Goal: Complete application form: Complete application form

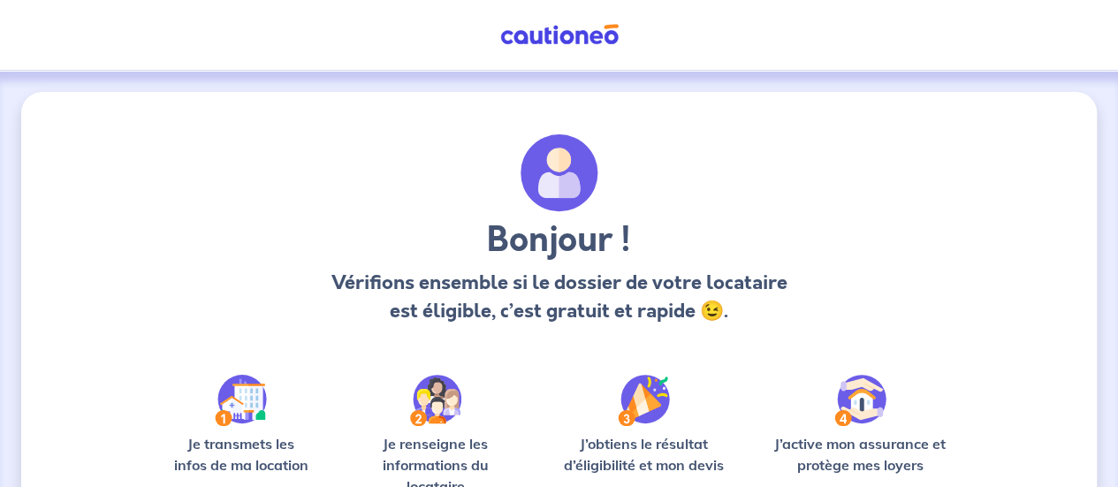
scroll to position [223, 0]
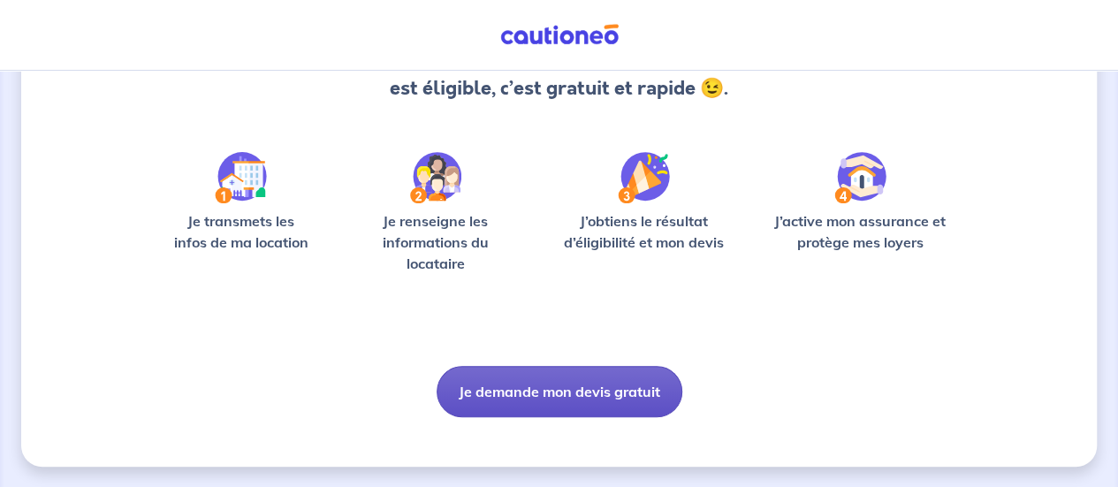
click at [557, 399] on button "Je demande mon devis gratuit" at bounding box center [560, 391] width 246 height 51
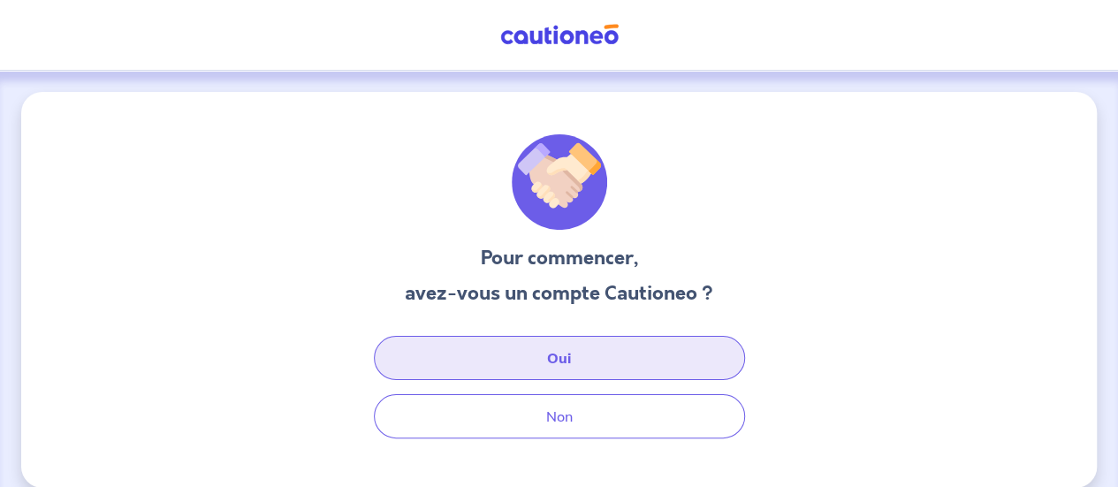
click at [579, 349] on button "Oui" at bounding box center [559, 358] width 371 height 44
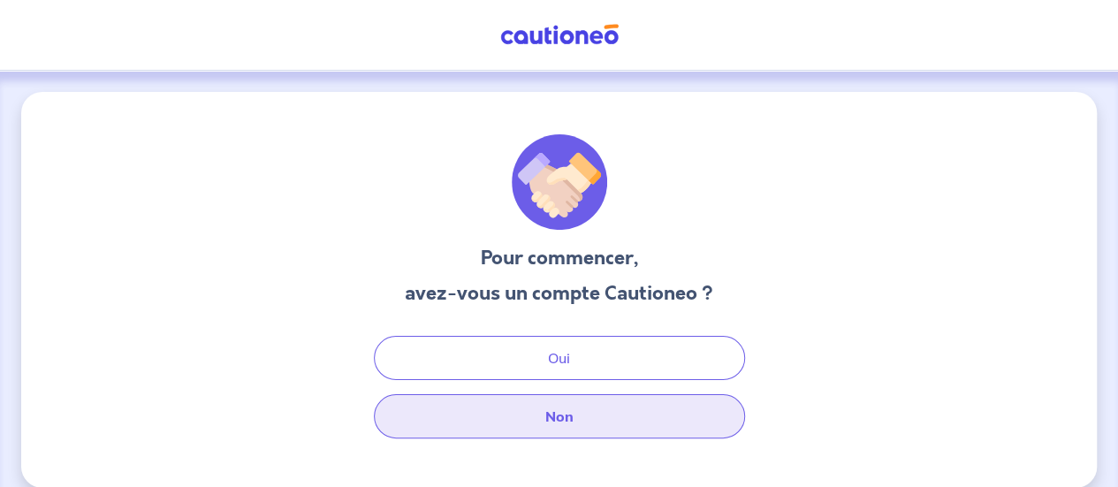
click at [546, 431] on button "Non" at bounding box center [559, 416] width 371 height 44
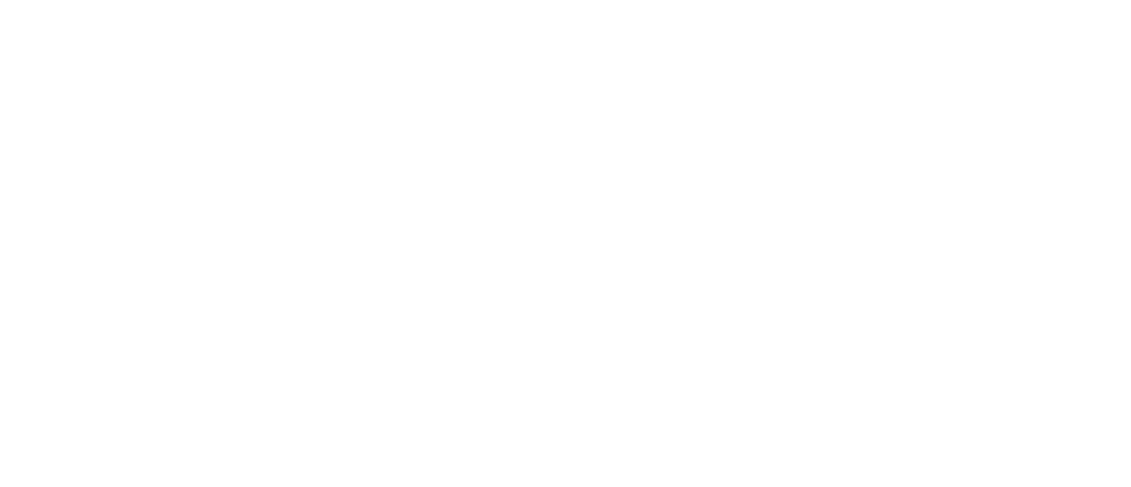
select select "FR"
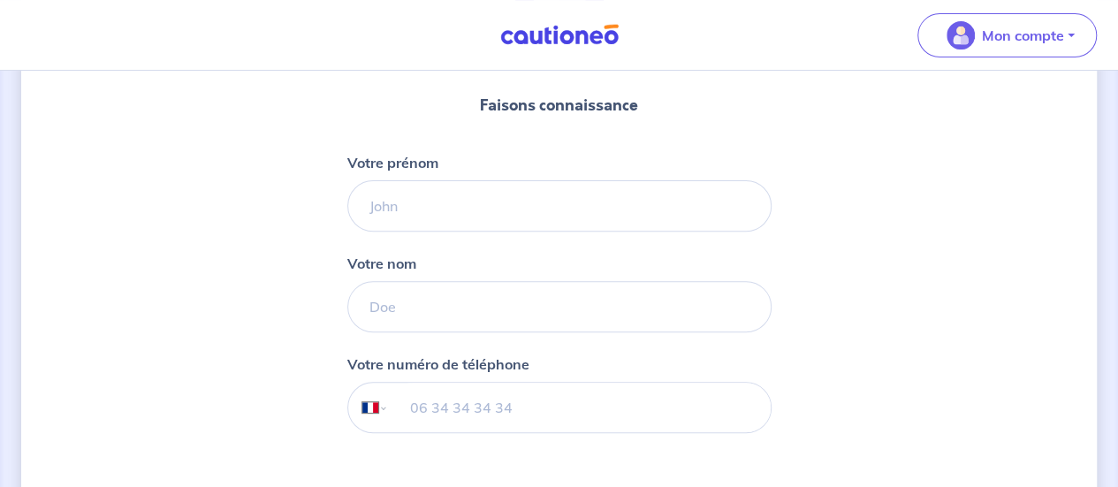
scroll to position [196, 0]
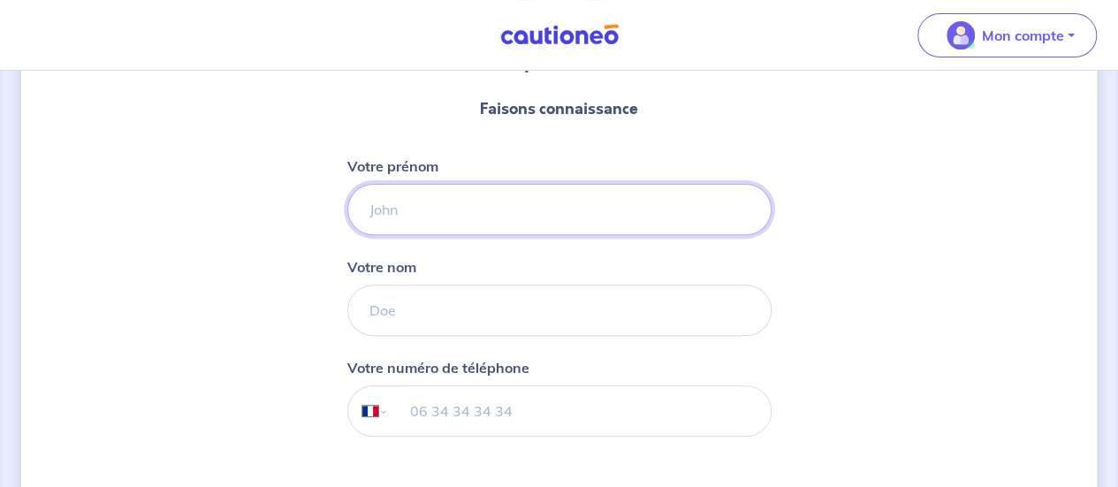
click at [430, 217] on input "Votre prénom" at bounding box center [559, 209] width 424 height 51
type input "[PERSON_NAME]"
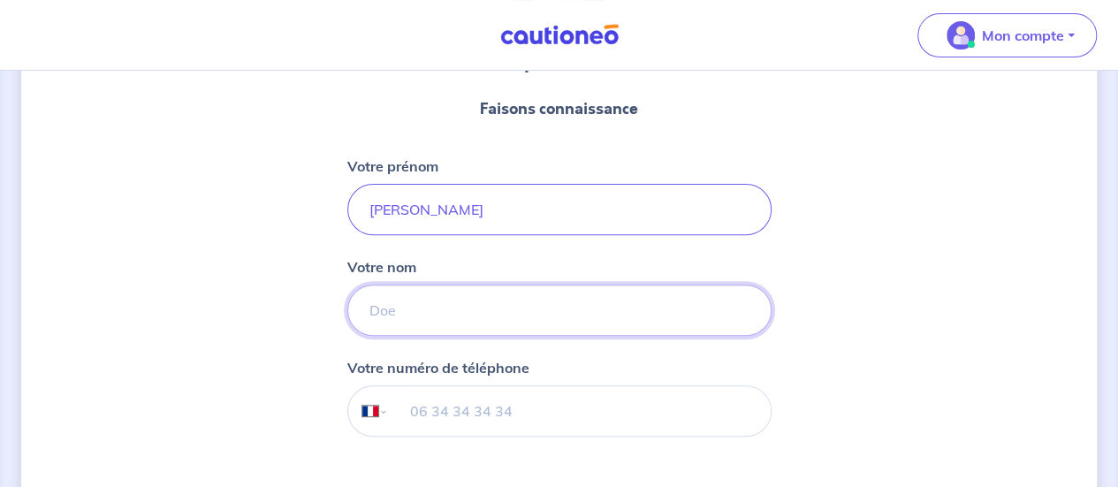
click at [389, 321] on input "Votre nom" at bounding box center [559, 310] width 424 height 51
type input "picault"
click at [430, 422] on input "tel" at bounding box center [579, 410] width 382 height 49
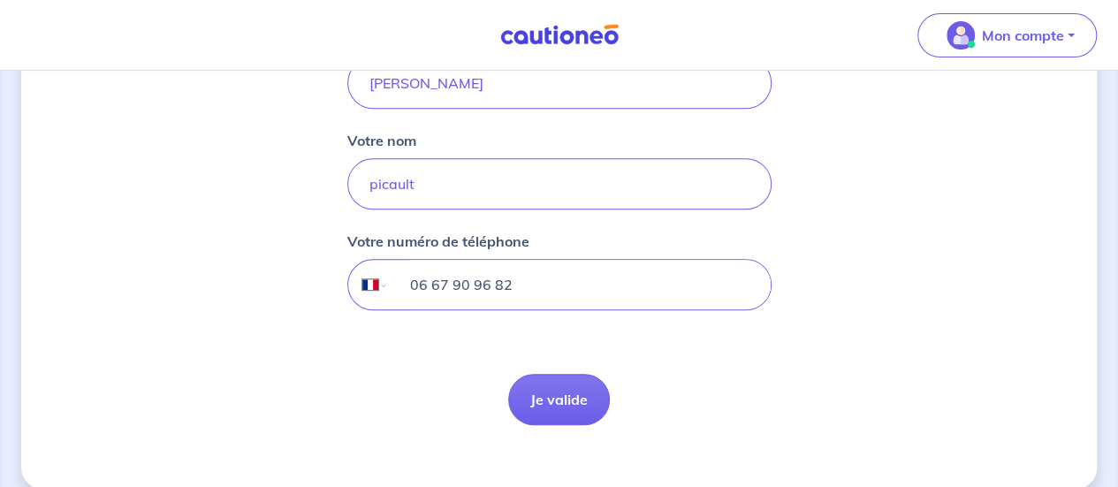
scroll to position [343, 0]
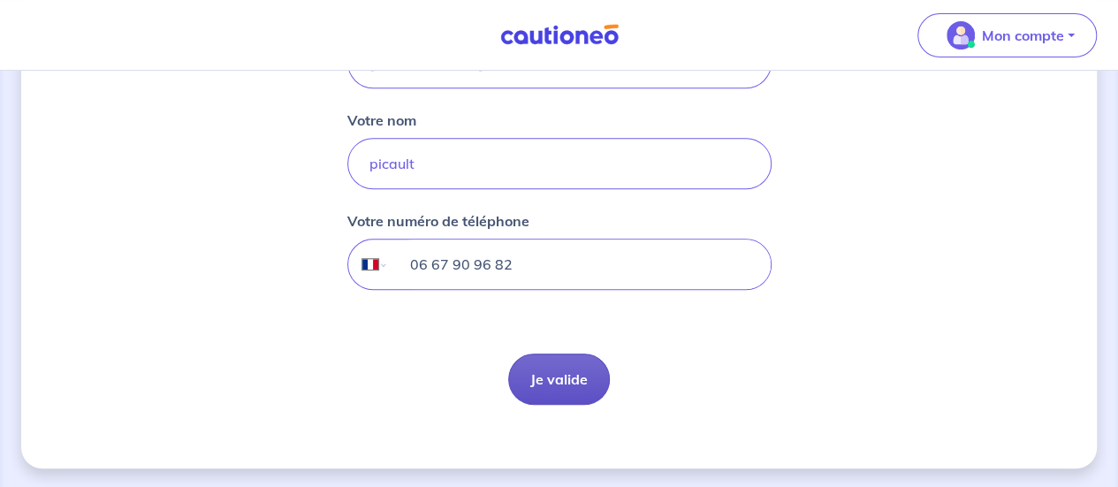
type input "06 67 90 96 82"
click at [543, 377] on button "Je valide" at bounding box center [559, 379] width 102 height 51
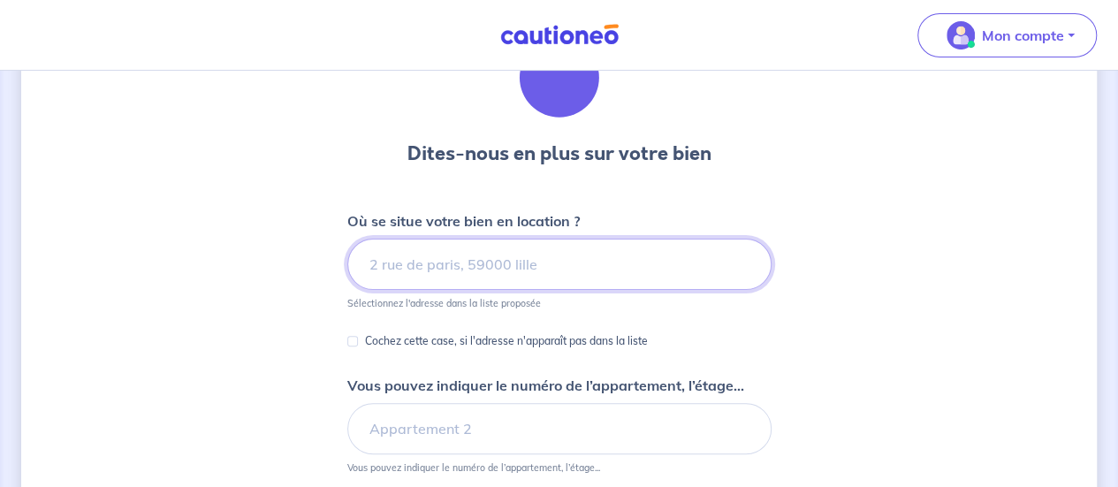
scroll to position [105, 0]
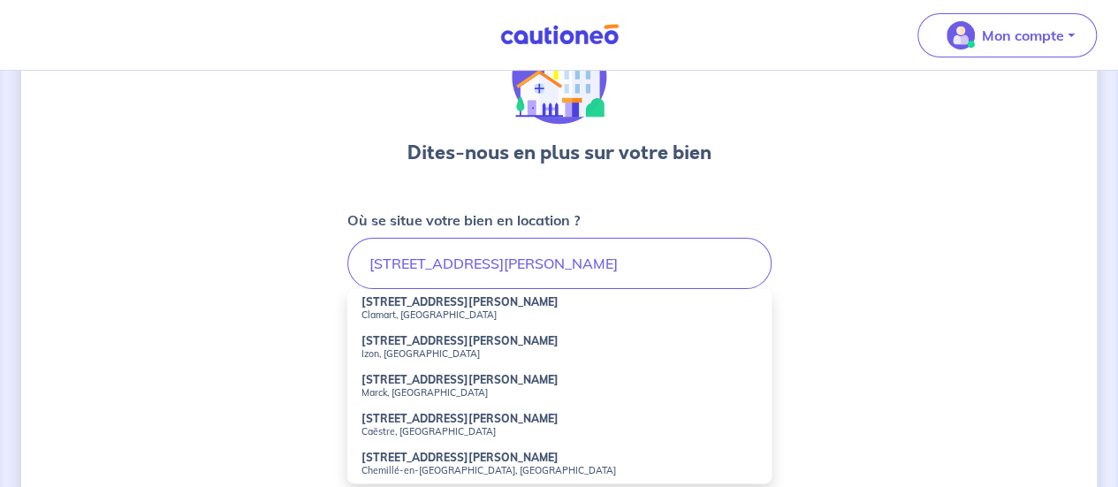
click at [494, 298] on strong "[STREET_ADDRESS][PERSON_NAME]" at bounding box center [459, 301] width 197 height 13
type input "[STREET_ADDRESS][PERSON_NAME]"
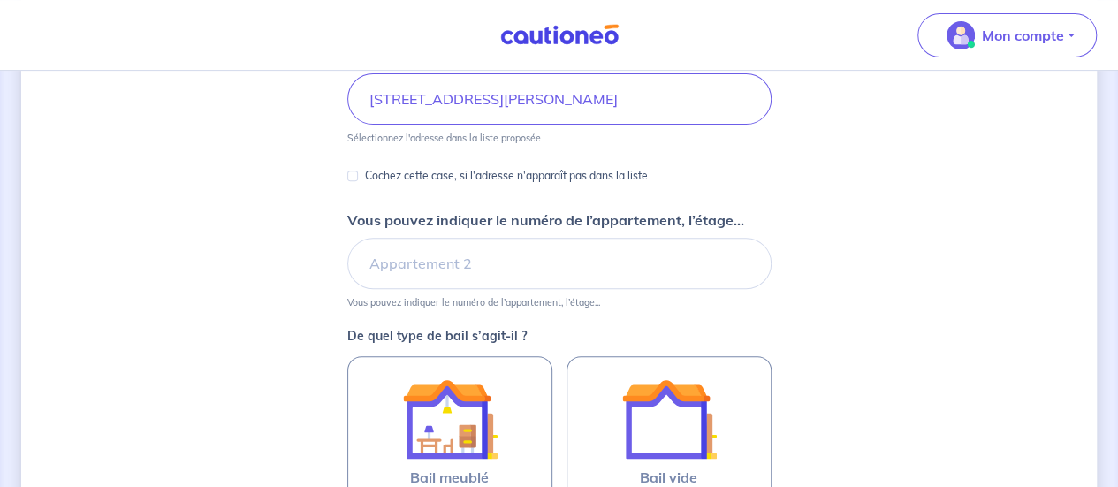
scroll to position [271, 0]
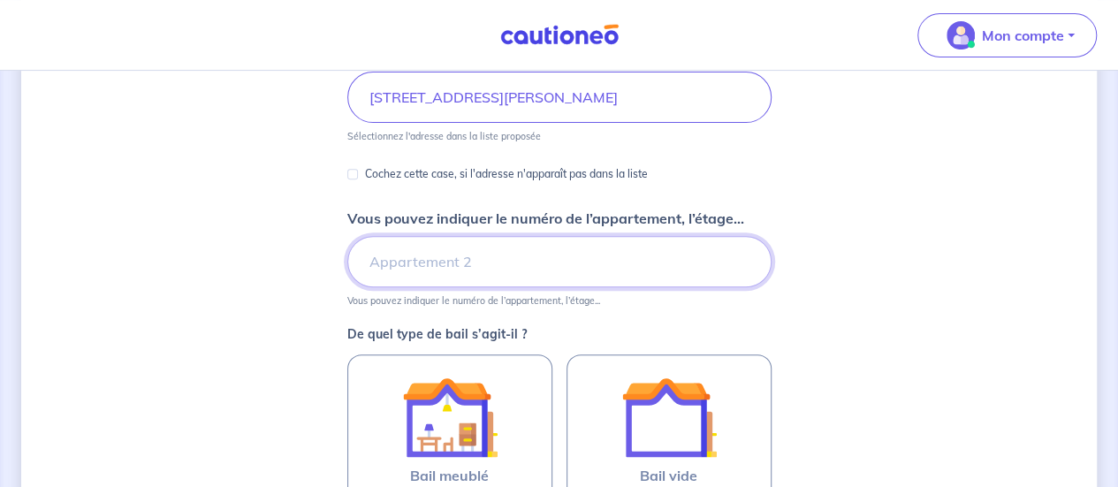
click at [537, 251] on input "Vous pouvez indiquer le numéro de l’appartement, l’étage..." at bounding box center [559, 261] width 424 height 51
type input "étage 2"
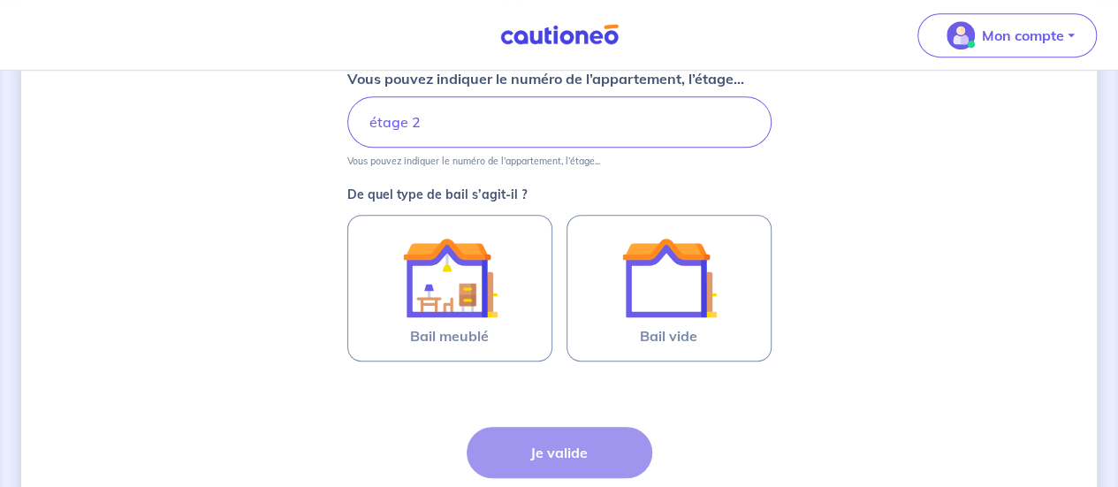
scroll to position [420, 0]
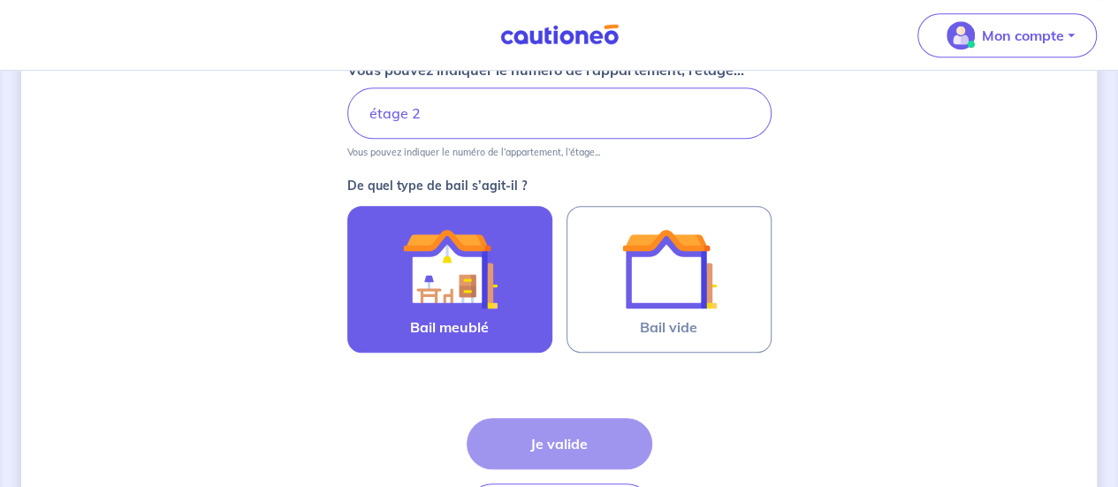
click at [504, 273] on div at bounding box center [449, 268] width 161 height 95
click at [0, 0] on input "Bail meublé" at bounding box center [0, 0] width 0 height 0
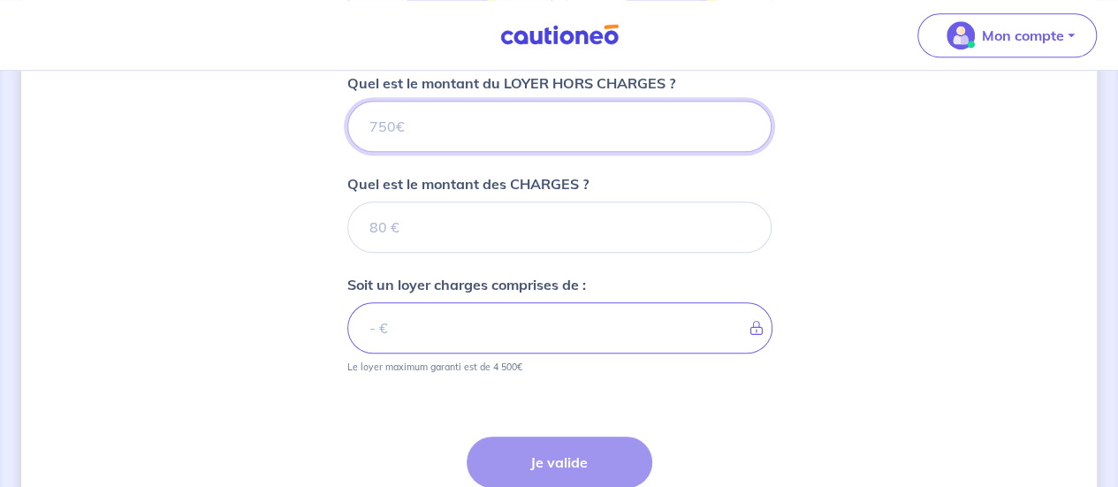
scroll to position [723, 0]
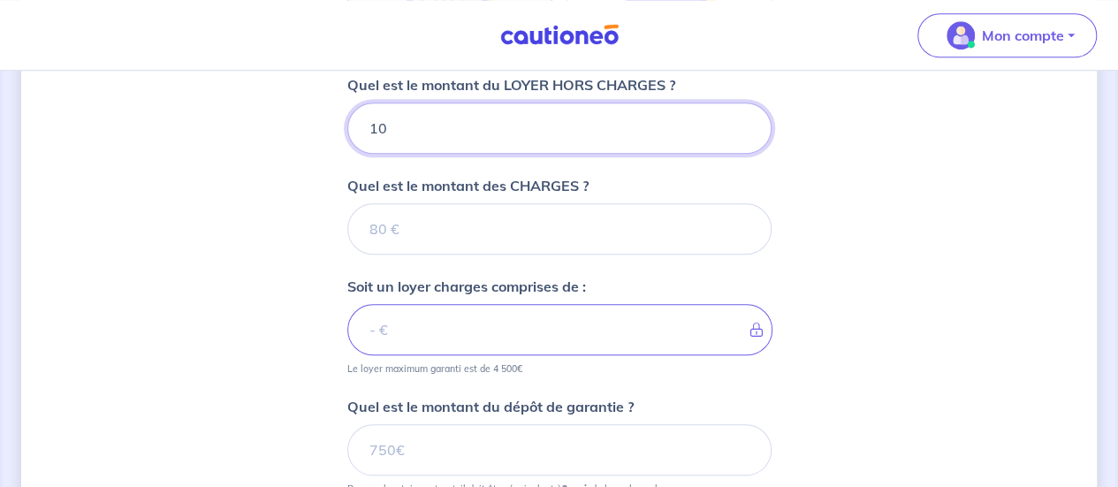
type input "105"
type input "1050"
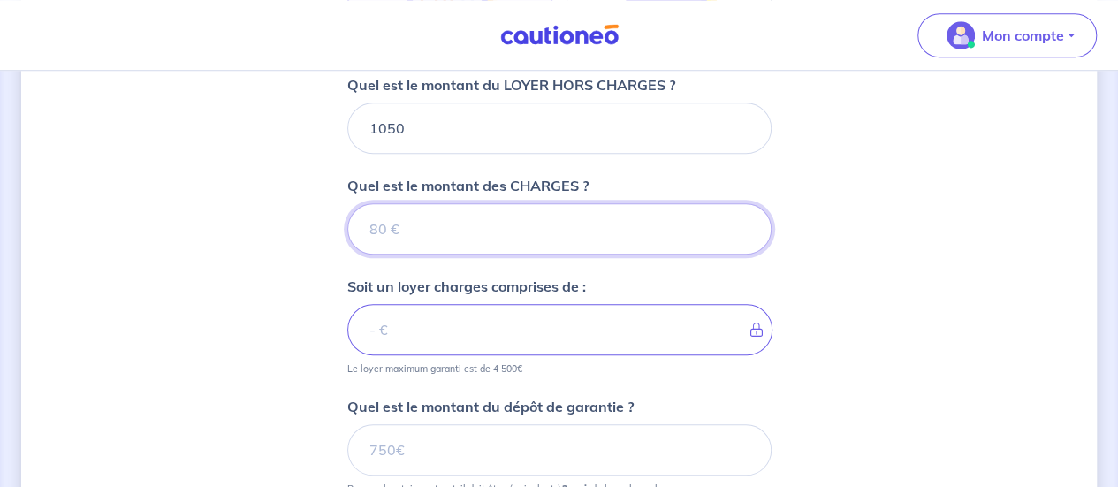
click at [397, 225] on input "Quel est le montant des CHARGES ?" at bounding box center [559, 228] width 424 height 51
type input "100"
type input "1150"
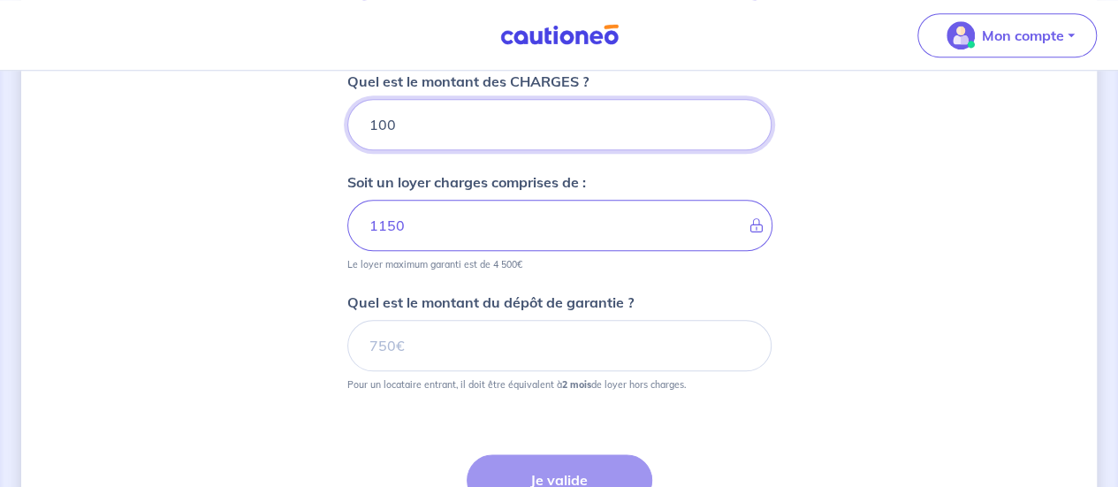
scroll to position [838, 0]
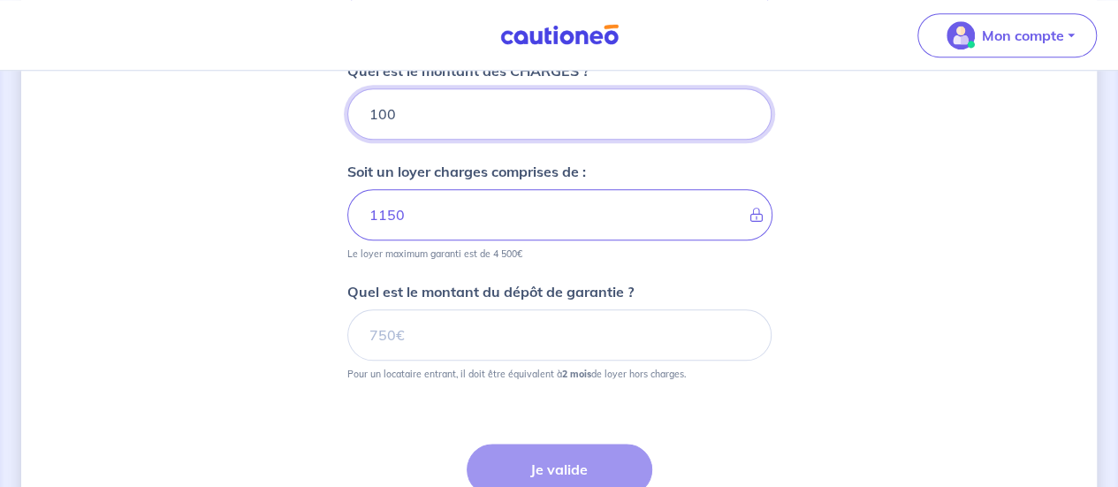
type input "100"
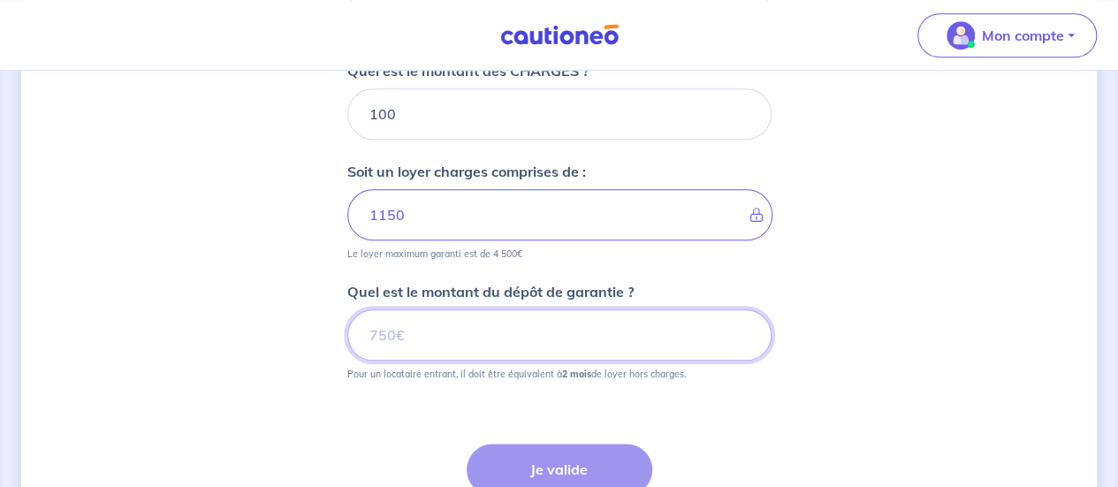
click at [464, 330] on input "Quel est le montant du dépôt de garantie ?" at bounding box center [559, 334] width 424 height 51
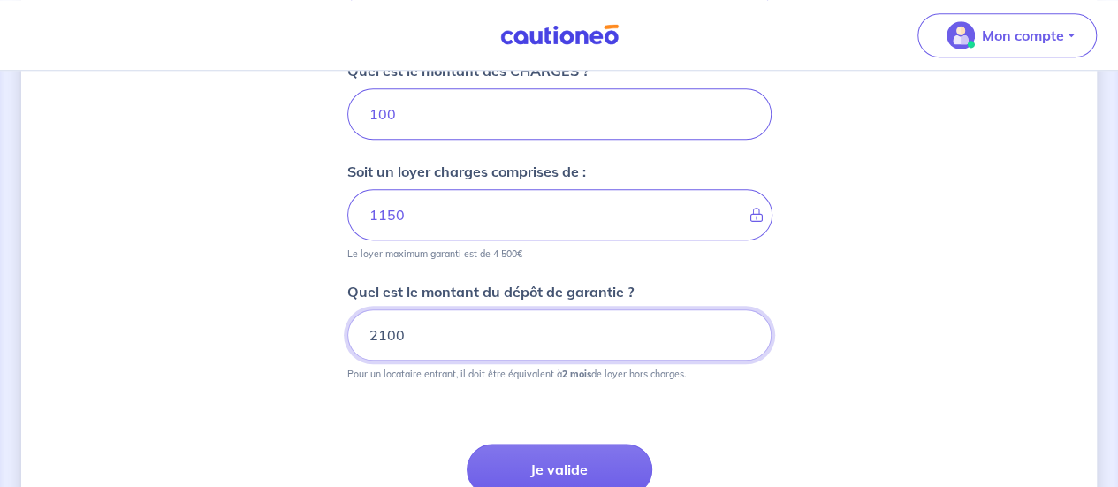
scroll to position [991, 0]
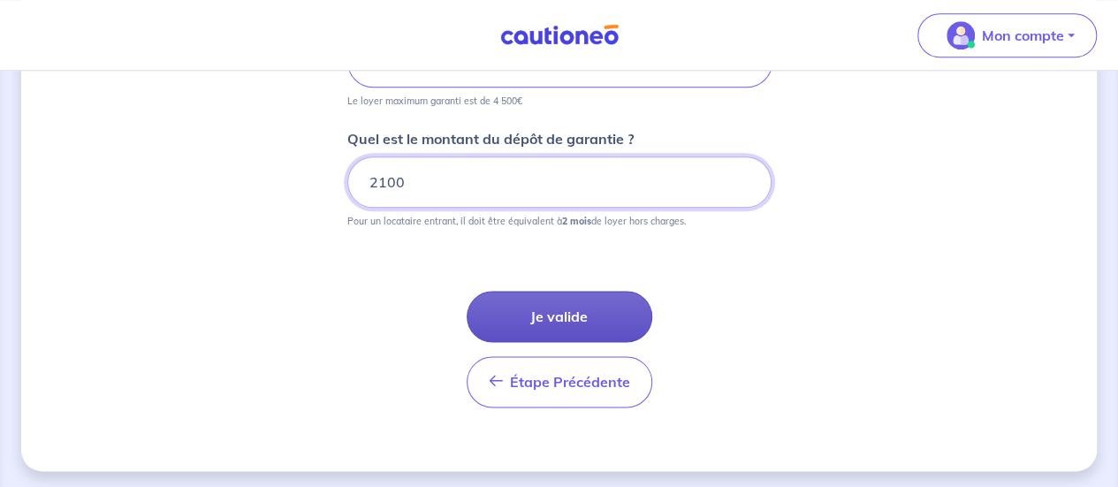
type input "2100"
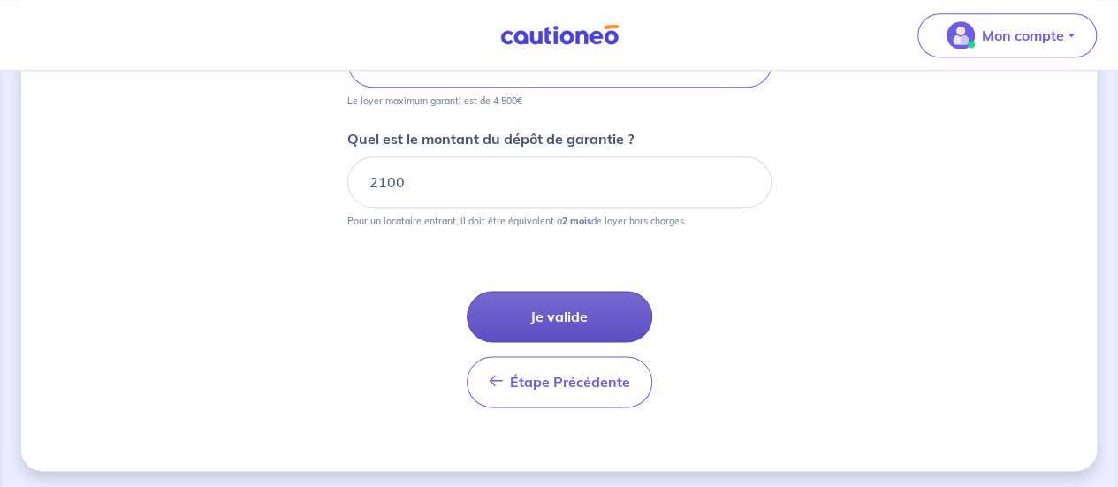
click at [559, 296] on button "Je valide" at bounding box center [560, 316] width 186 height 51
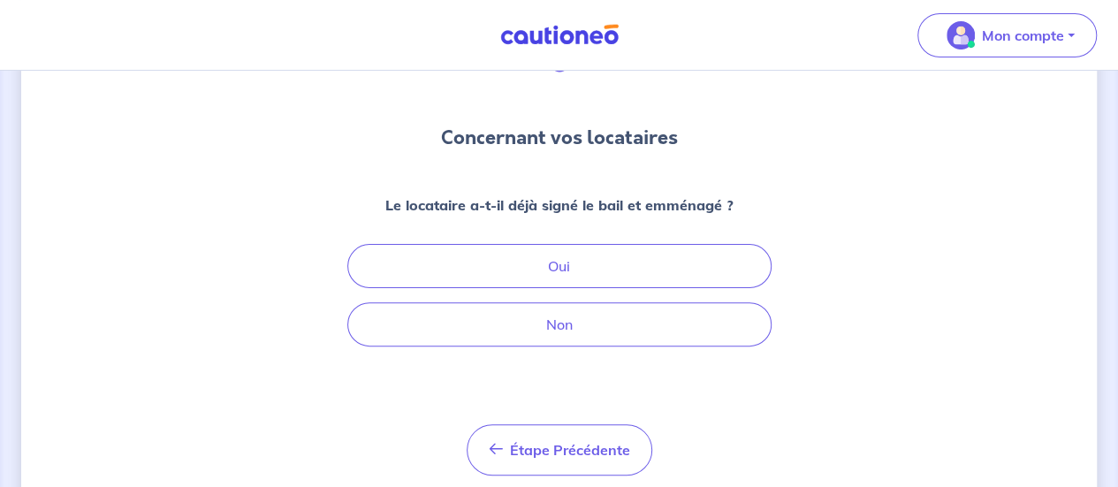
scroll to position [122, 0]
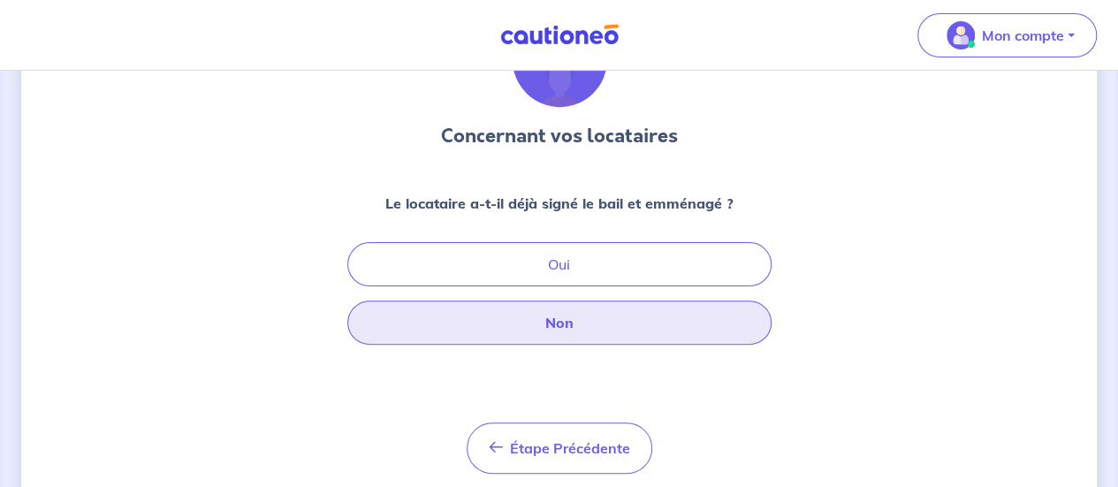
click at [567, 312] on button "Non" at bounding box center [559, 322] width 424 height 44
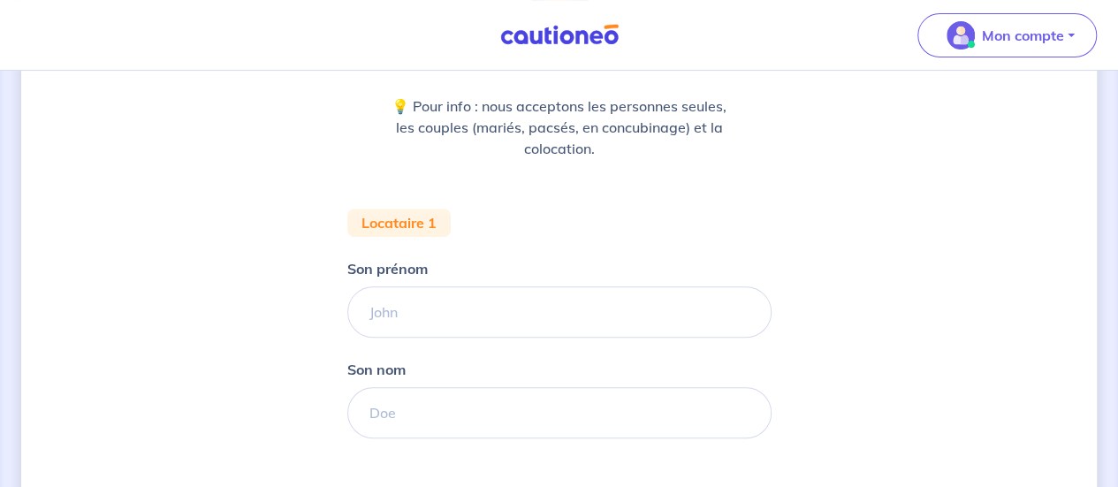
scroll to position [217, 0]
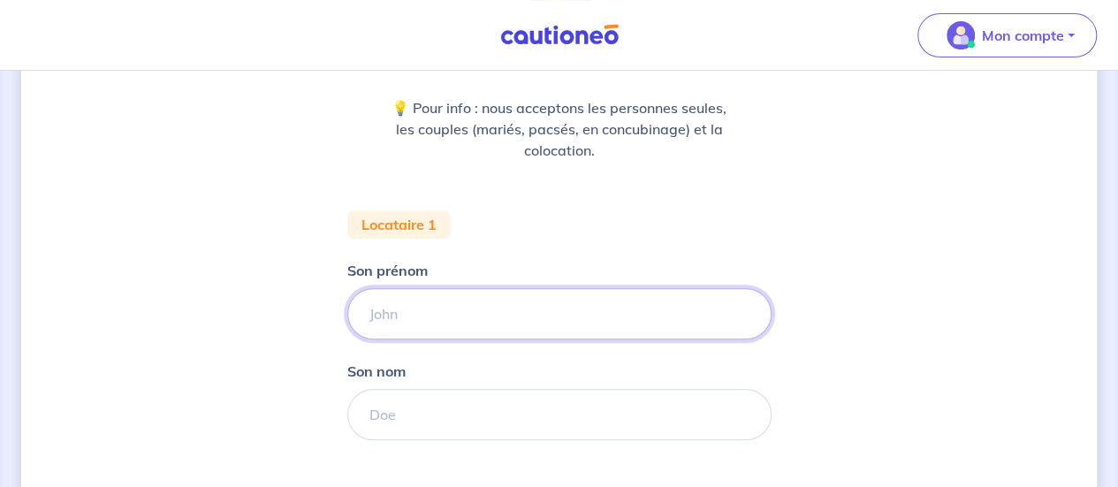
click at [438, 326] on input "Son prénom" at bounding box center [559, 313] width 424 height 51
type input "Slim"
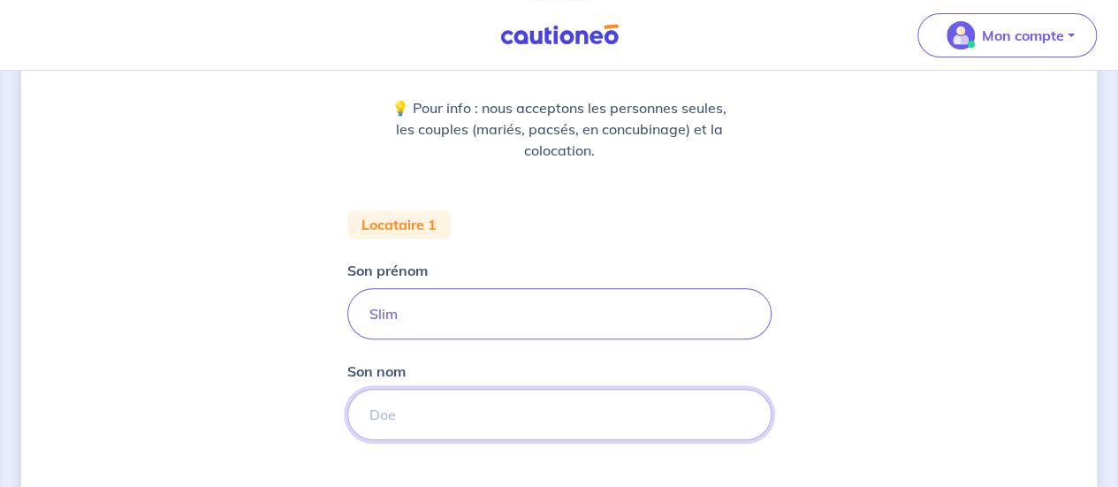
click at [407, 395] on input "Son nom" at bounding box center [559, 414] width 424 height 51
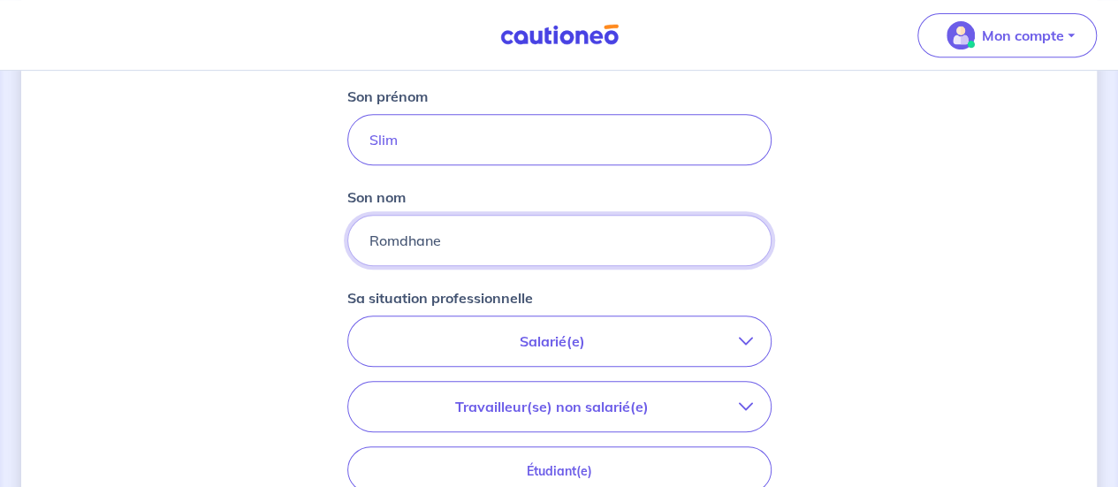
scroll to position [427, 0]
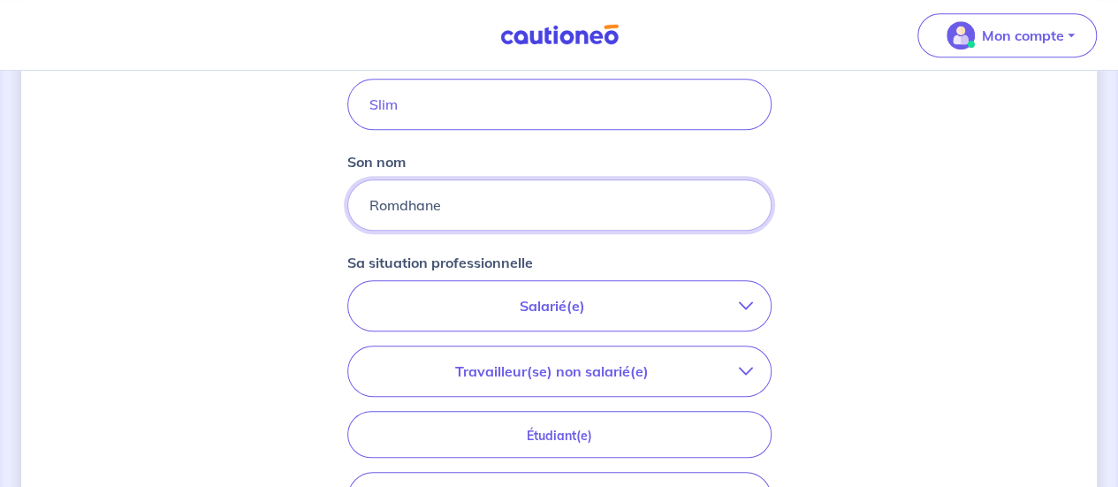
type input "Romdhane"
click at [555, 307] on p "Salarié(e)" at bounding box center [552, 305] width 373 height 21
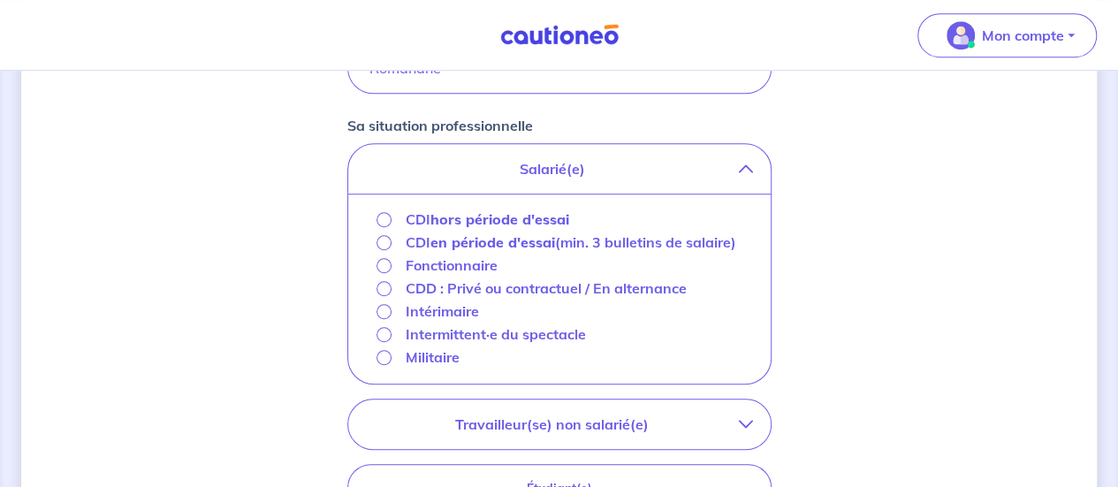
scroll to position [565, 0]
click at [380, 238] on input "CDI en période d'essai (min. 3 bulletins de salaire)" at bounding box center [383, 241] width 15 height 15
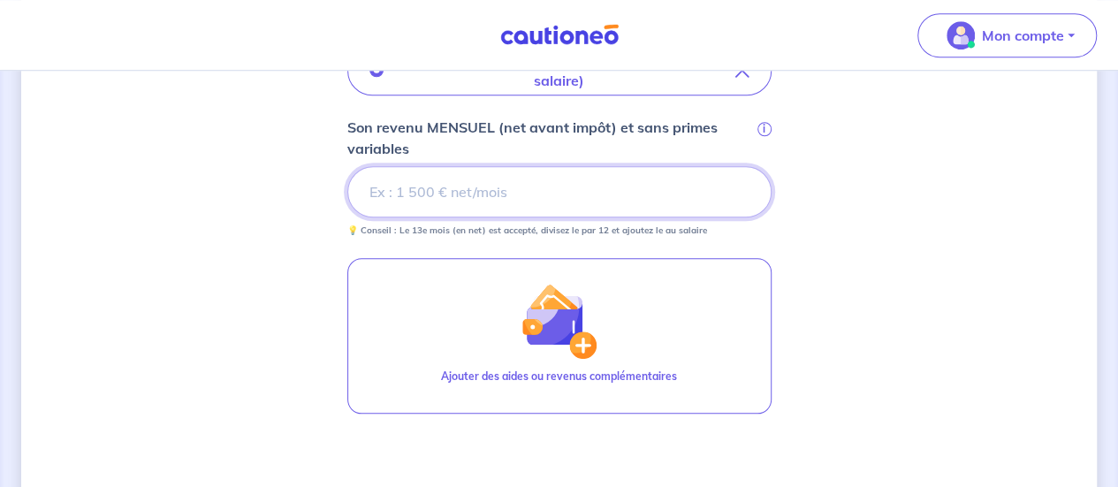
scroll to position [663, 0]
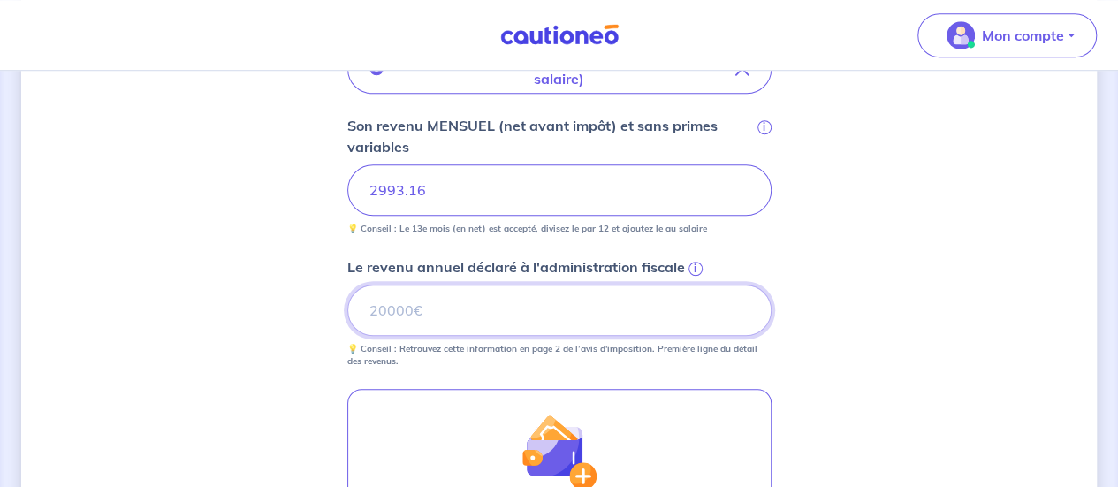
click at [529, 285] on input "Le revenu annuel déclaré à l'administration fiscale i" at bounding box center [559, 310] width 424 height 51
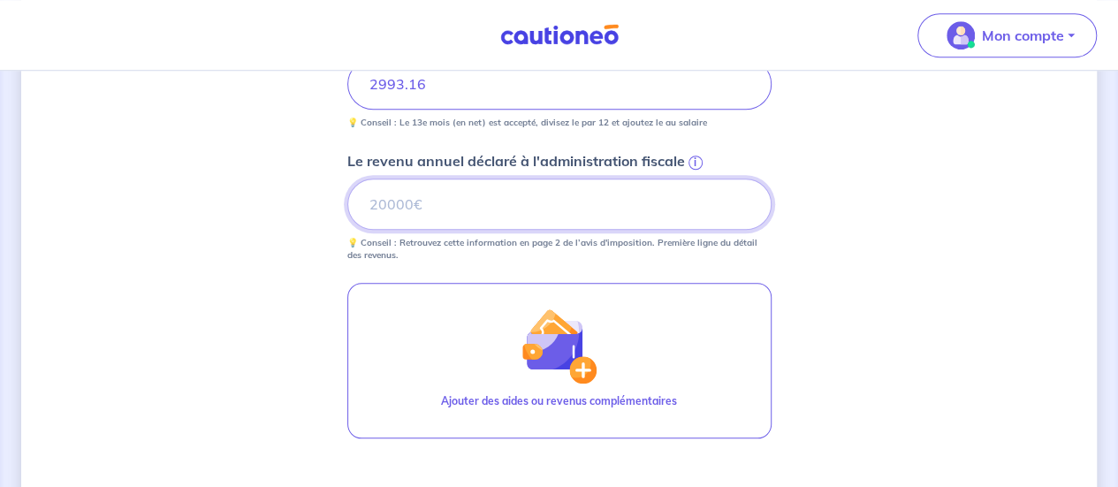
scroll to position [770, 0]
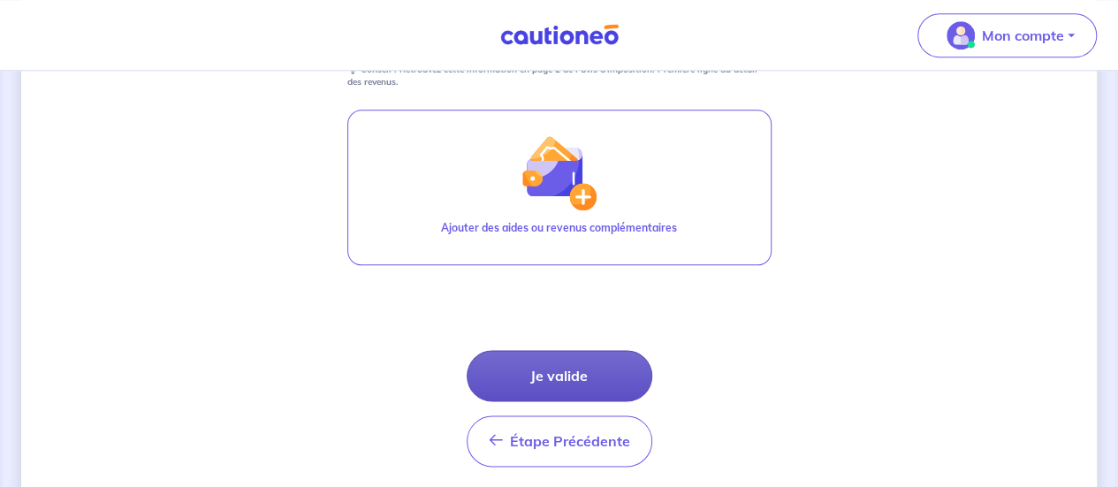
type input "30156"
click at [550, 369] on button "Je valide" at bounding box center [560, 375] width 186 height 51
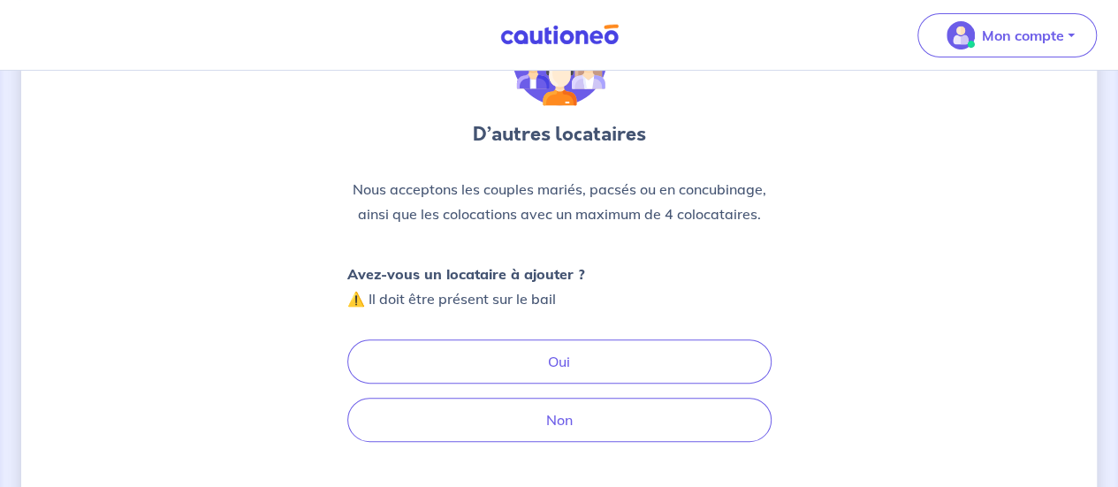
scroll to position [125, 0]
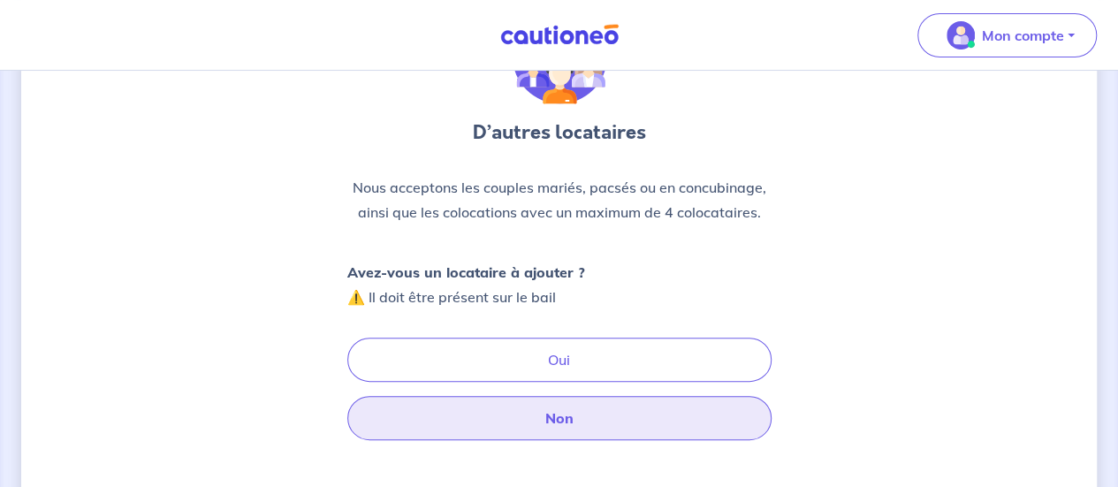
click at [584, 407] on button "Non" at bounding box center [559, 418] width 424 height 44
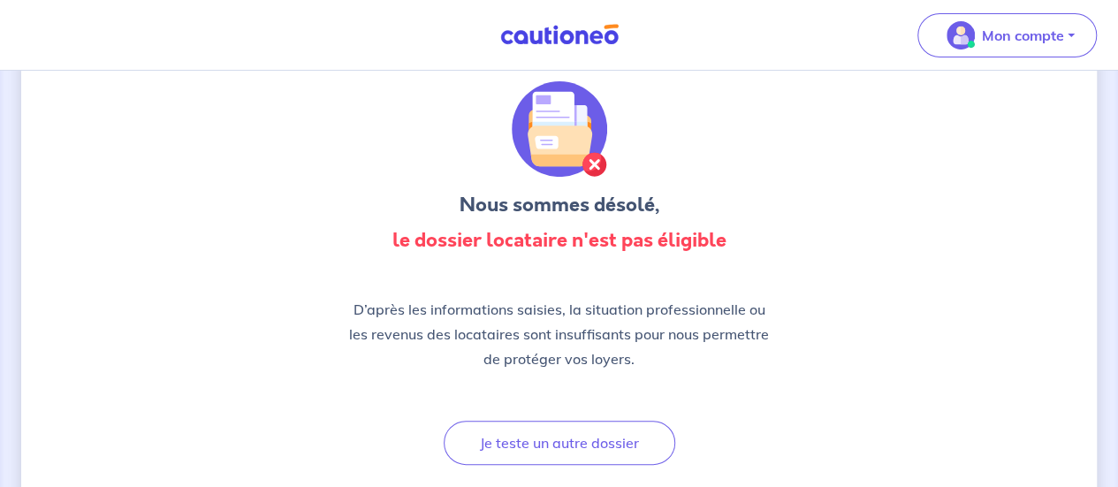
scroll to position [54, 0]
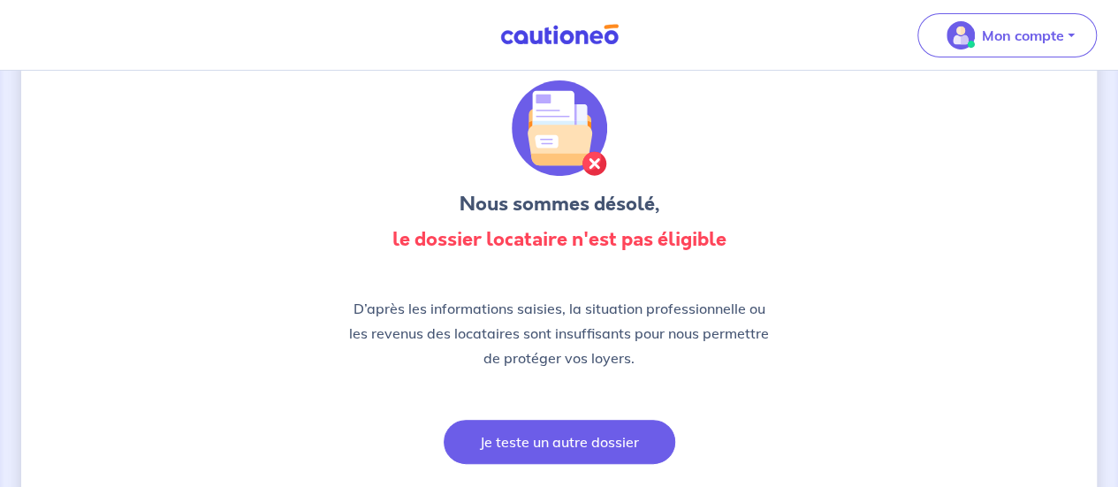
click at [543, 430] on button "Je teste un autre dossier" at bounding box center [560, 442] width 232 height 44
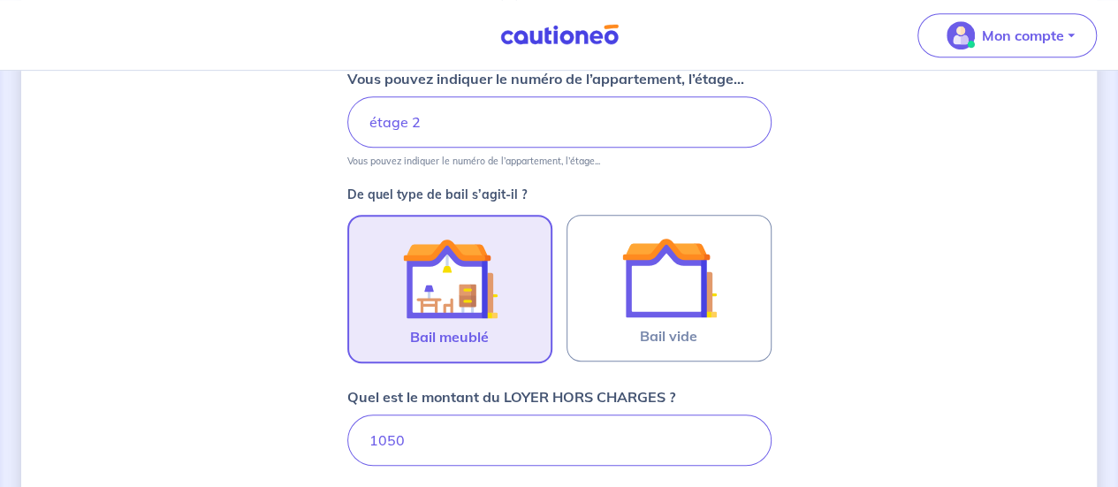
scroll to position [410, 0]
click at [463, 308] on img at bounding box center [449, 279] width 95 height 95
click at [0, 0] on input "Bail meublé" at bounding box center [0, 0] width 0 height 0
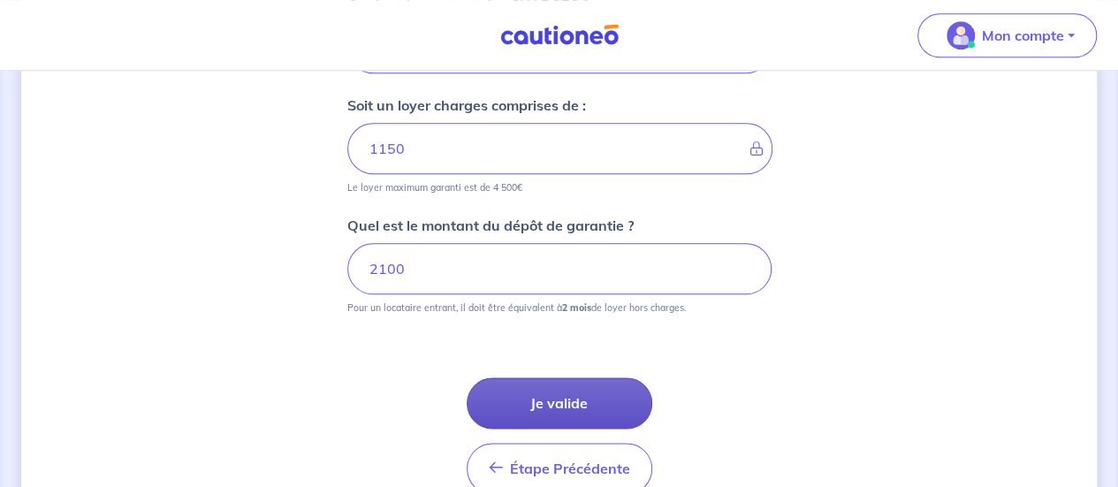
click at [527, 392] on button "Je valide" at bounding box center [560, 402] width 186 height 51
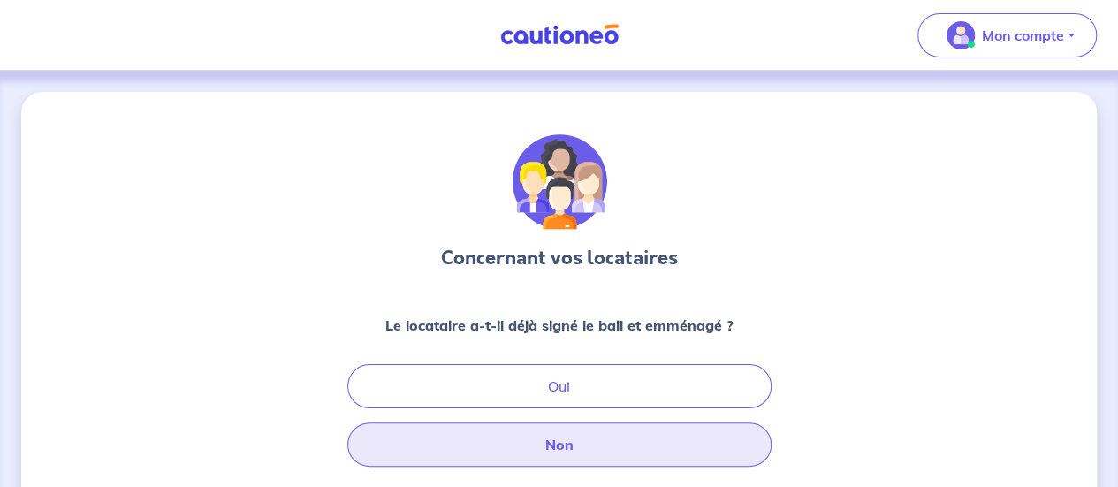
click at [568, 455] on button "Non" at bounding box center [559, 444] width 424 height 44
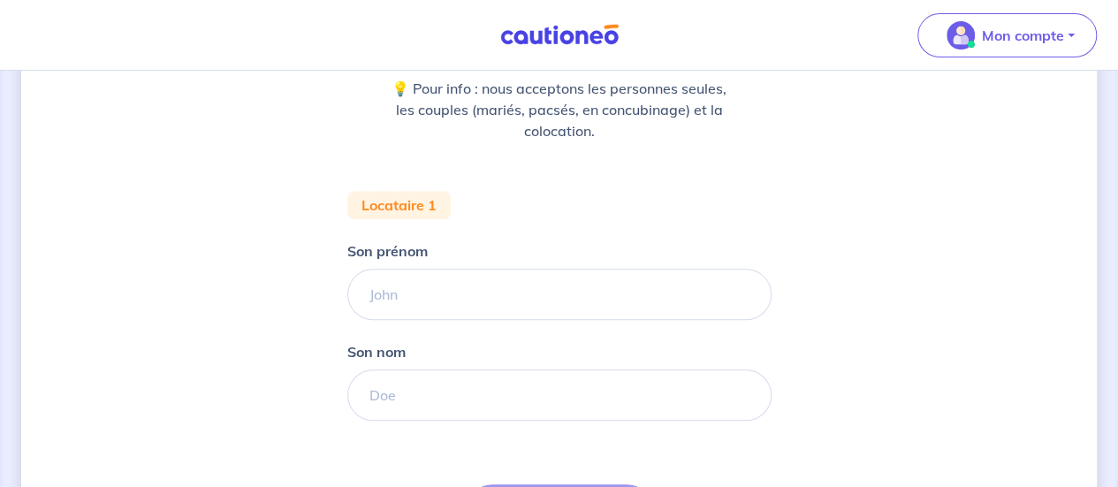
scroll to position [258, 0]
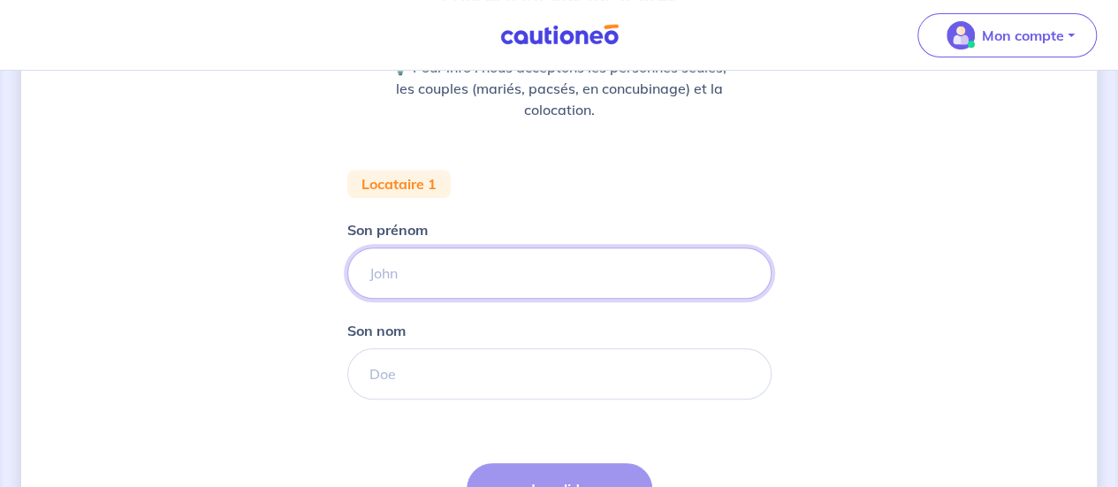
click at [401, 278] on input "Son prénom" at bounding box center [559, 272] width 424 height 51
type input "SLIM"
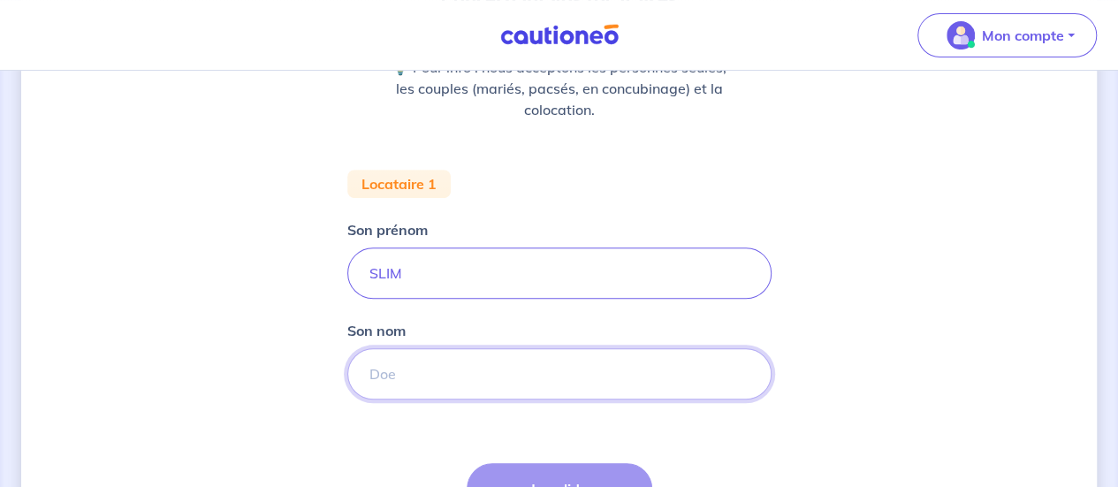
click at [390, 388] on input "Son nom" at bounding box center [559, 373] width 424 height 51
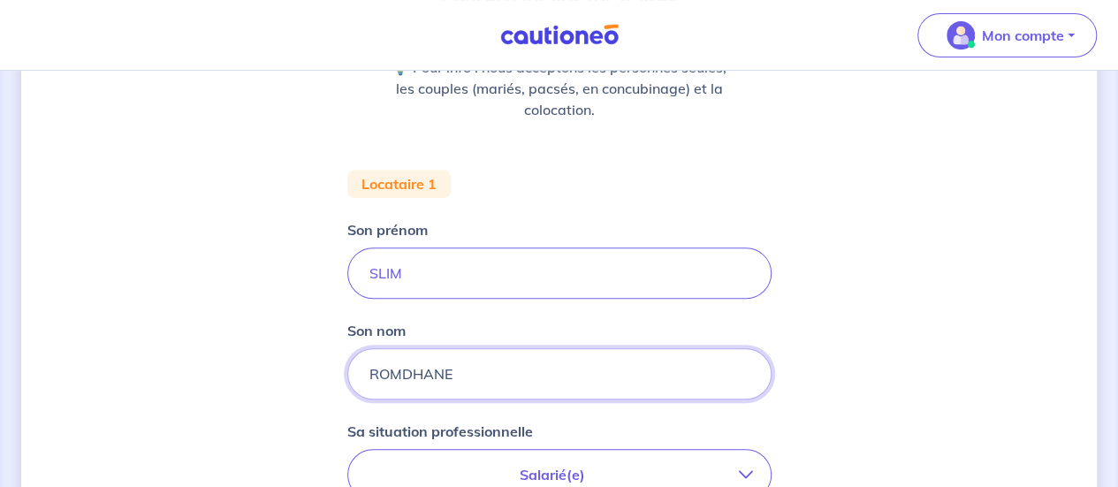
type input "ROMDHANE"
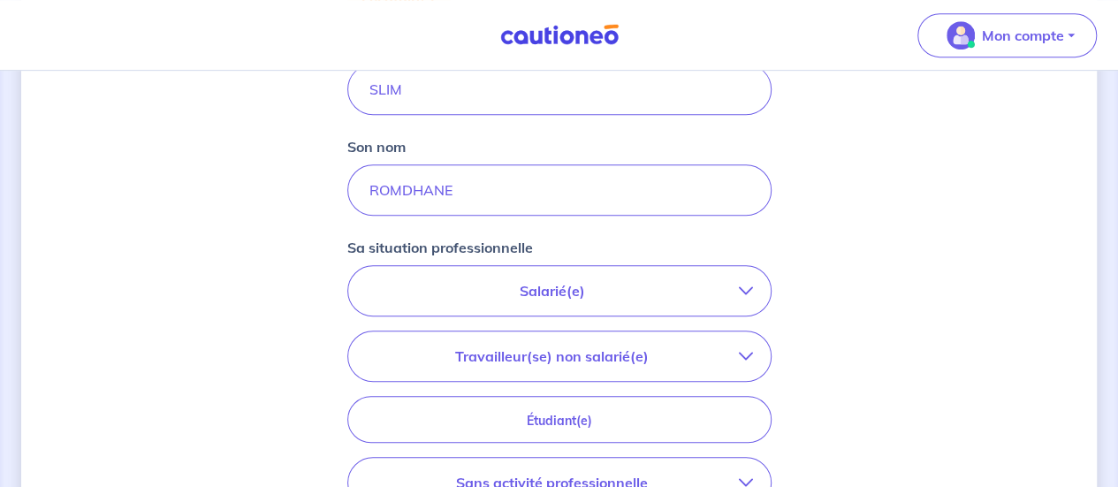
scroll to position [456, 0]
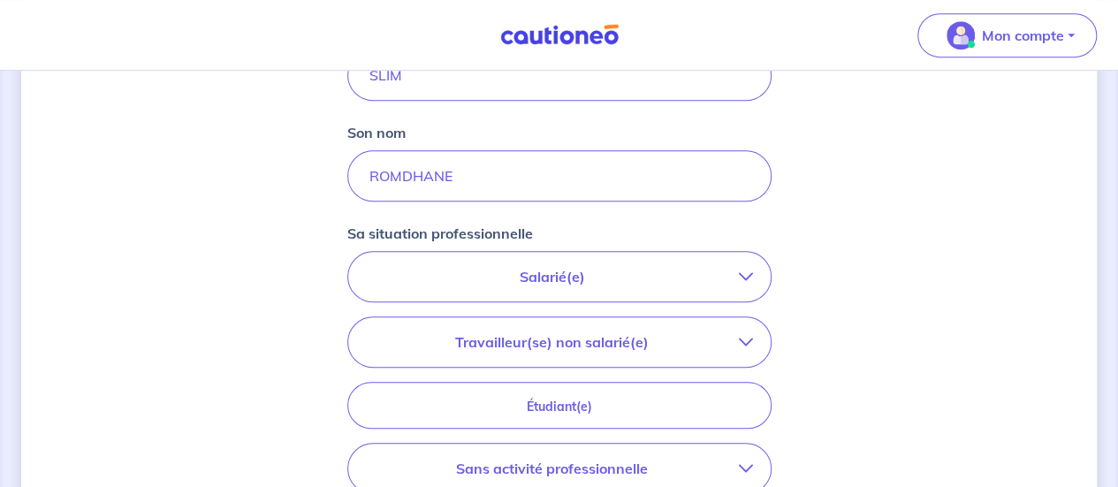
click at [573, 266] on p "Salarié(e)" at bounding box center [552, 276] width 373 height 21
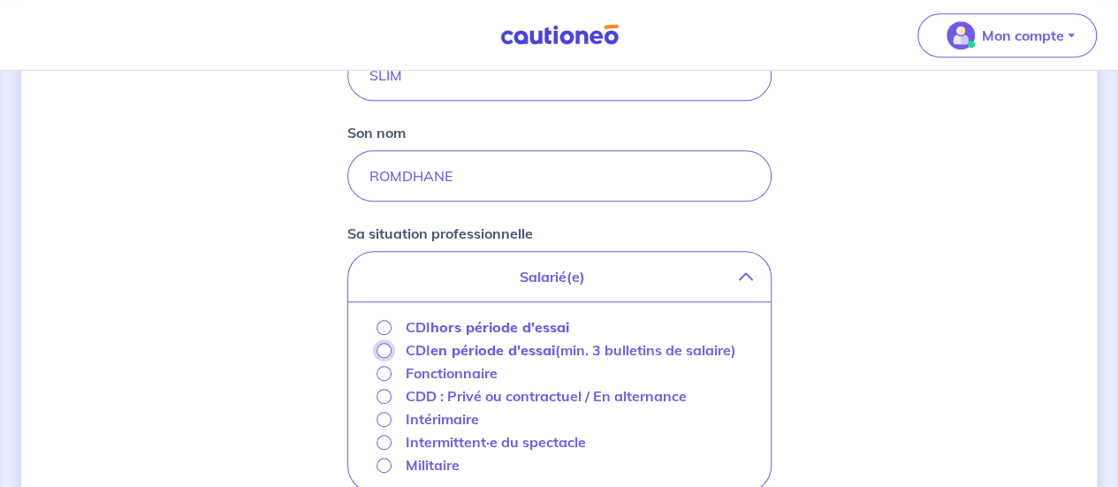
click at [382, 354] on input "CDI en période d'essai (min. 3 bulletins de salaire)" at bounding box center [383, 350] width 15 height 15
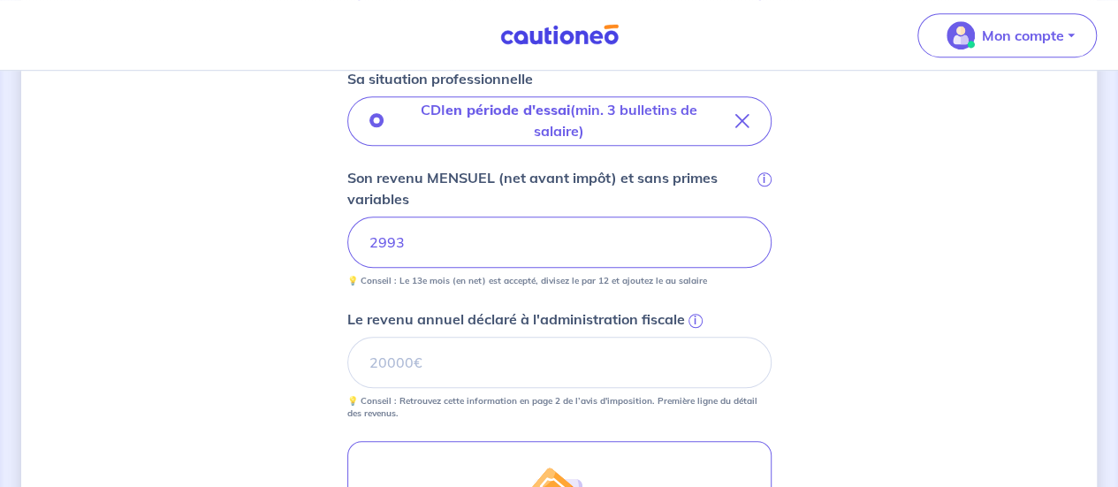
scroll to position [638, 0]
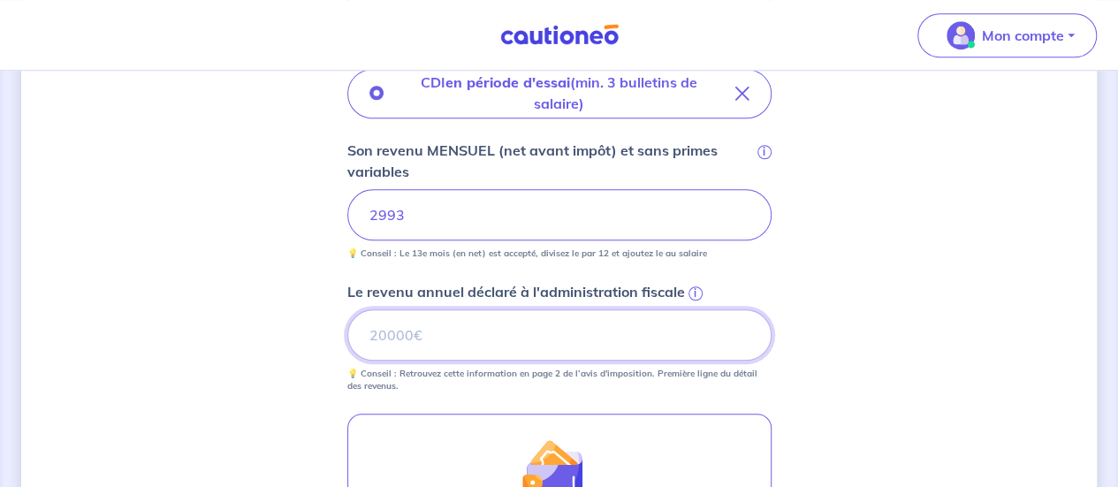
click at [449, 334] on input "Le revenu annuel déclaré à l'administration fiscale i" at bounding box center [559, 334] width 424 height 51
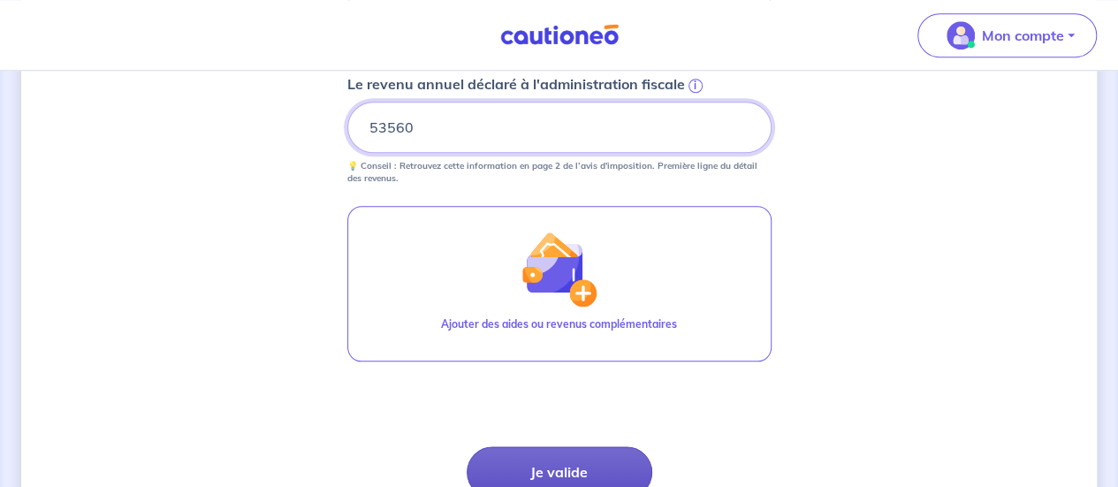
type input "53560"
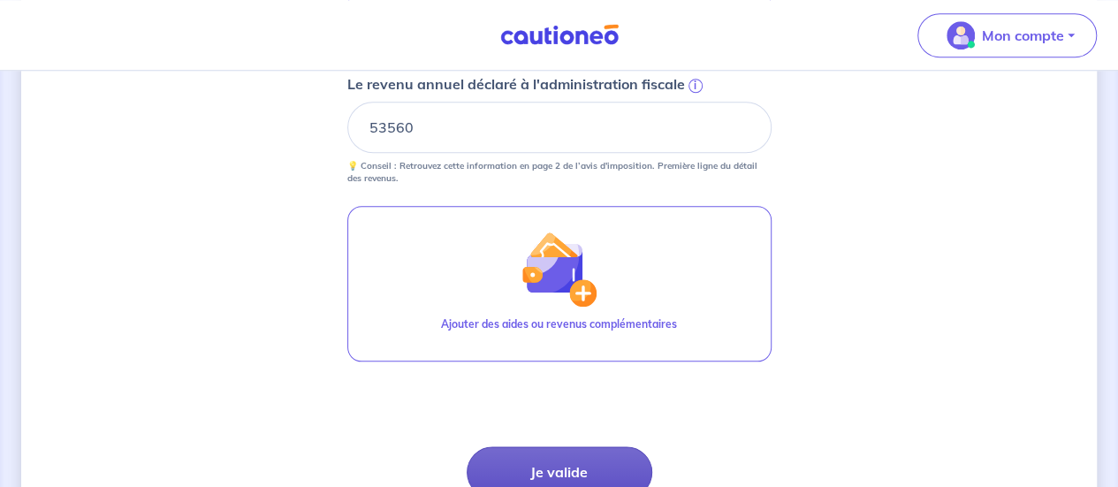
click at [560, 455] on button "Je valide" at bounding box center [560, 471] width 186 height 51
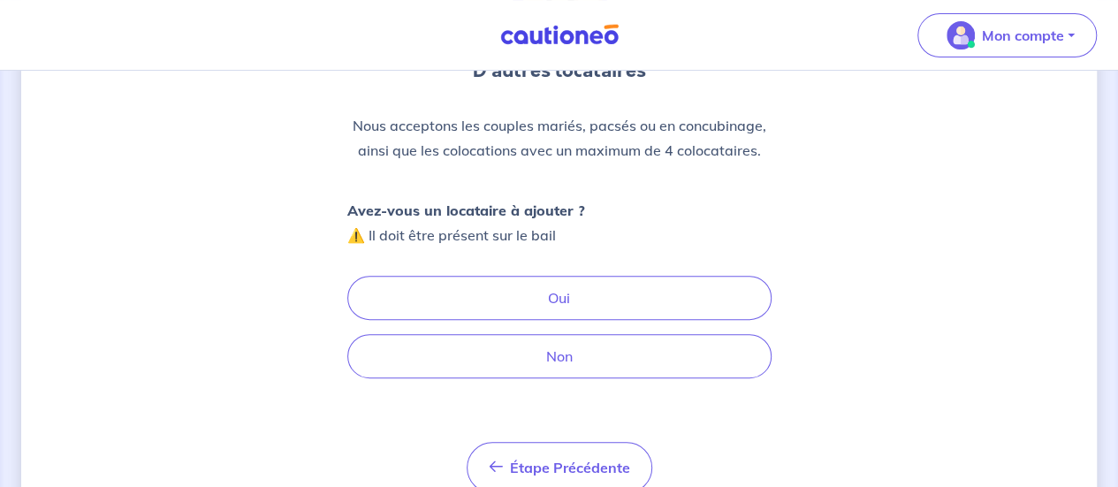
scroll to position [202, 0]
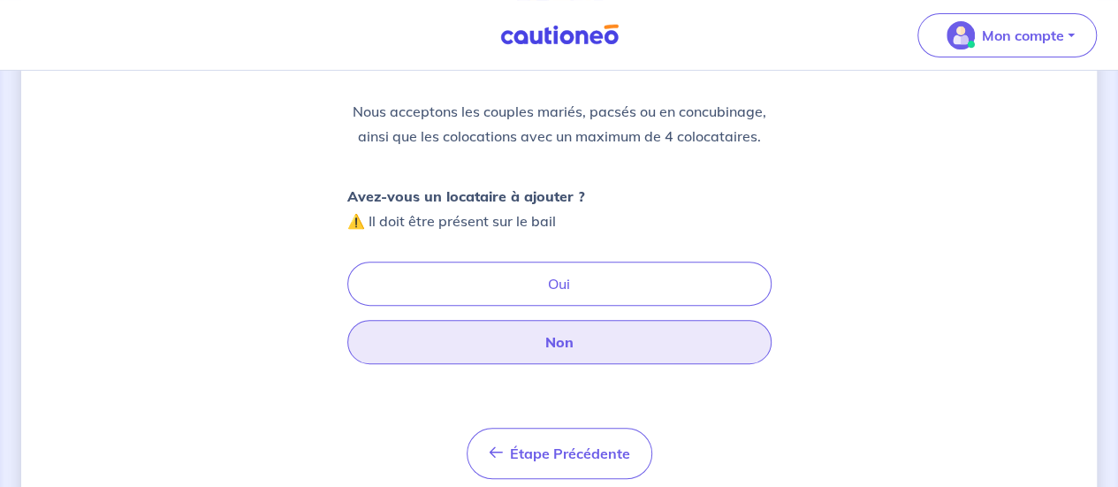
click at [558, 349] on button "Non" at bounding box center [559, 342] width 424 height 44
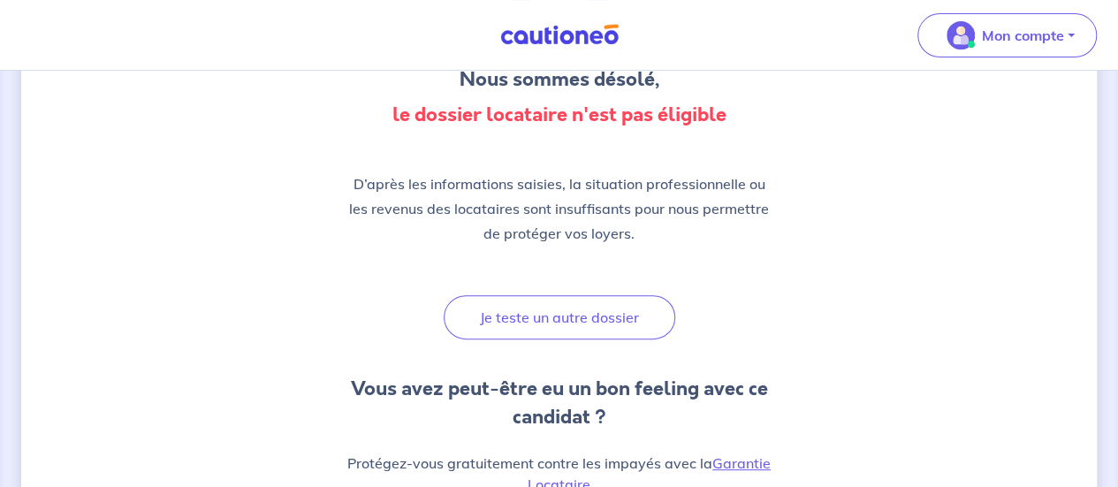
scroll to position [186, 0]
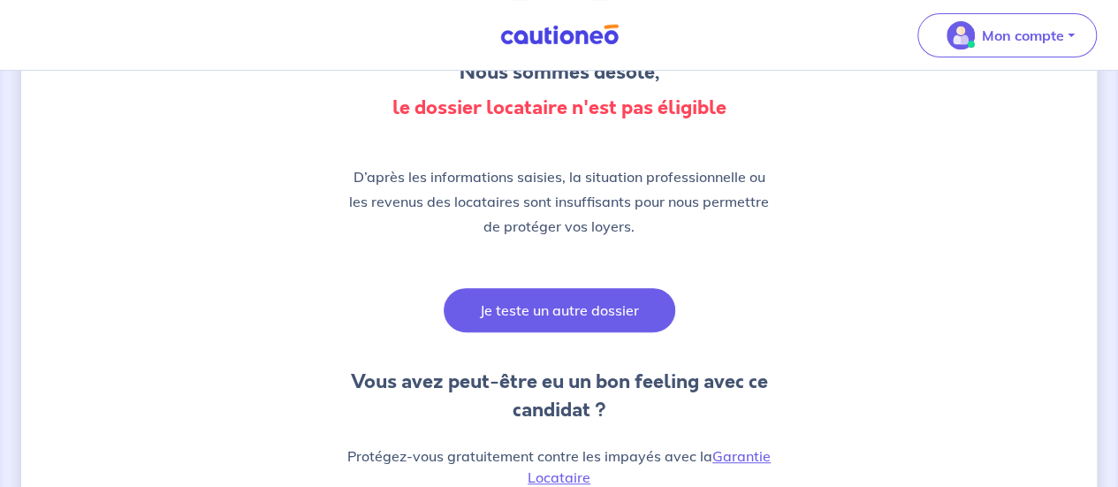
click at [541, 316] on button "Je teste un autre dossier" at bounding box center [560, 310] width 232 height 44
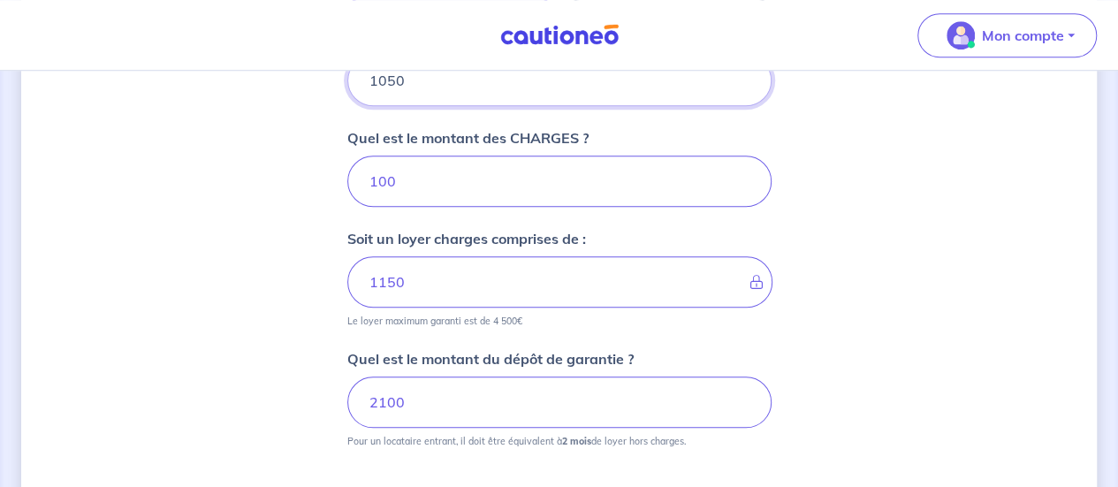
scroll to position [771, 0]
type input "10"
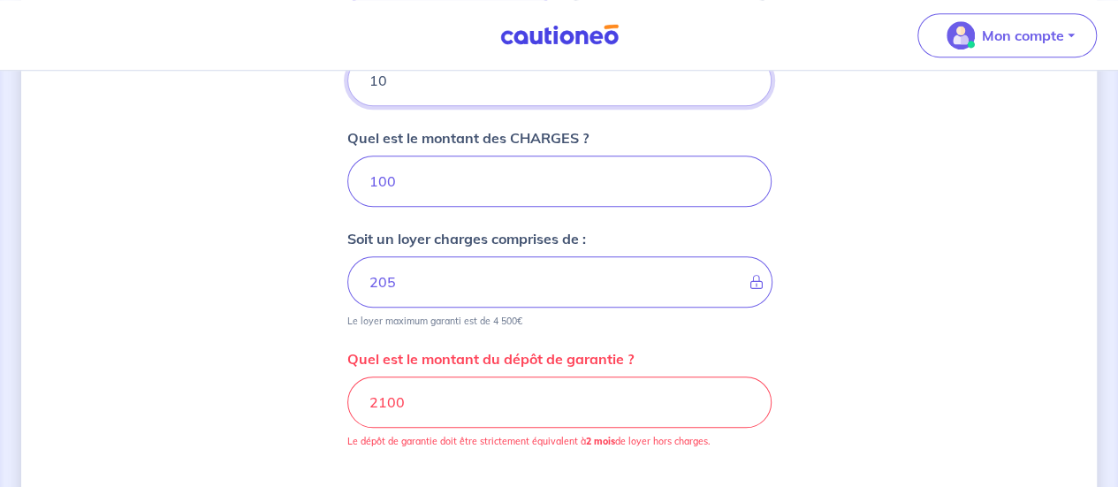
type input "110"
type input "1000"
type input "1100"
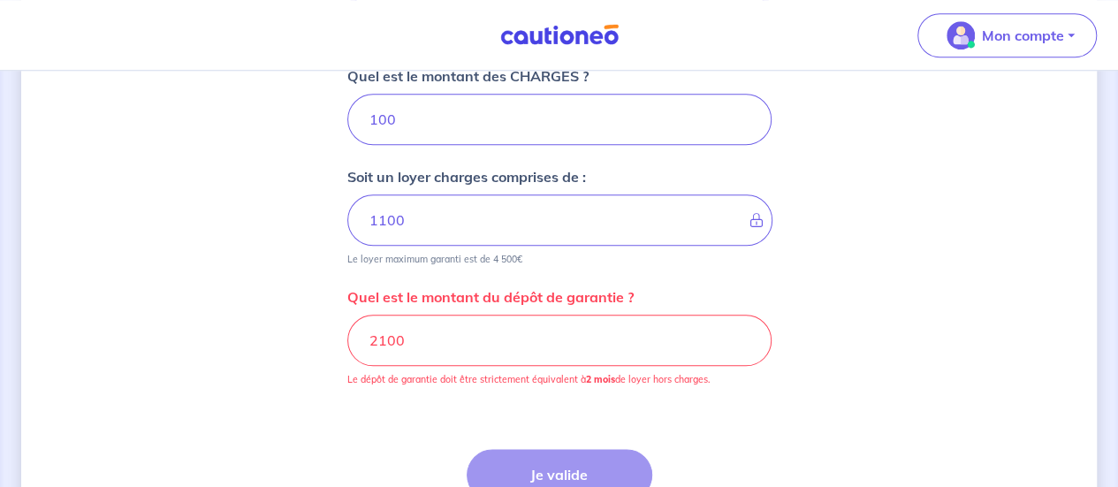
scroll to position [833, 0]
type input "1000"
click at [384, 340] on input "2100" at bounding box center [559, 340] width 424 height 51
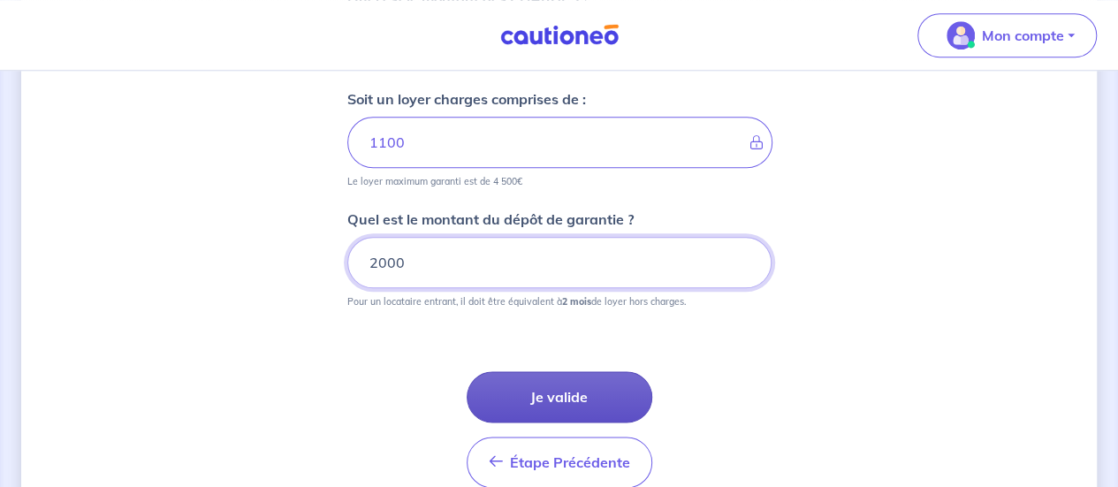
type input "2000"
click at [529, 390] on button "Je valide" at bounding box center [560, 396] width 186 height 51
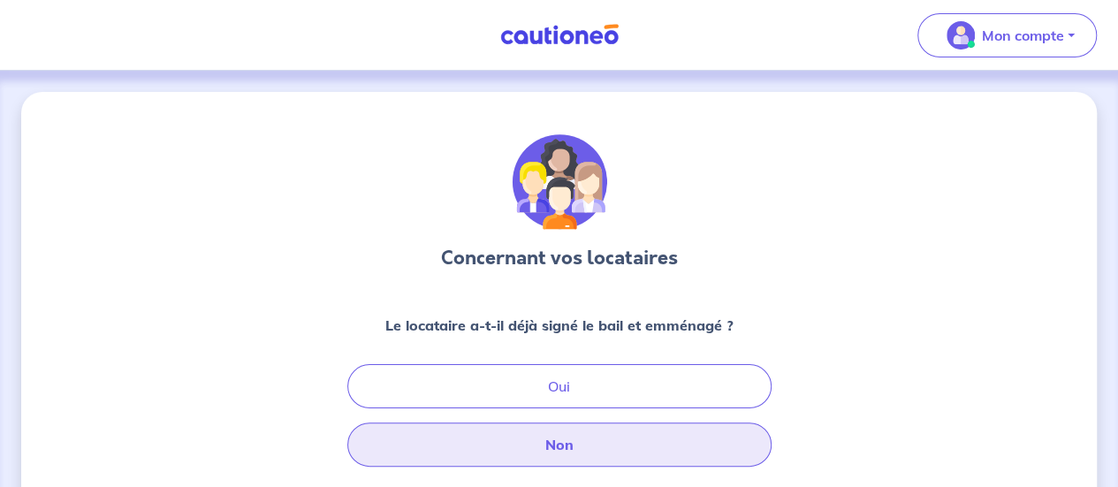
click at [562, 448] on button "Non" at bounding box center [559, 444] width 424 height 44
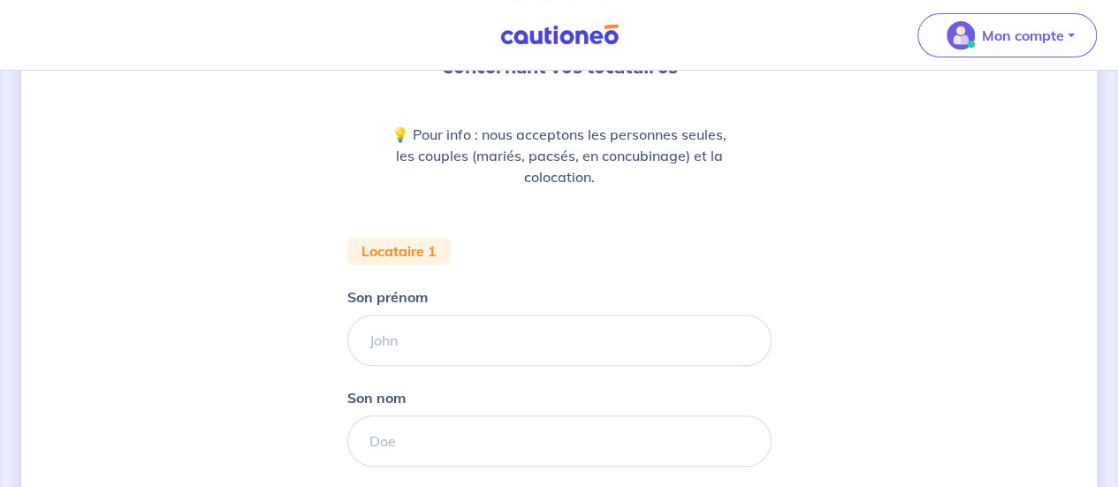
scroll to position [194, 0]
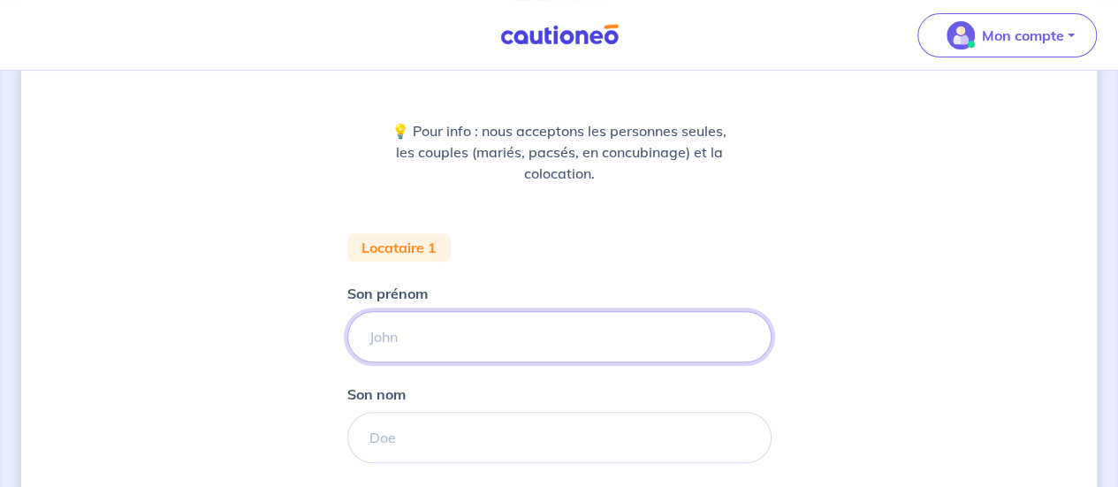
click at [453, 339] on input "Son prénom" at bounding box center [559, 336] width 424 height 51
type input "SLIM"
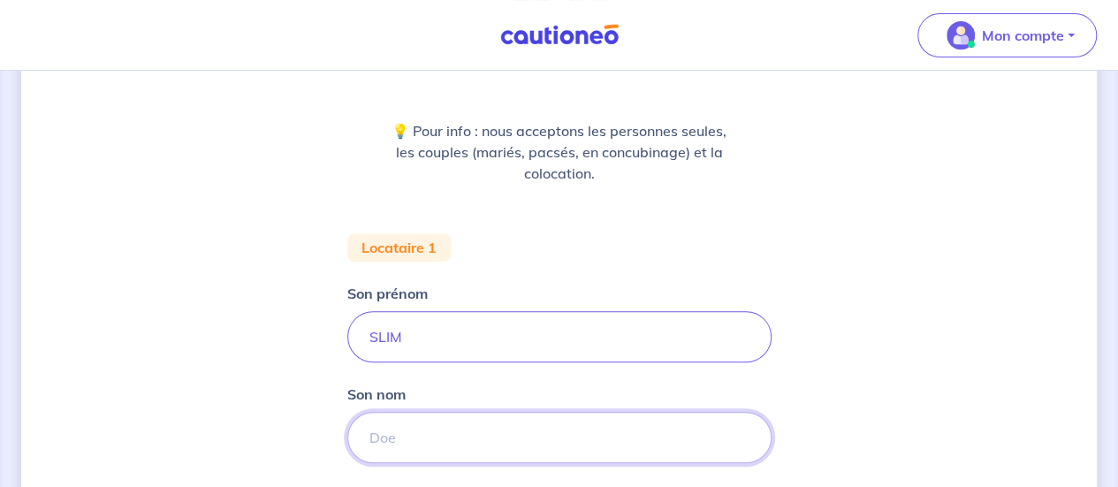
click at [396, 439] on input "Son nom" at bounding box center [559, 437] width 424 height 51
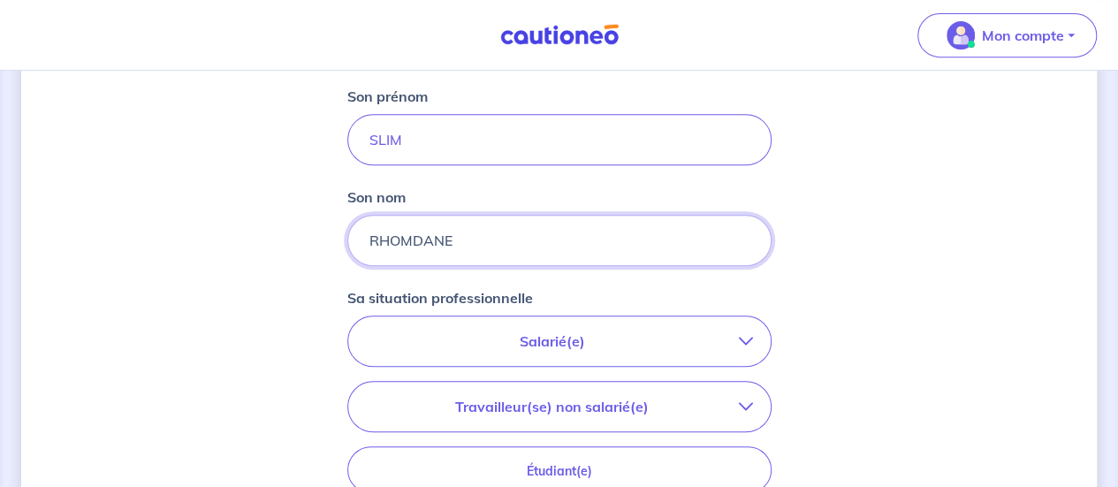
scroll to position [408, 0]
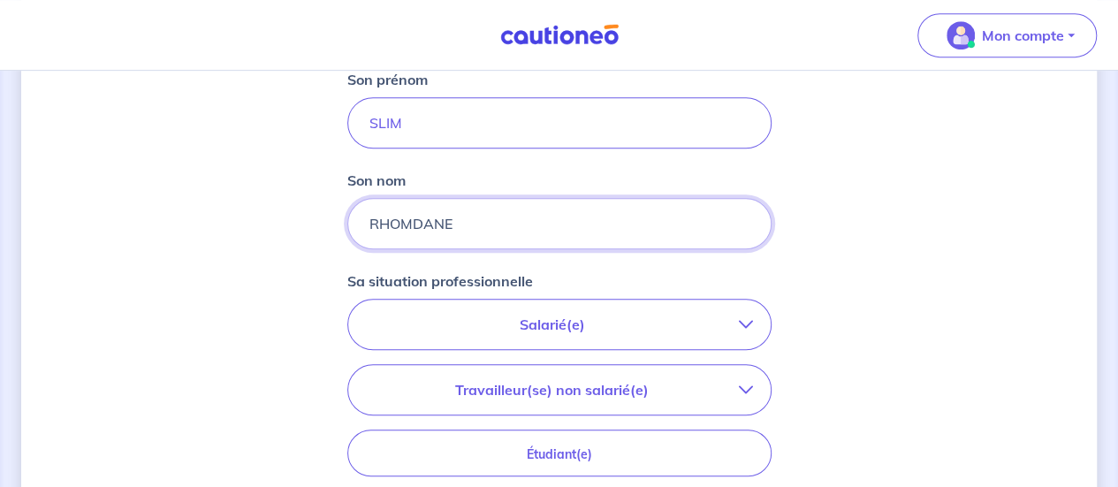
type input "RHOMDANE"
click at [527, 318] on p "Salarié(e)" at bounding box center [552, 324] width 373 height 21
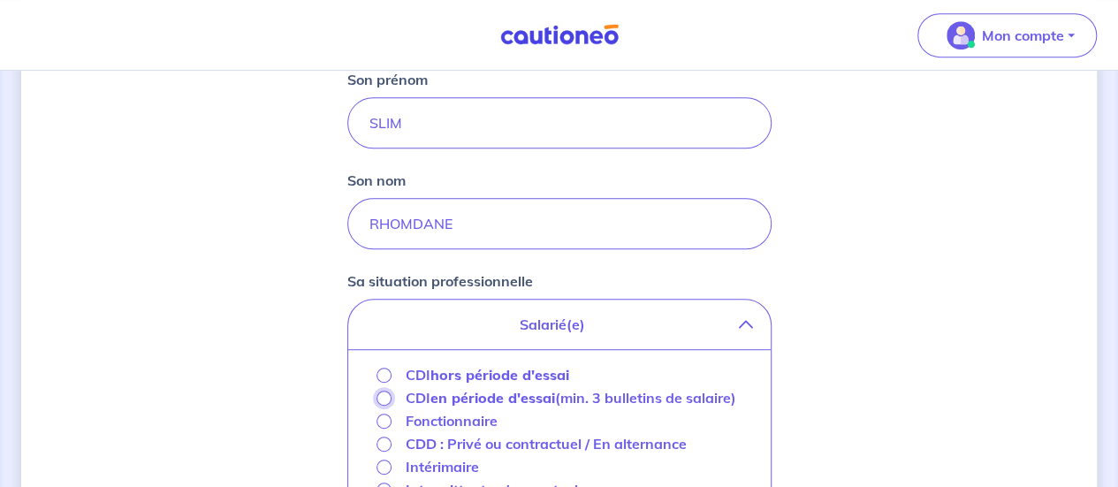
click at [378, 402] on input "CDI en période d'essai (min. 3 bulletins de salaire)" at bounding box center [383, 398] width 15 height 15
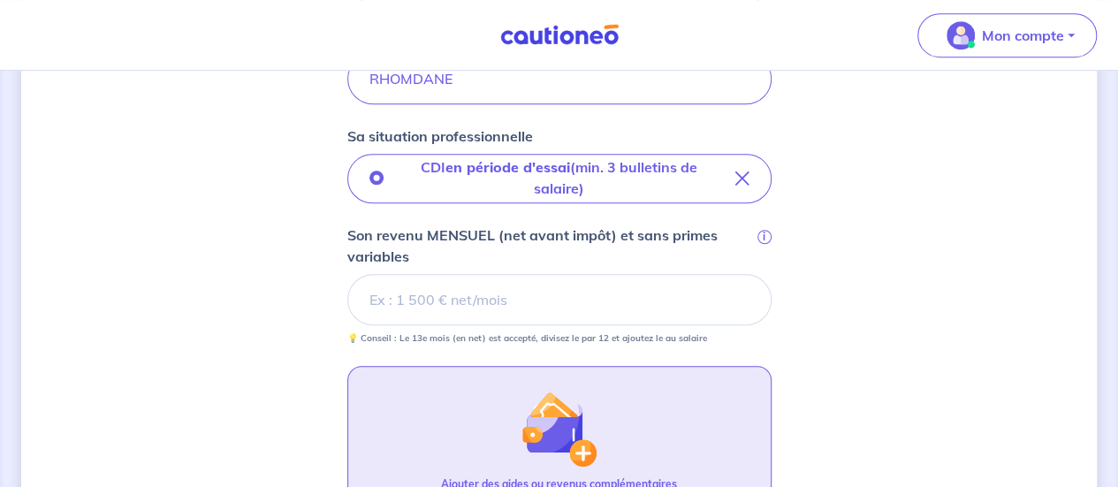
scroll to position [564, 0]
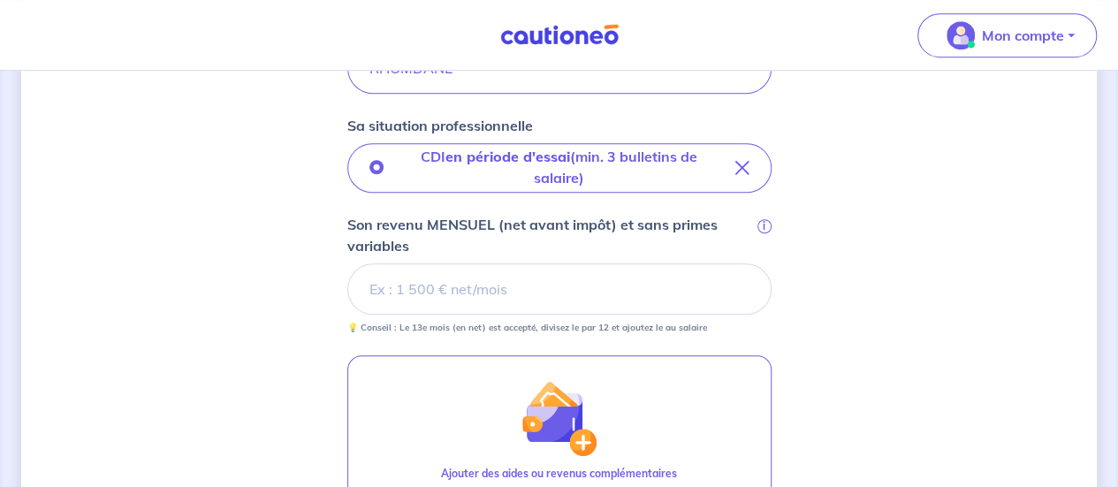
click at [479, 291] on input "Son revenu MENSUEL (net avant impôt) et sans primes variables i" at bounding box center [559, 288] width 424 height 51
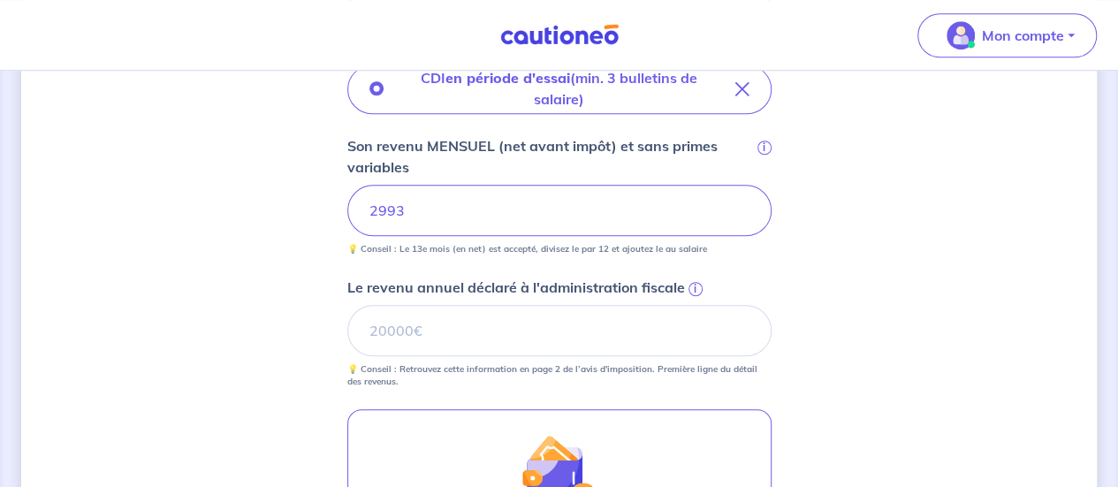
scroll to position [643, 0]
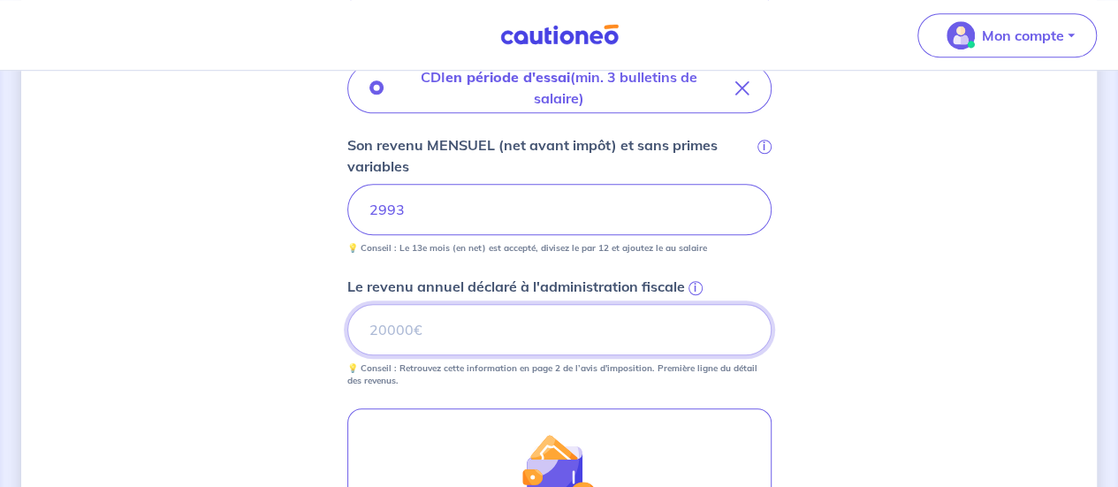
click at [441, 314] on input "Le revenu annuel déclaré à l'administration fiscale i" at bounding box center [559, 329] width 424 height 51
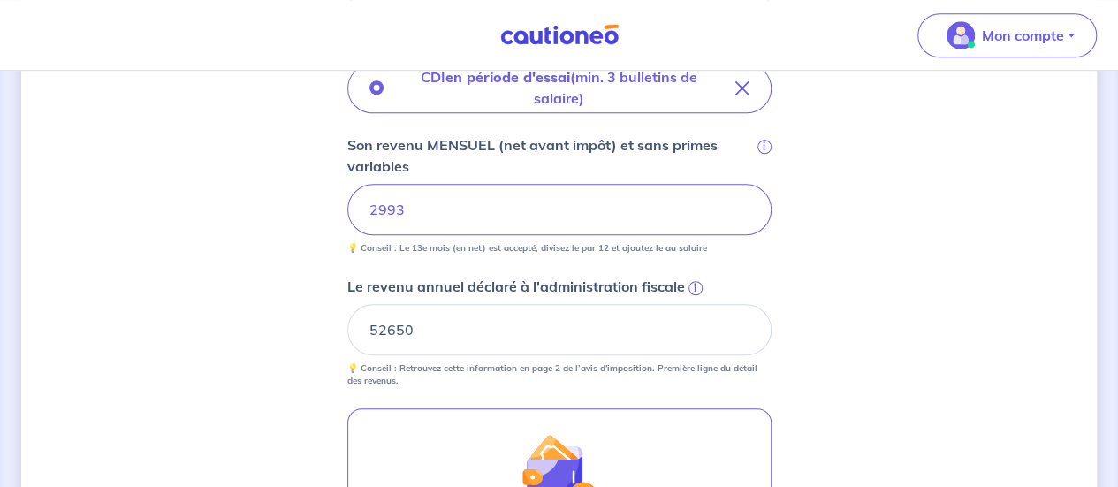
click at [988, 300] on div "Concernant vos locataires 💡 Pour info : nous acceptons les personnes seules, le…" at bounding box center [559, 139] width 1076 height 1380
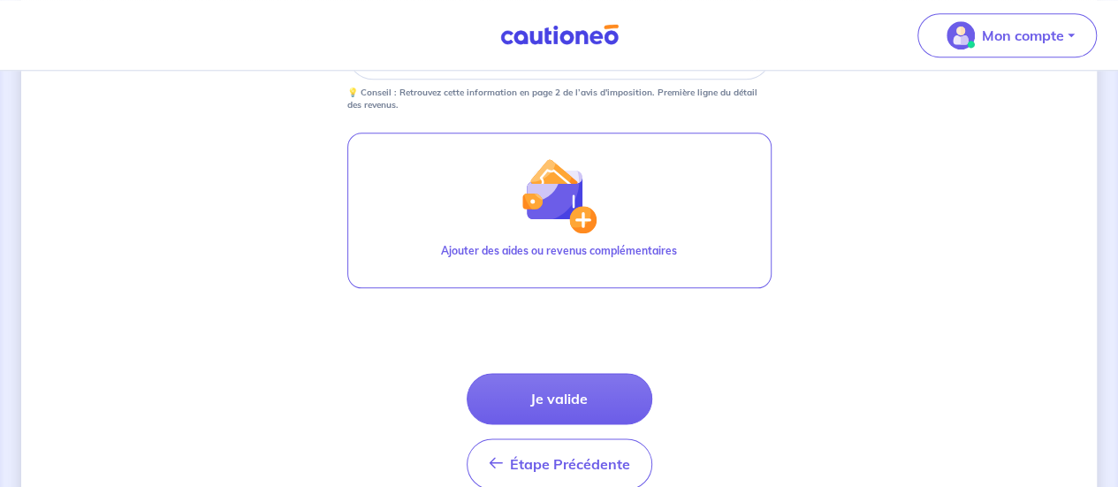
scroll to position [858, 0]
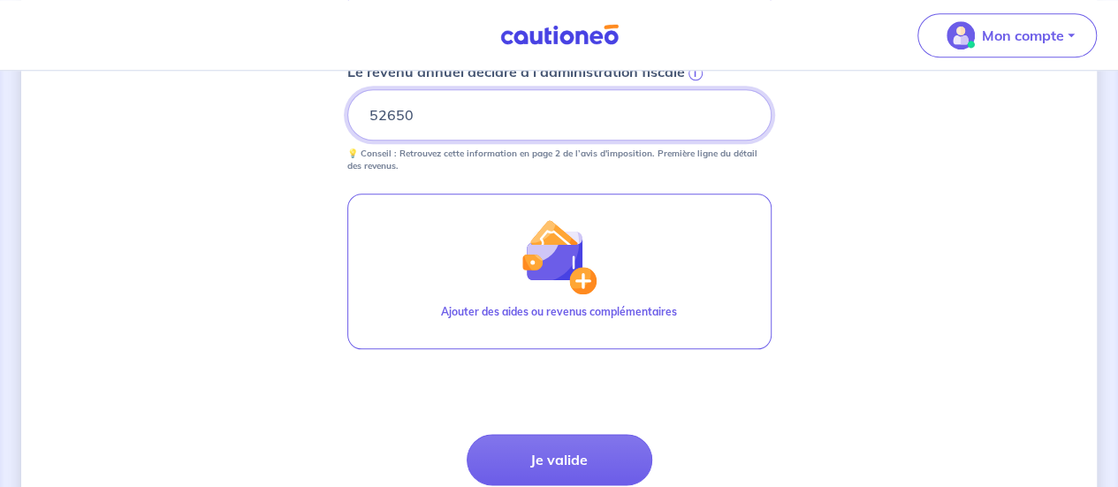
click at [384, 116] on input "52650" at bounding box center [559, 114] width 424 height 51
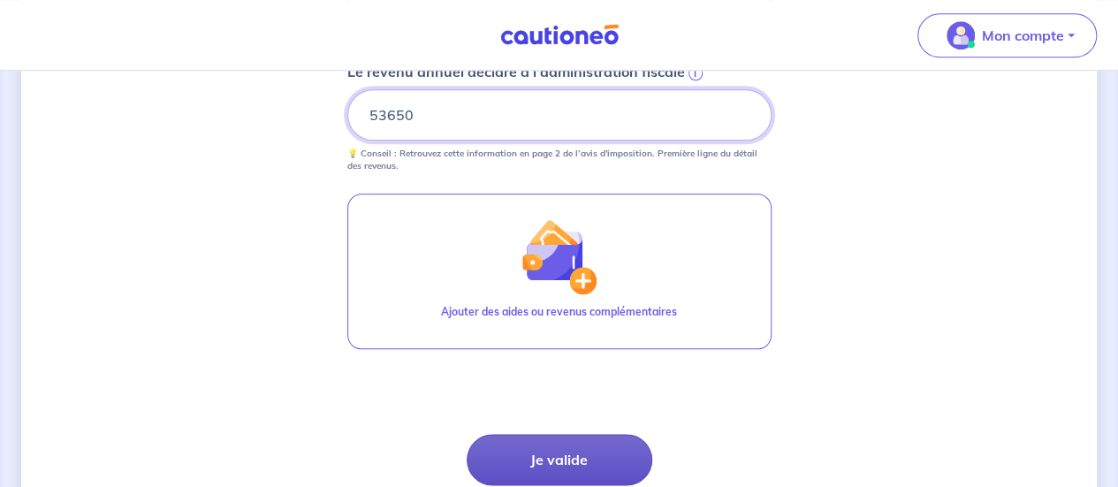
type input "53650"
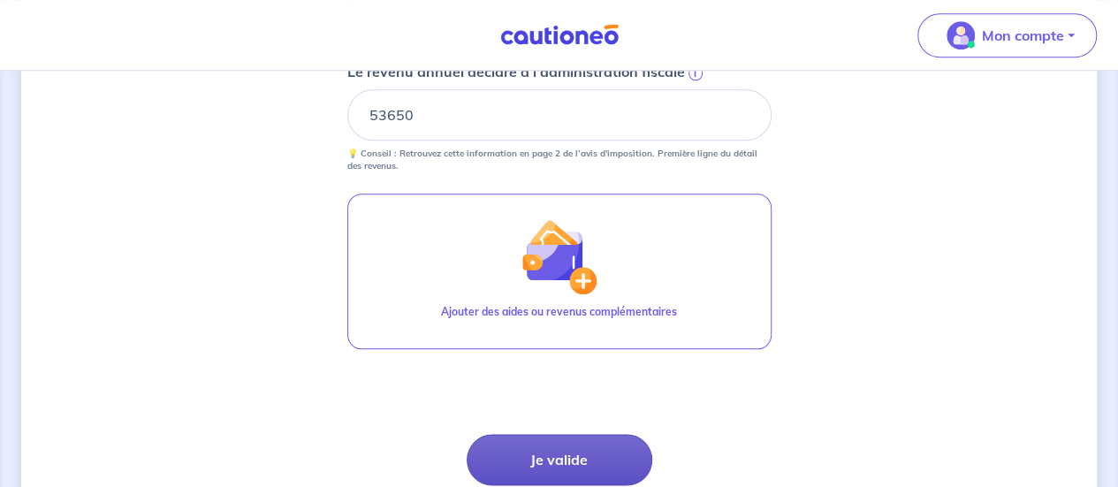
click at [550, 444] on button "Je valide" at bounding box center [560, 459] width 186 height 51
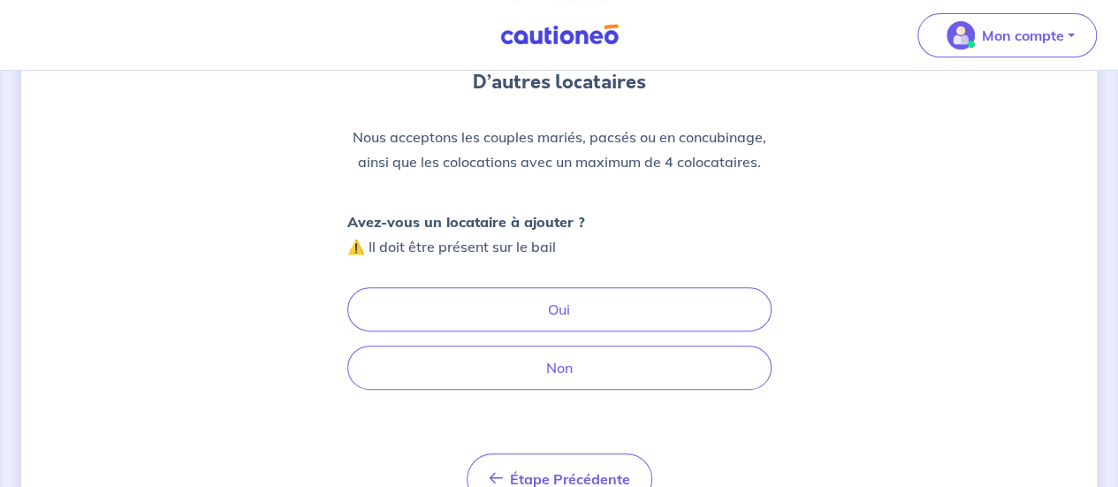
scroll to position [177, 0]
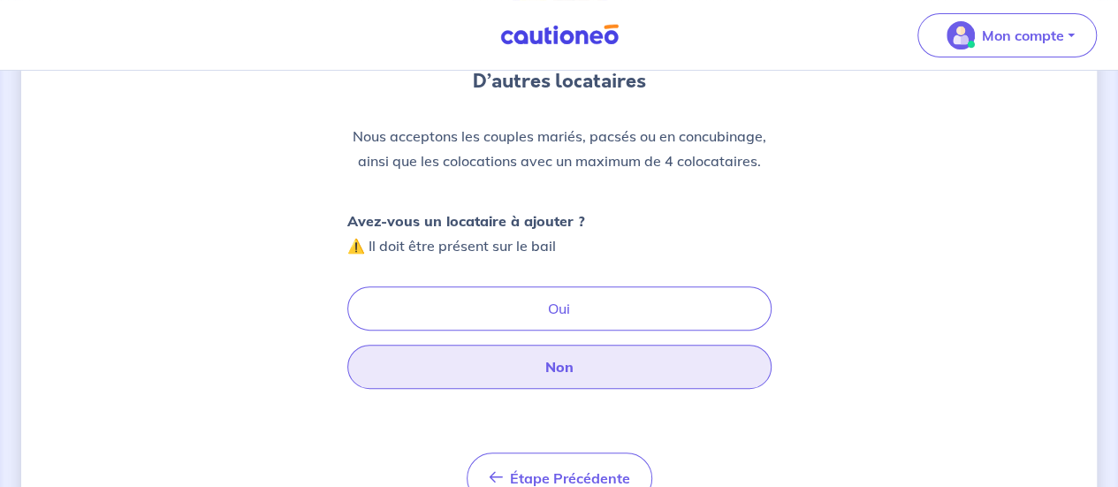
click at [559, 362] on button "Non" at bounding box center [559, 367] width 424 height 44
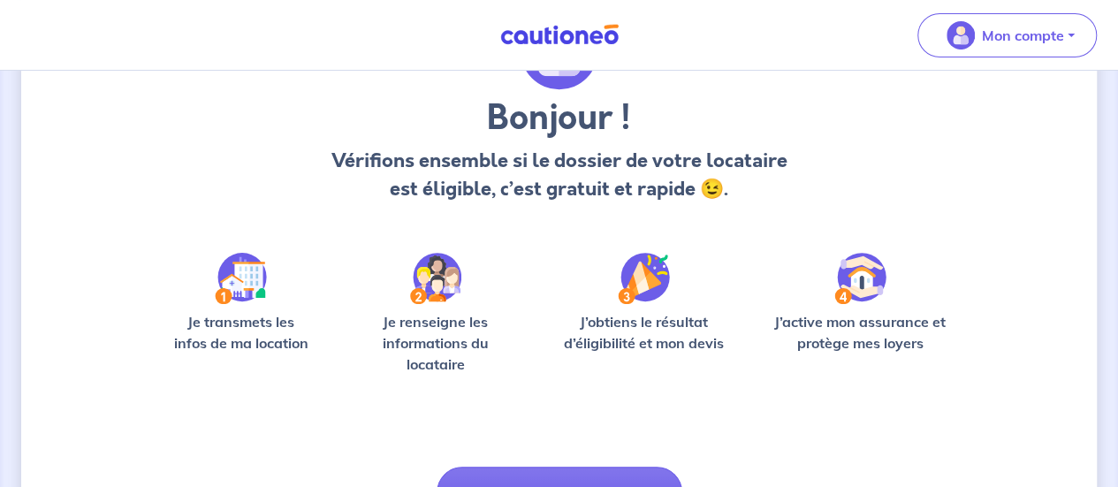
scroll to position [136, 0]
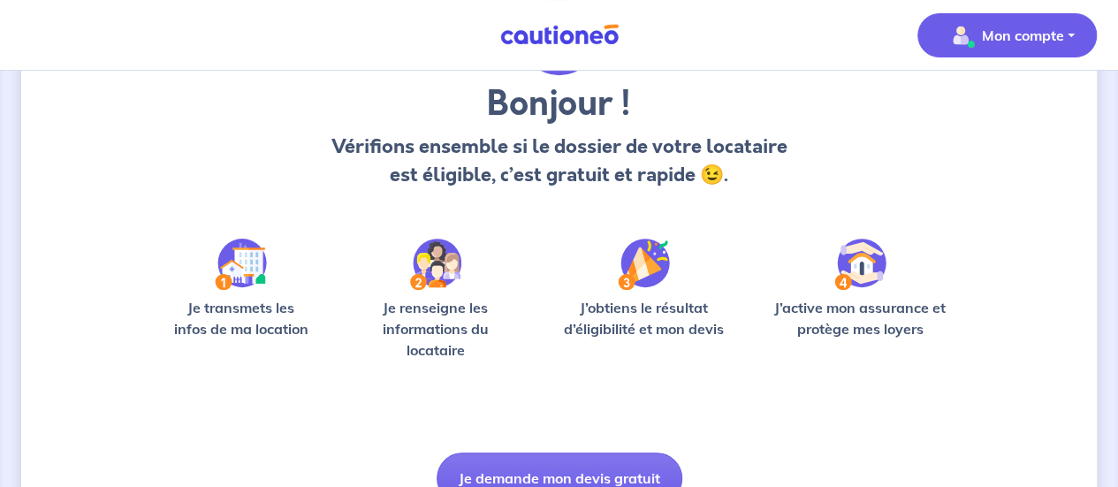
click at [1016, 36] on p "Mon compte" at bounding box center [1023, 35] width 82 height 21
click at [1032, 215] on div "Bonjour ! Vérifions ensemble si le dossier de votre locataire est éligible, c’e…" at bounding box center [559, 254] width 1076 height 597
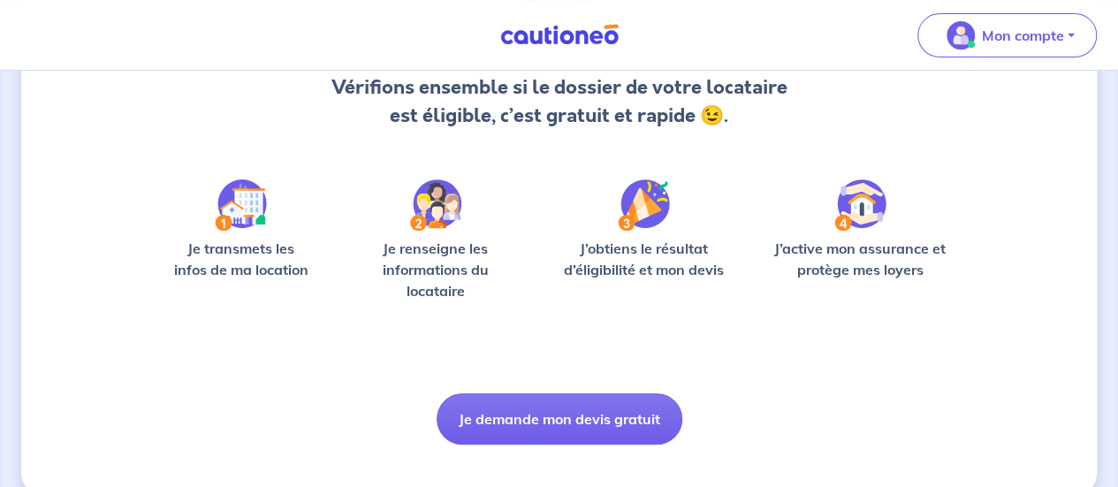
scroll to position [194, 0]
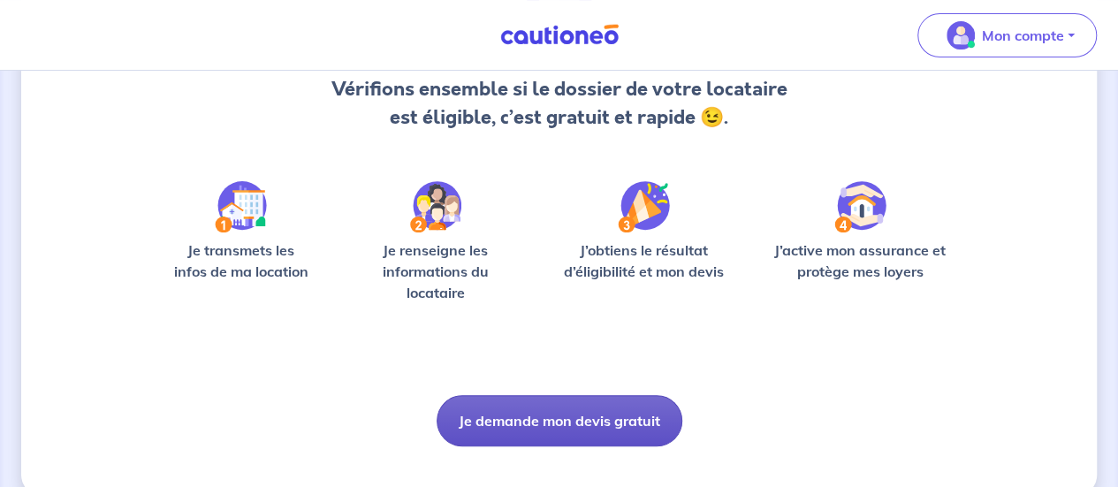
click at [544, 403] on button "Je demande mon devis gratuit" at bounding box center [560, 420] width 246 height 51
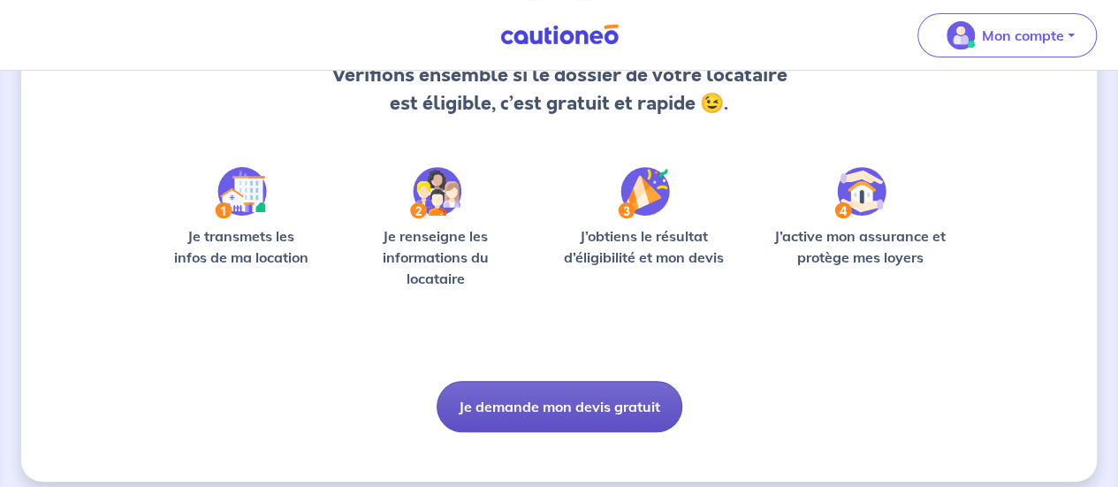
scroll to position [20, 0]
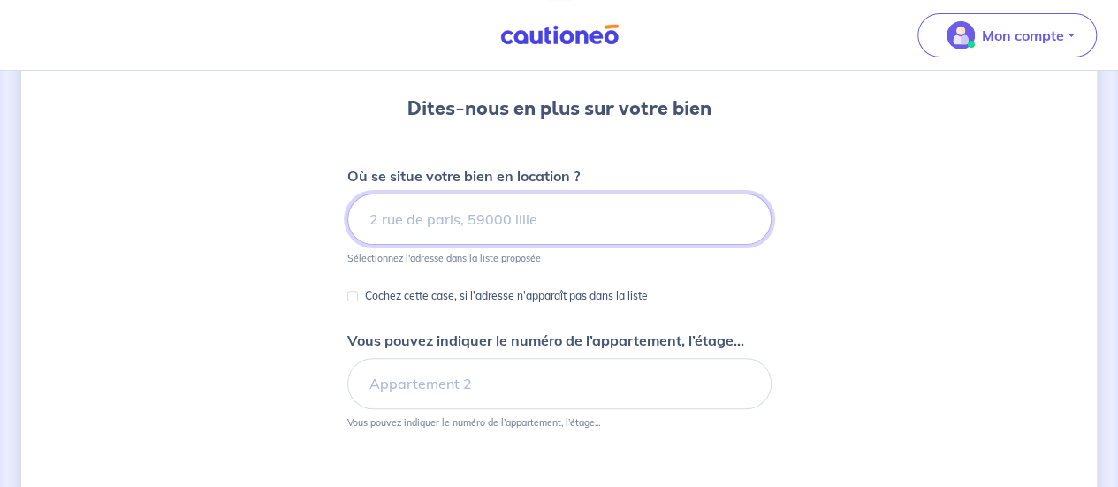
scroll to position [143, 0]
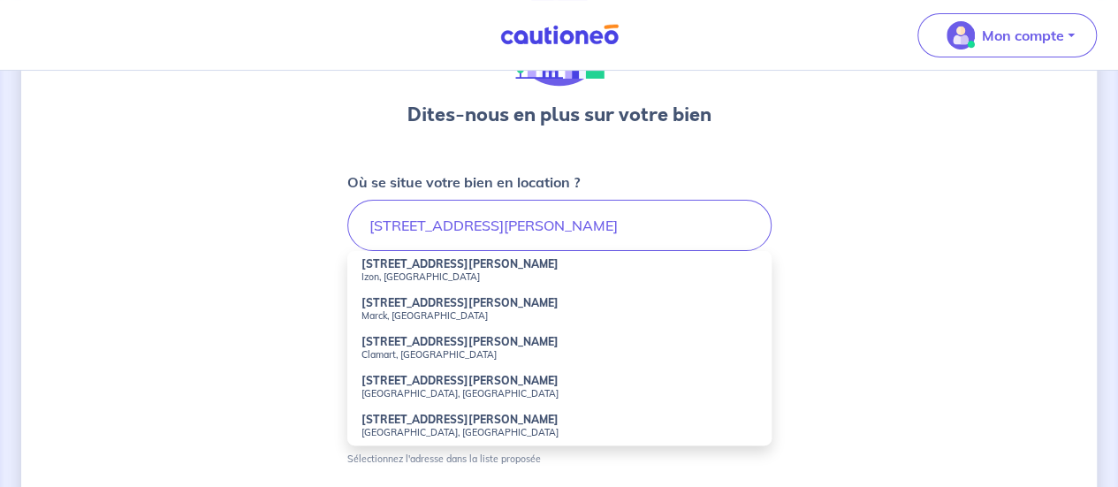
click at [451, 354] on small "Clamart, [GEOGRAPHIC_DATA]" at bounding box center [559, 354] width 396 height 12
type input "[STREET_ADDRESS][PERSON_NAME]"
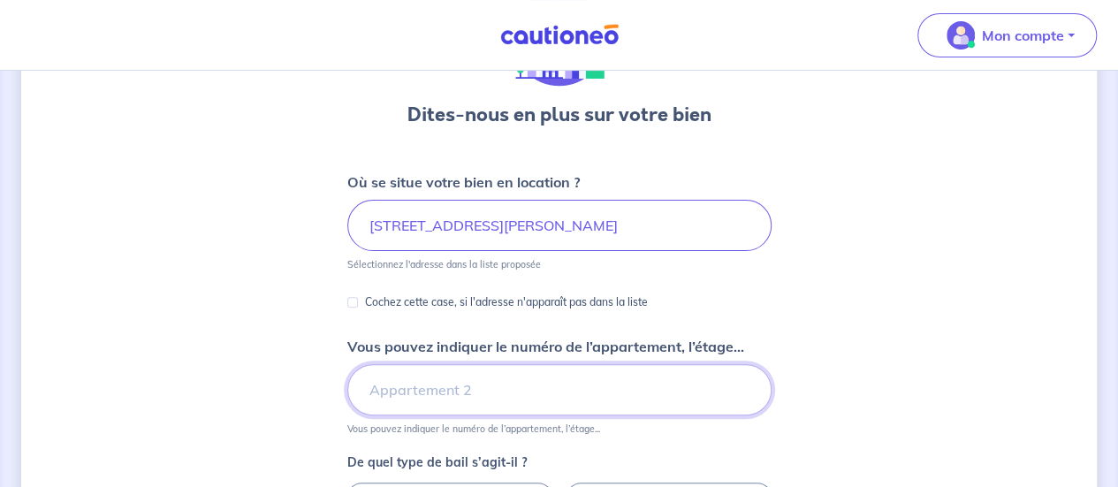
click at [504, 381] on input "Vous pouvez indiquer le numéro de l’appartement, l’étage..." at bounding box center [559, 389] width 424 height 51
type input "étage 2"
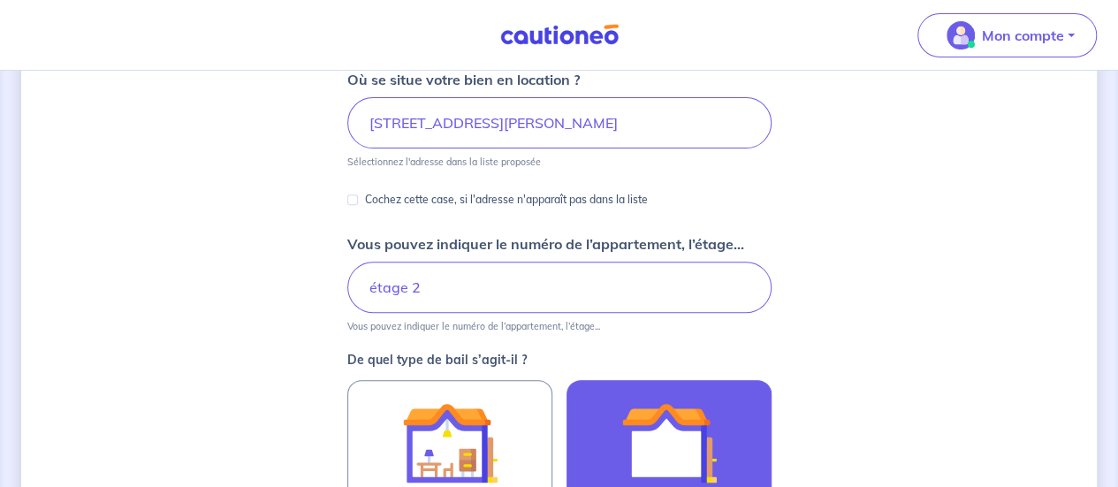
scroll to position [458, 0]
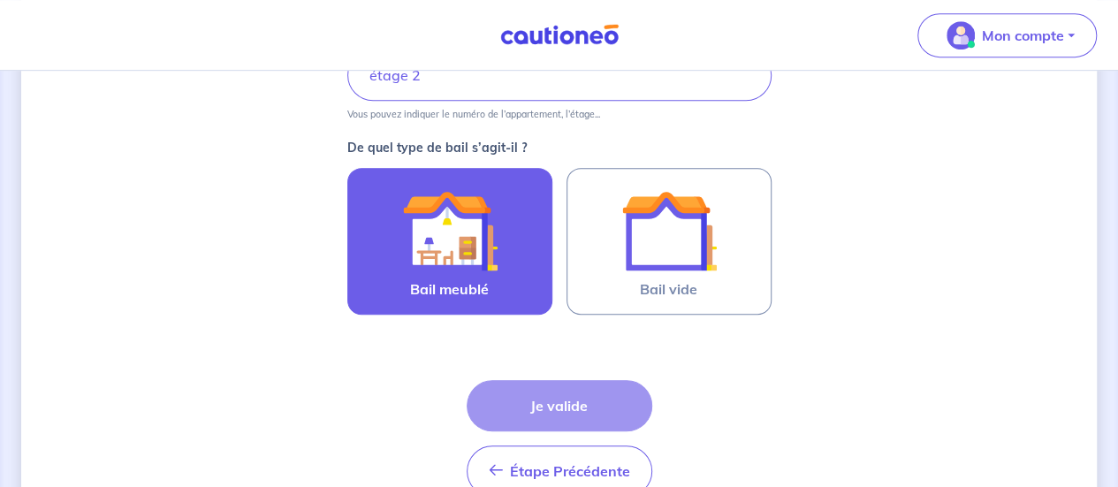
click at [464, 248] on img at bounding box center [449, 230] width 95 height 95
click at [0, 0] on input "Bail meublé" at bounding box center [0, 0] width 0 height 0
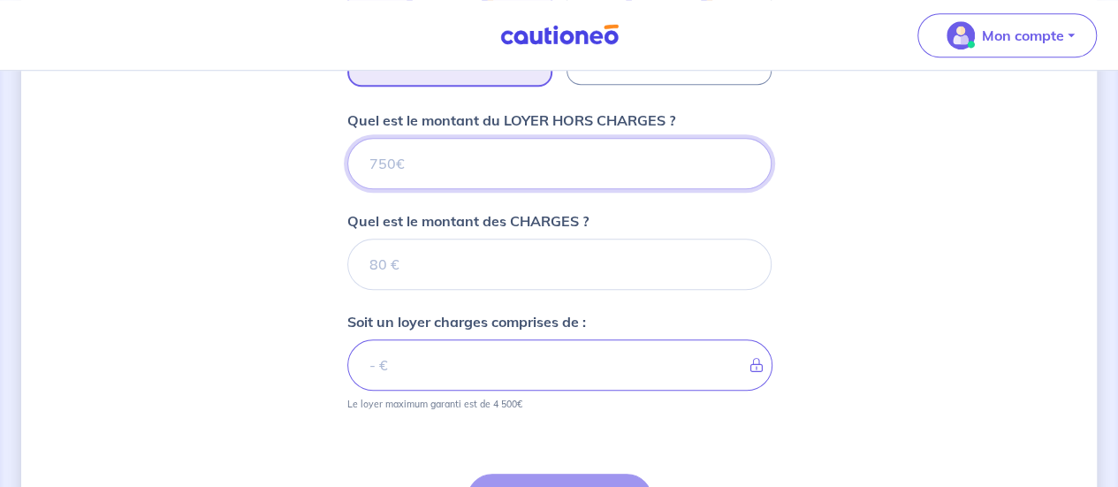
scroll to position [677, 0]
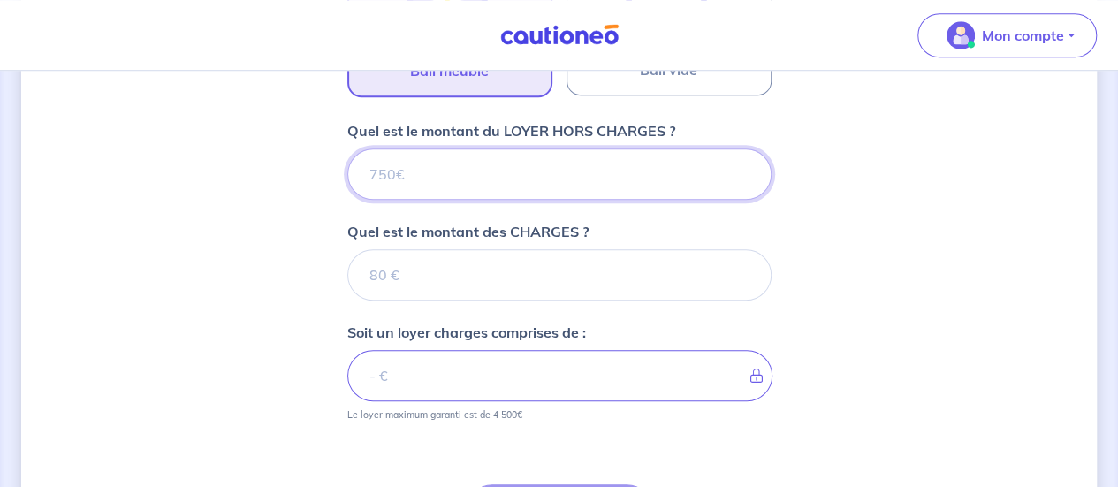
click at [453, 190] on input "Quel est le montant du LOYER HORS CHARGES ?" at bounding box center [559, 173] width 424 height 51
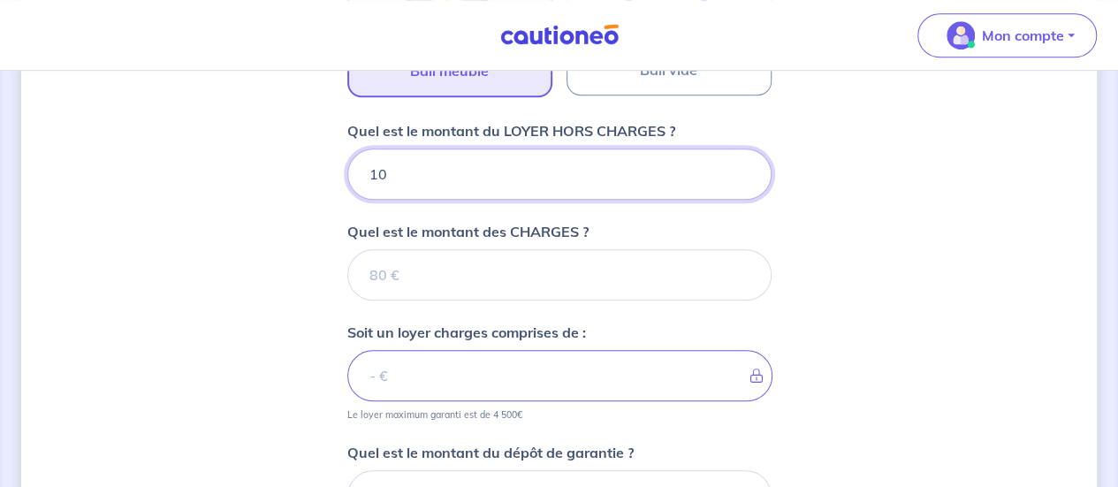
type input "105"
type input "1050"
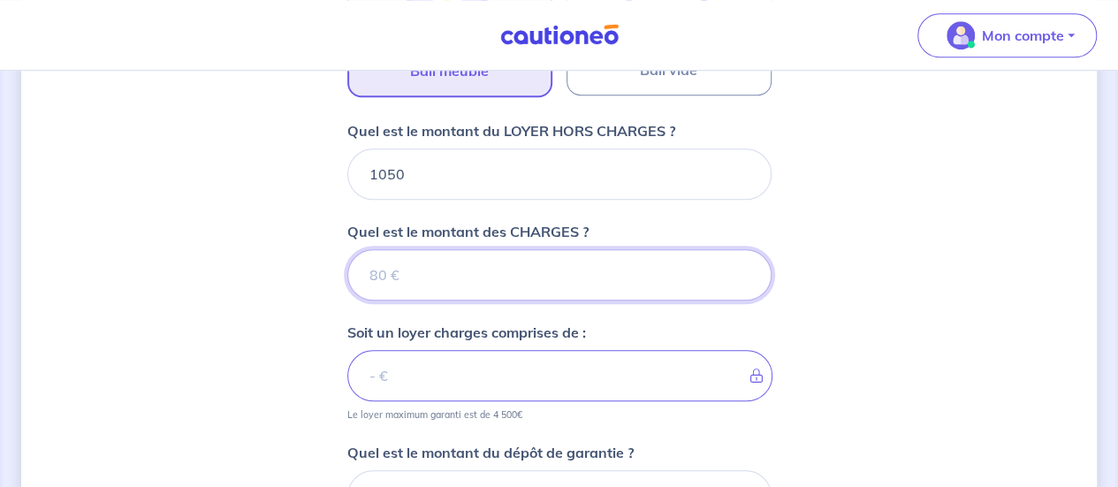
click at [408, 270] on input "Quel est le montant des CHARGES ?" at bounding box center [559, 274] width 424 height 51
type input "100"
type input "1150"
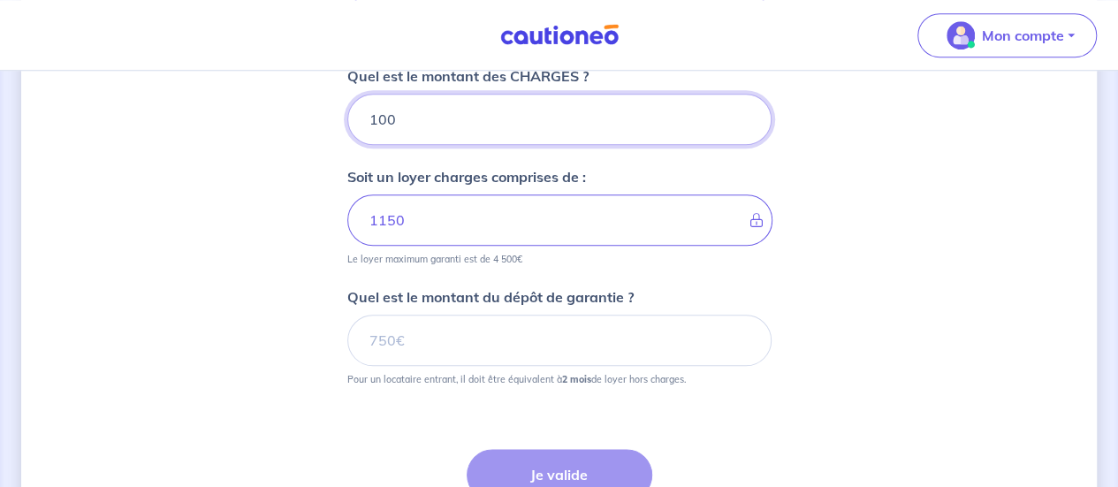
scroll to position [838, 0]
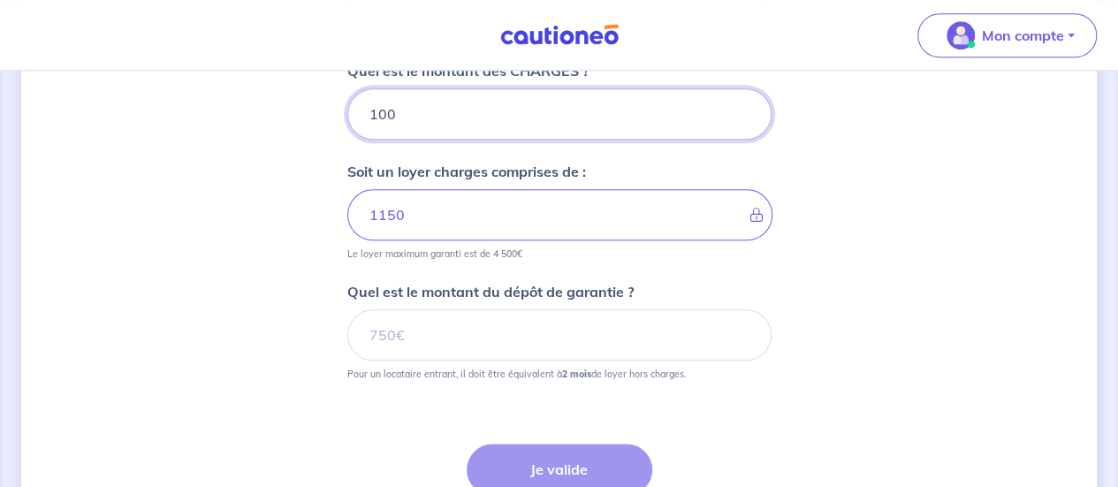
type input "100"
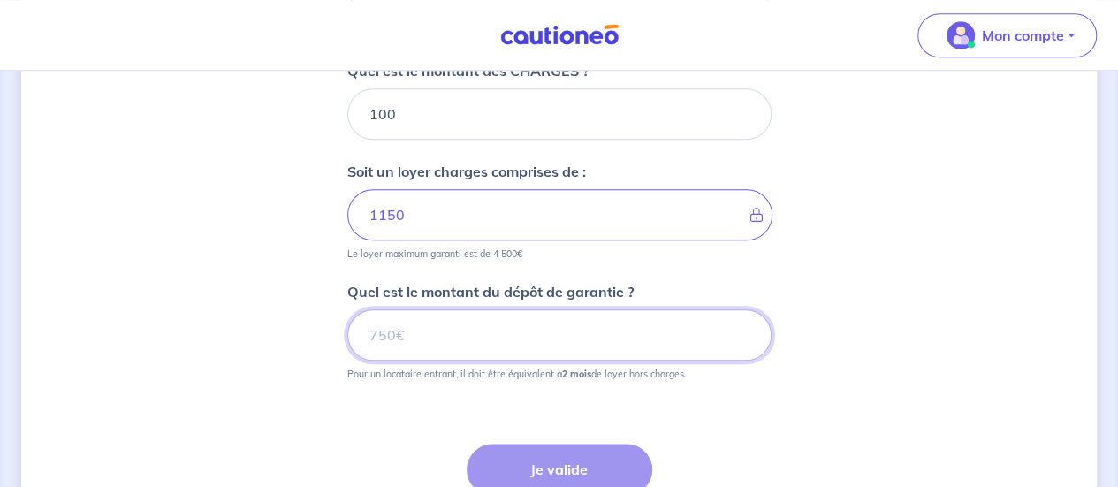
click at [444, 337] on input "Quel est le montant du dépôt de garantie ?" at bounding box center [559, 334] width 424 height 51
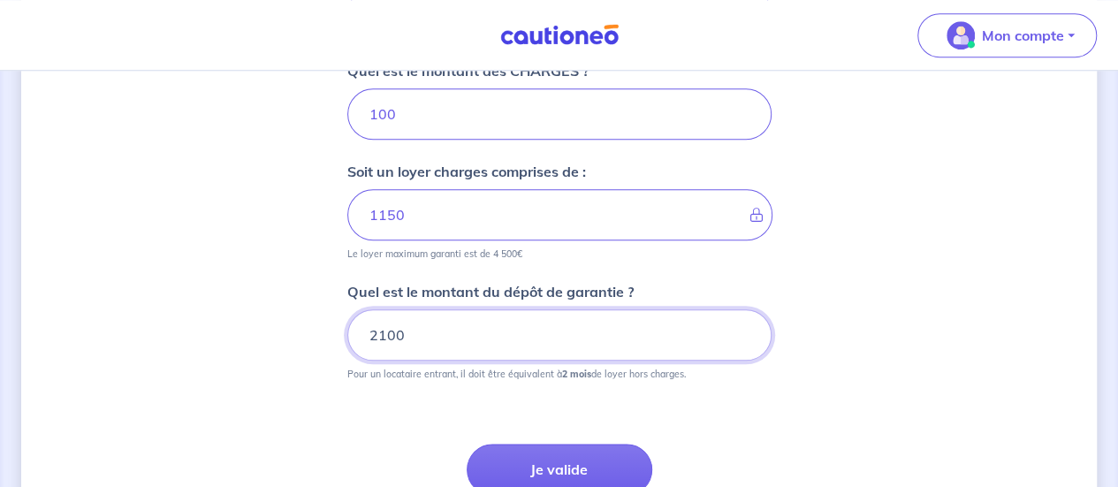
type input "2100"
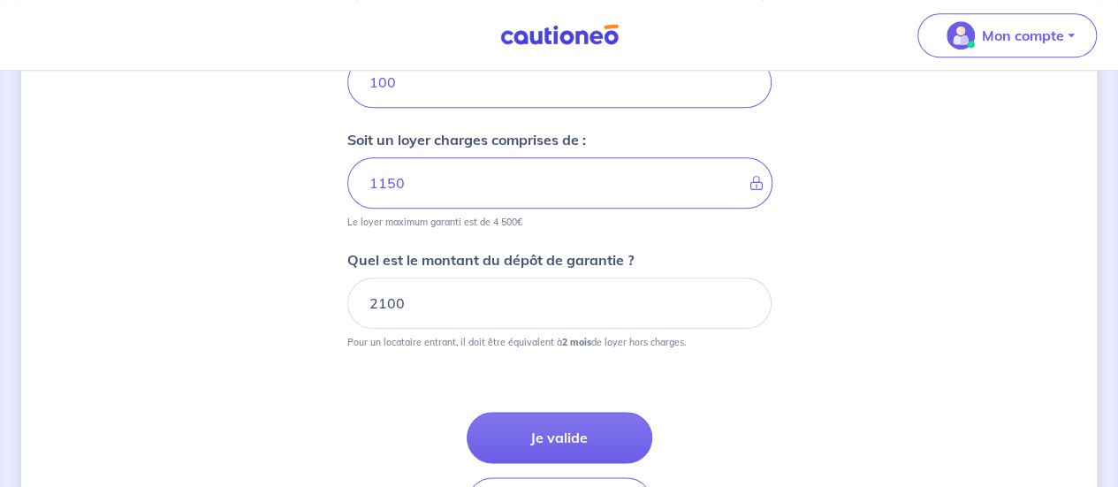
scroll to position [882, 0]
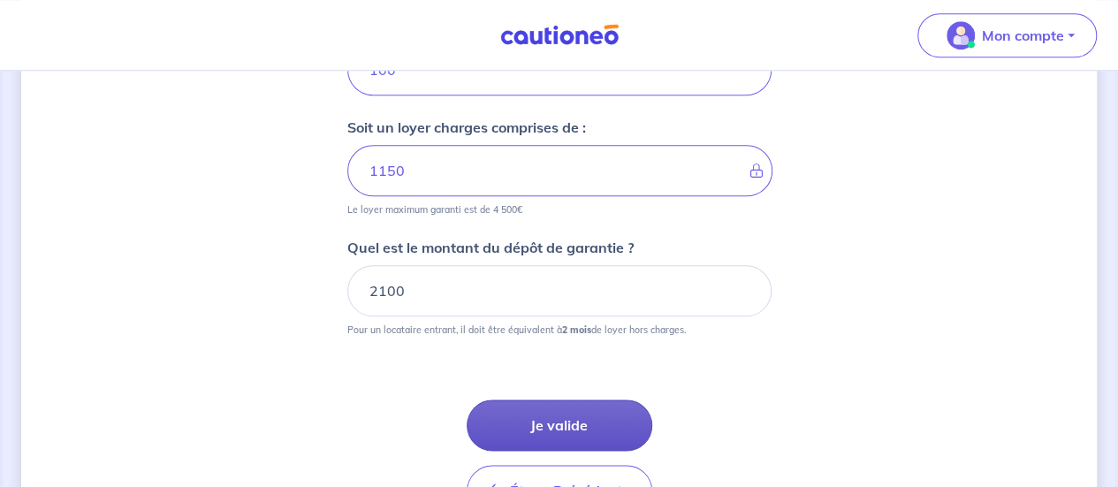
click at [548, 401] on button "Je valide" at bounding box center [560, 424] width 186 height 51
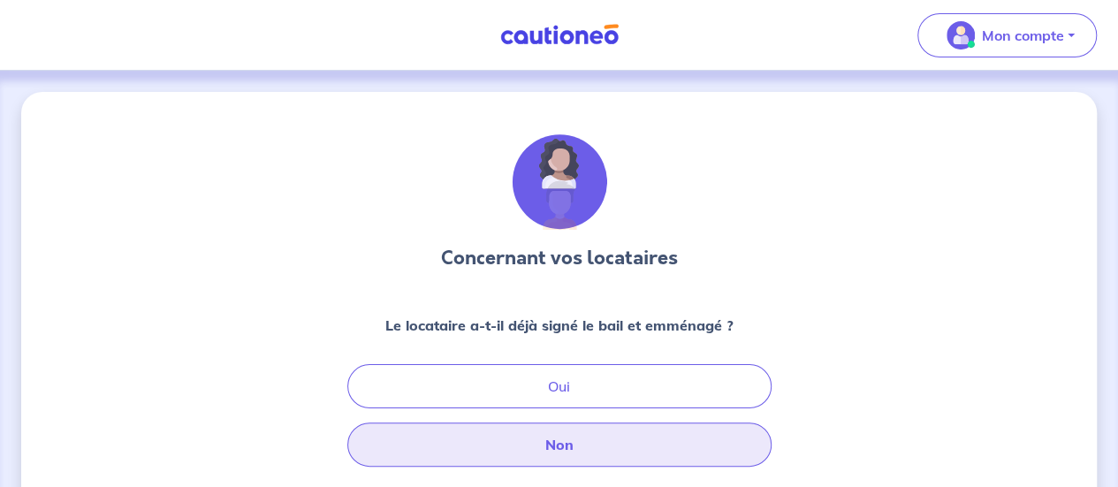
click at [588, 429] on button "Non" at bounding box center [559, 444] width 424 height 44
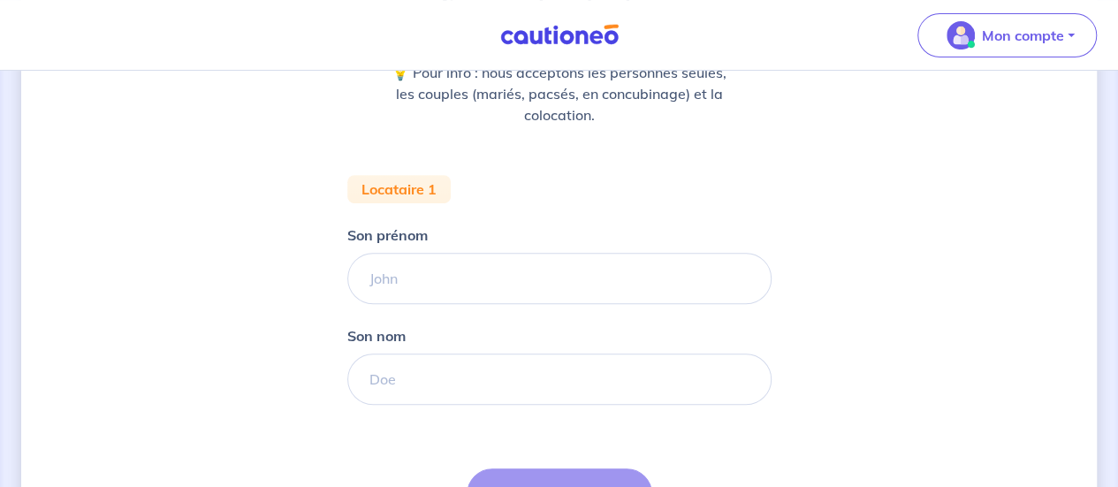
scroll to position [260, 0]
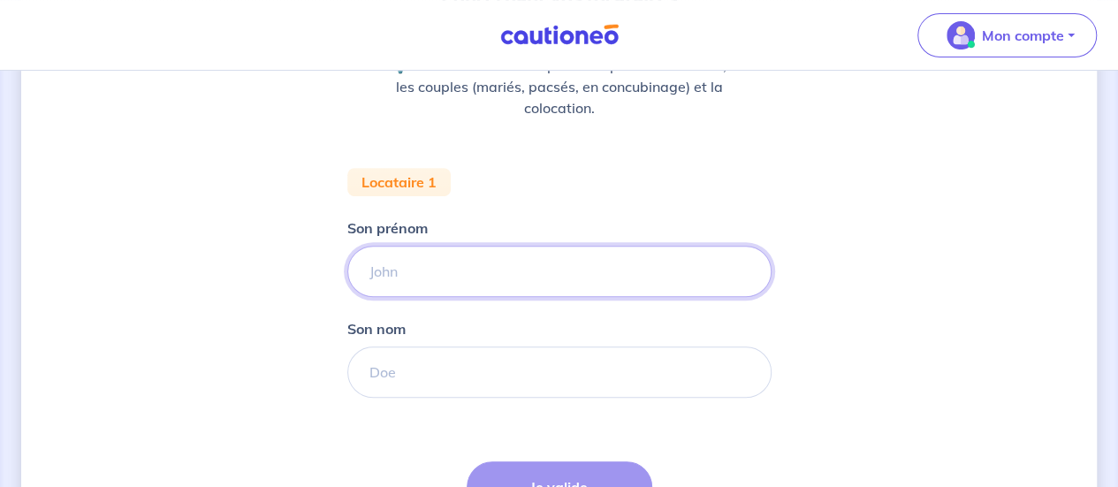
click at [463, 264] on input "Son prénom" at bounding box center [559, 271] width 424 height 51
type input "Adrien"
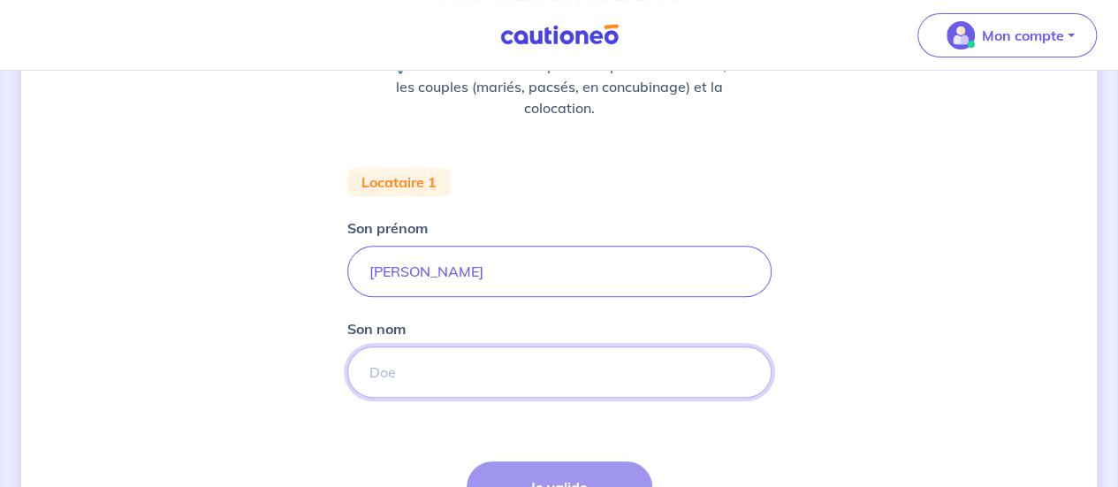
click at [390, 379] on input "Son nom" at bounding box center [559, 371] width 424 height 51
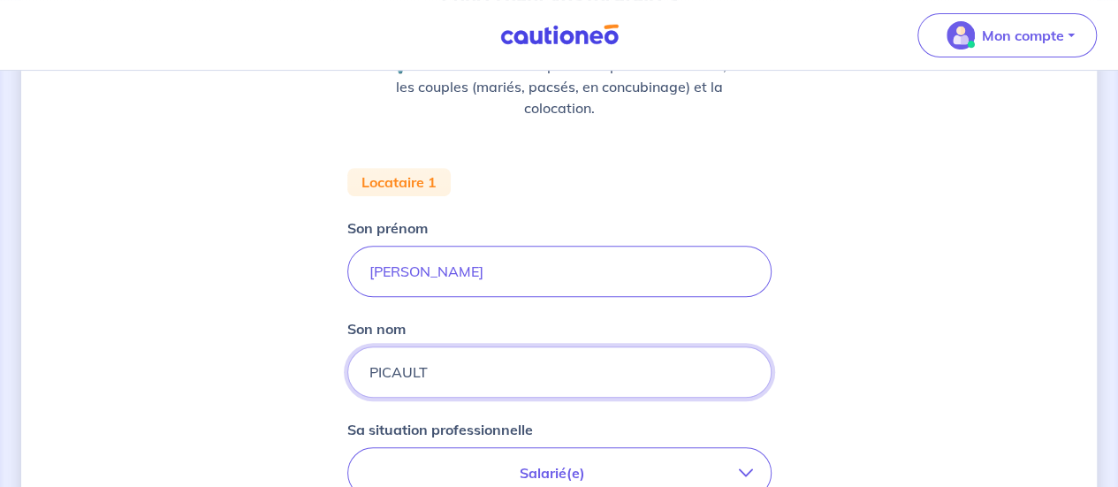
type input "PICAULT"
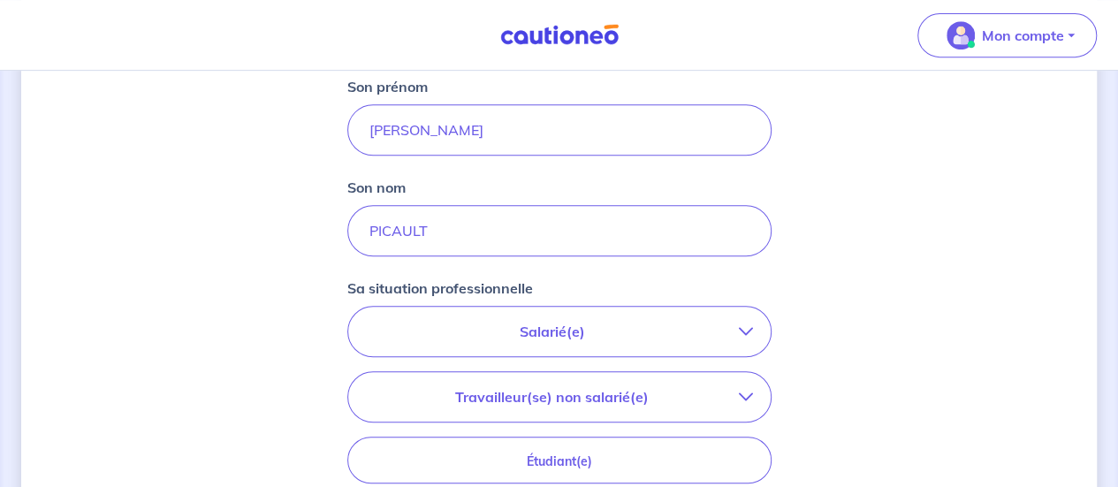
scroll to position [407, 0]
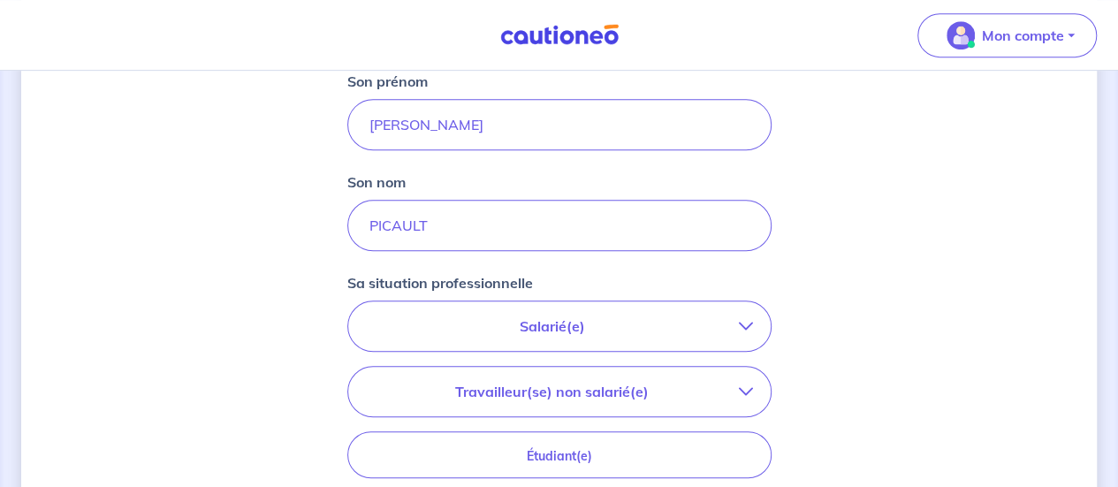
click at [599, 326] on p "Salarié(e)" at bounding box center [552, 326] width 373 height 21
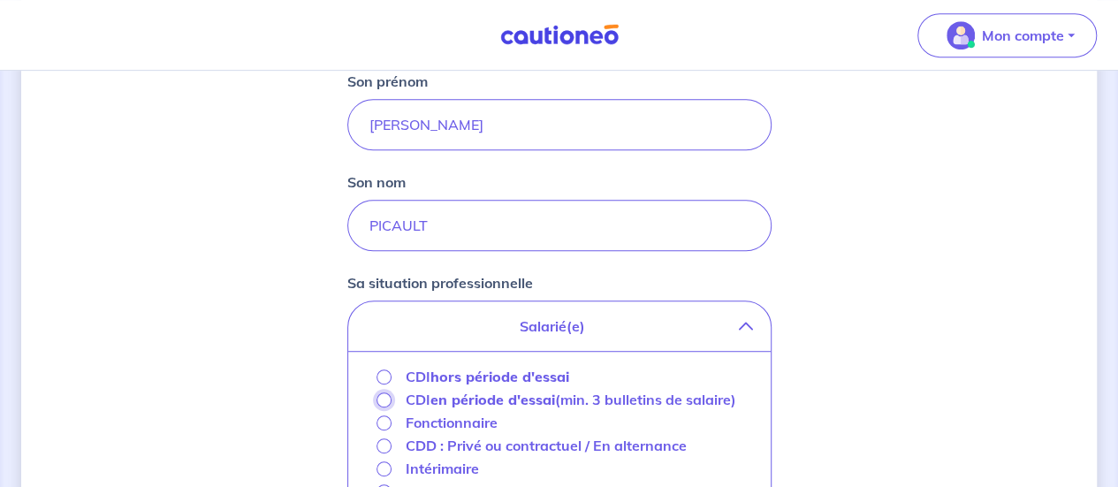
click at [383, 399] on input "CDI en période d'essai (min. 3 bulletins de salaire)" at bounding box center [383, 399] width 15 height 15
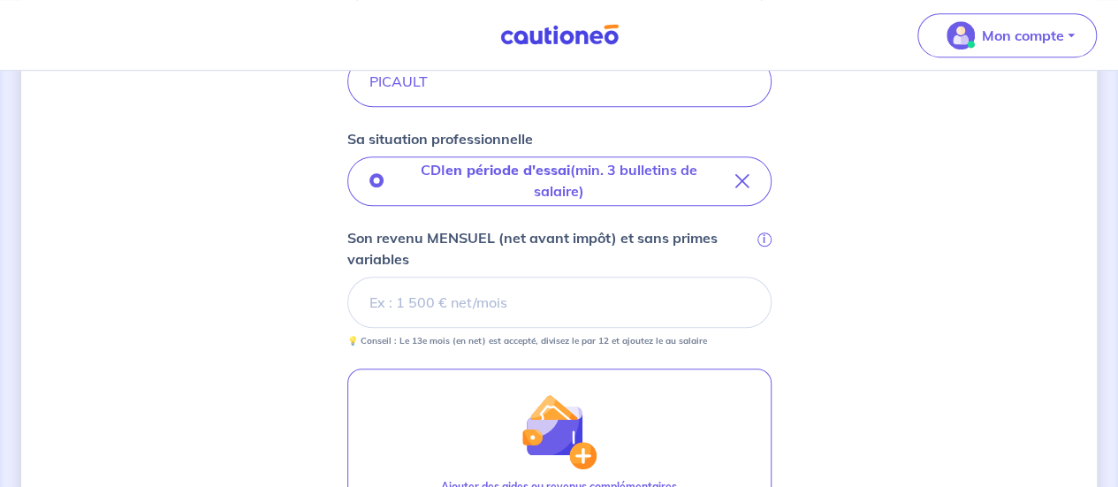
scroll to position [551, 0]
click at [460, 286] on input "Son revenu MENSUEL (net avant impôt) et sans primes variables i" at bounding box center [559, 301] width 424 height 51
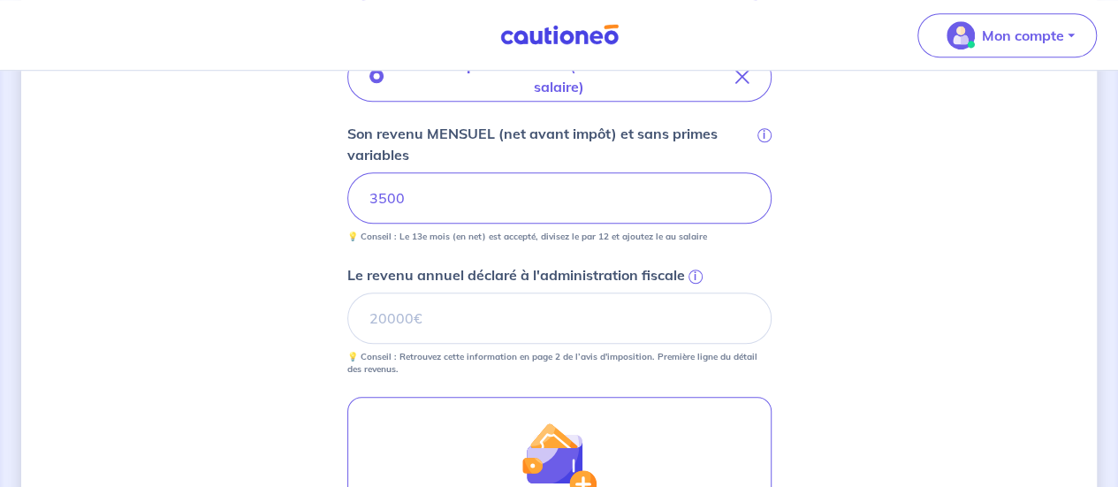
scroll to position [659, 0]
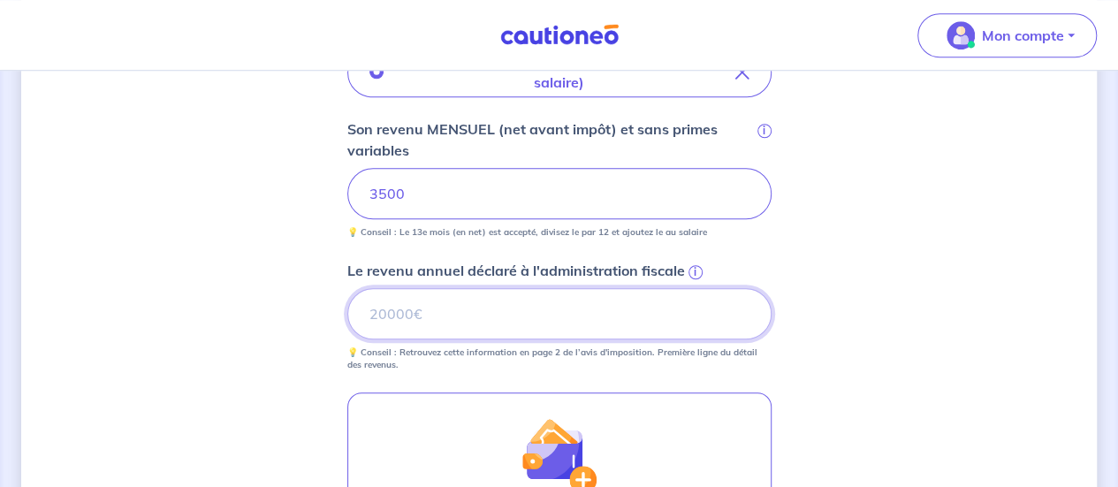
click at [413, 308] on input "Le revenu annuel déclaré à l'administration fiscale i" at bounding box center [559, 313] width 424 height 51
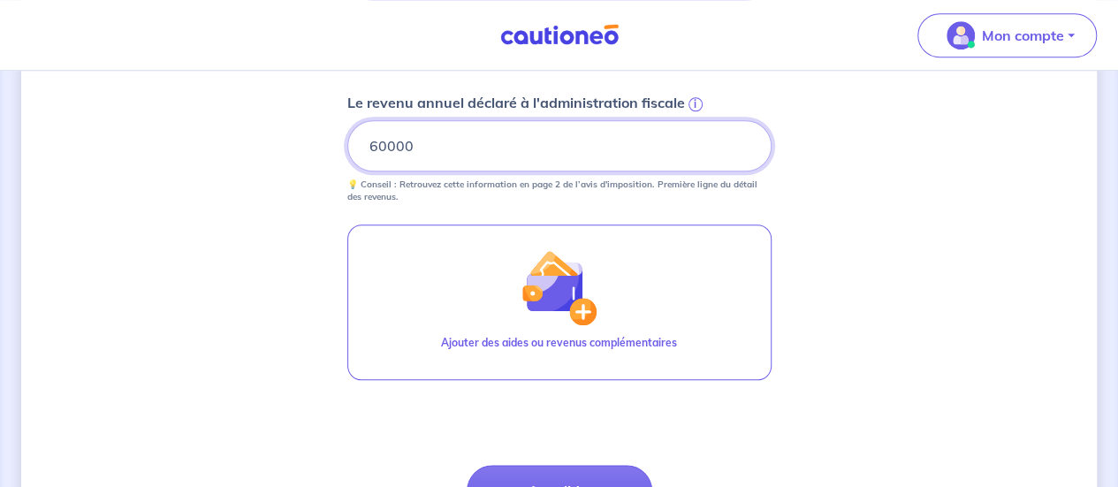
scroll to position [835, 0]
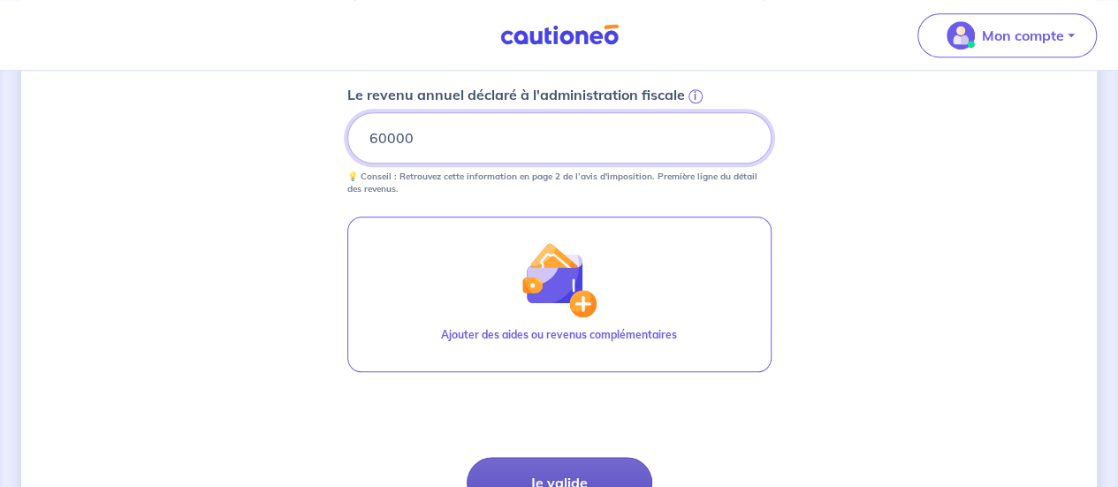
type input "60000"
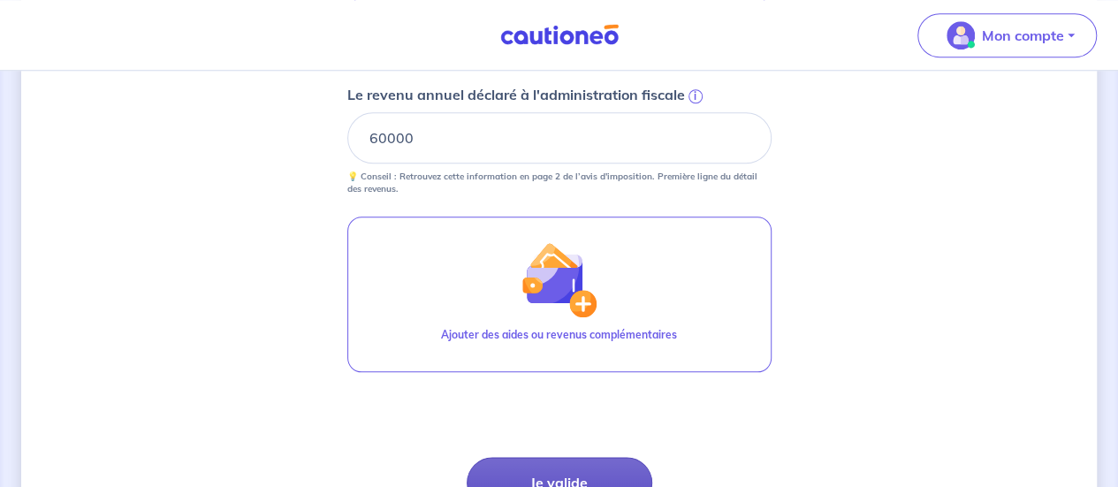
click at [545, 477] on button "Je valide" at bounding box center [560, 482] width 186 height 51
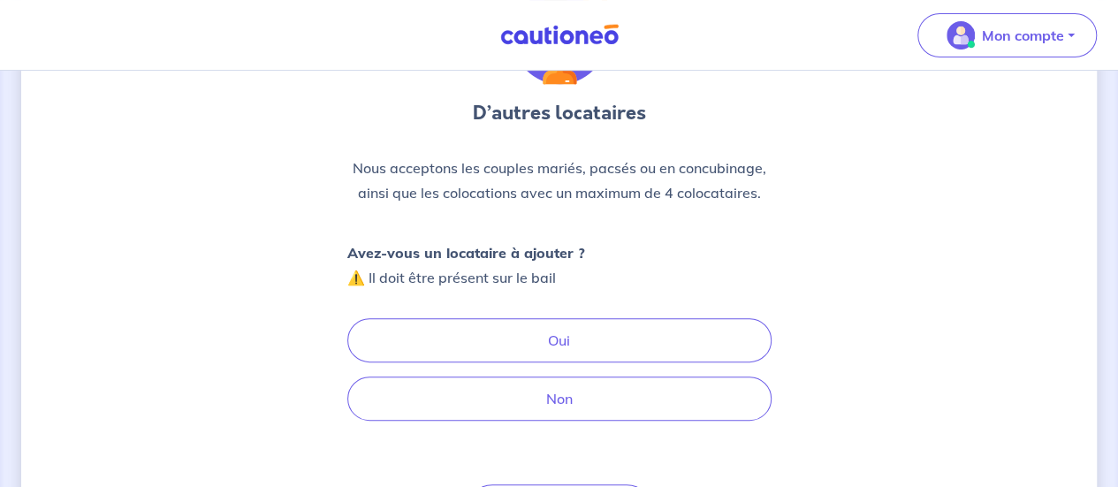
scroll to position [180, 0]
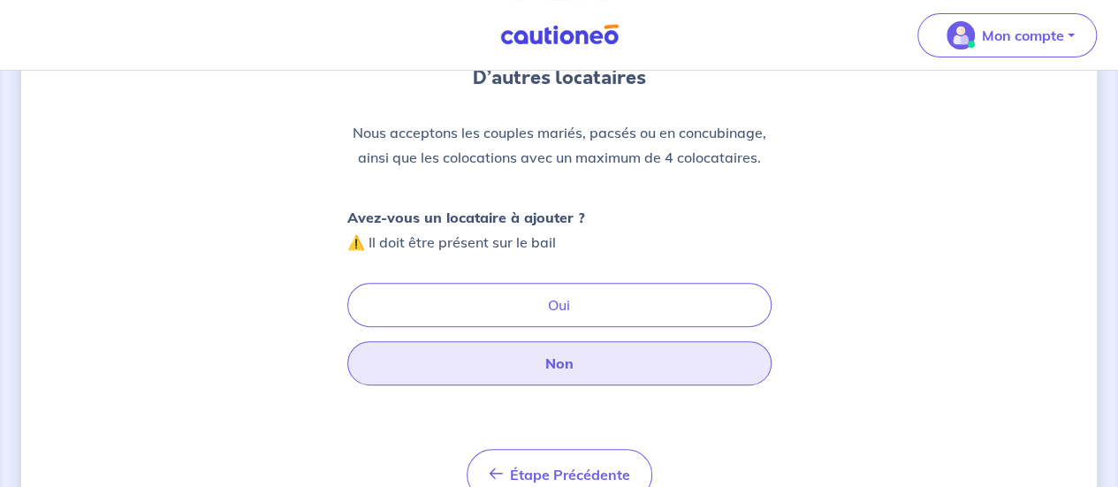
click at [534, 376] on button "Non" at bounding box center [559, 363] width 424 height 44
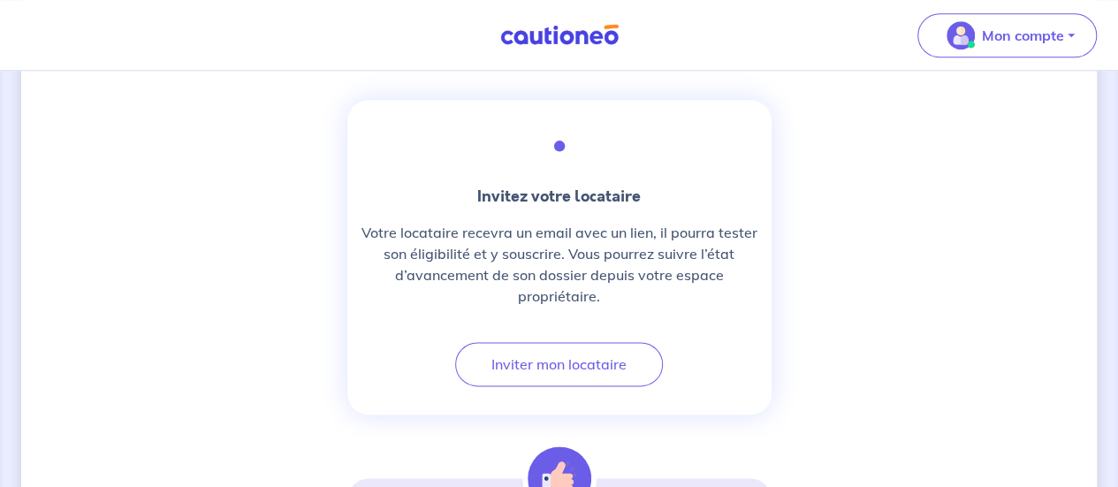
scroll to position [937, 0]
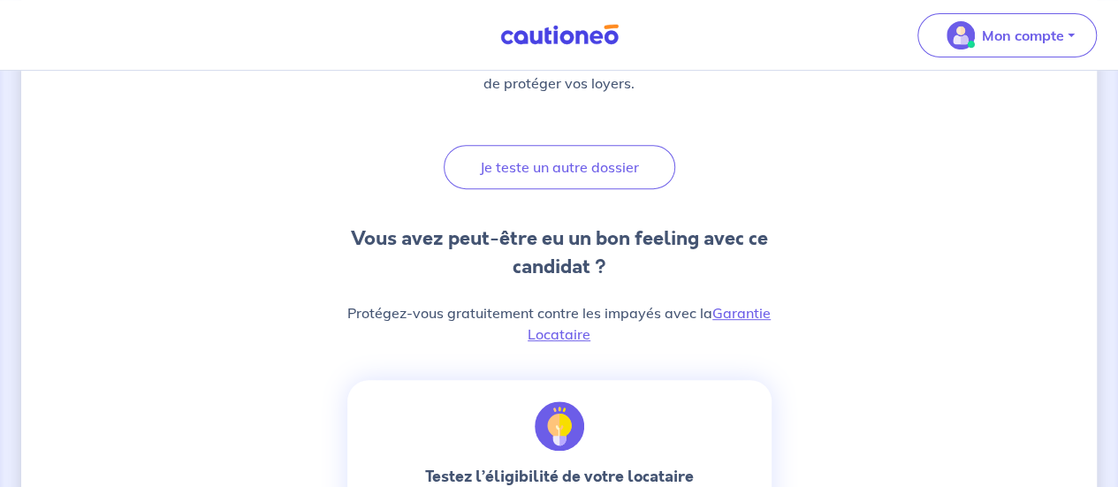
scroll to position [332, 0]
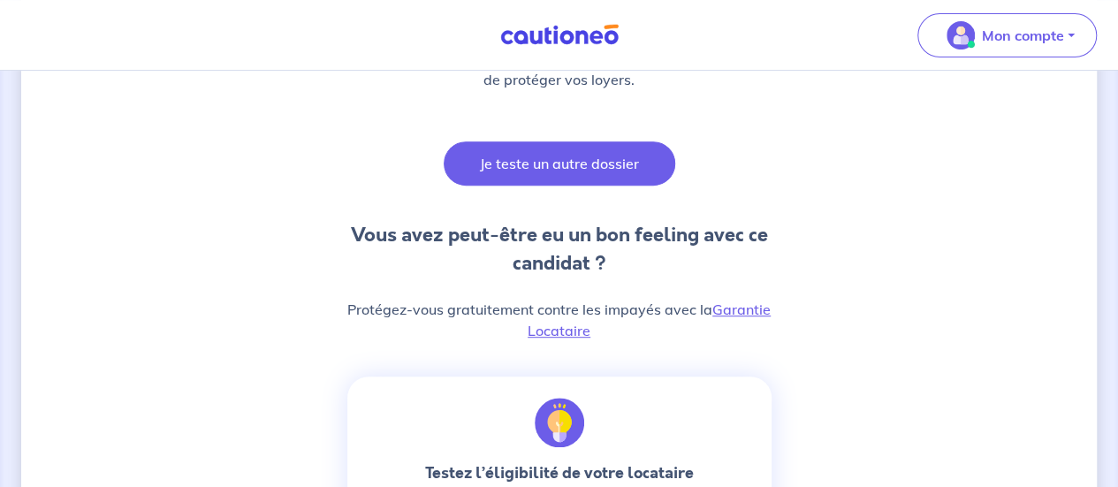
click at [536, 163] on button "Je teste un autre dossier" at bounding box center [560, 163] width 232 height 44
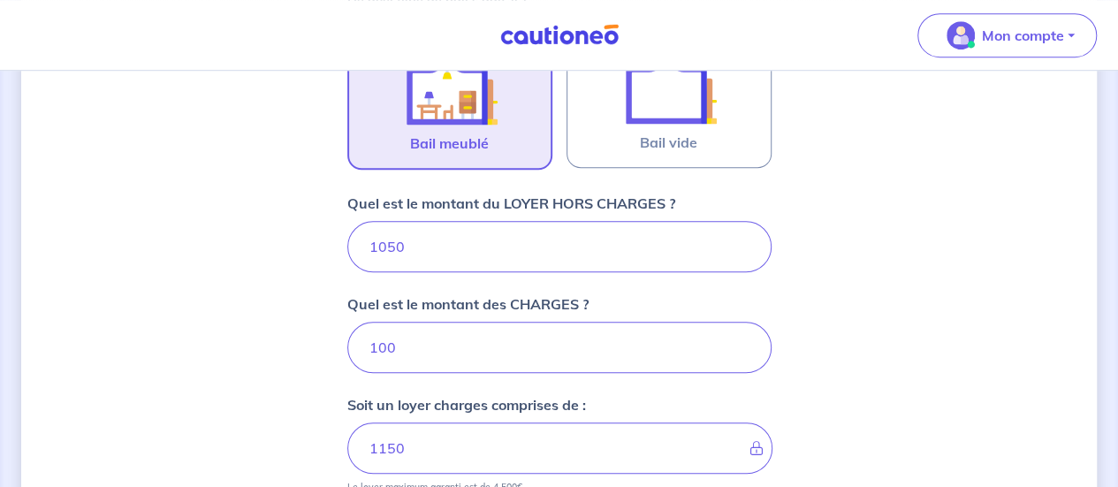
scroll to position [606, 0]
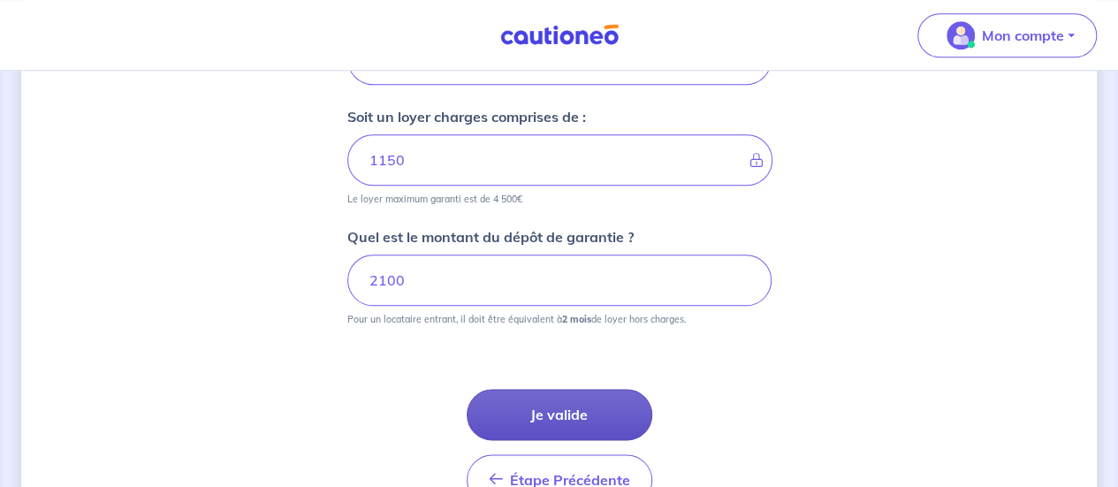
click at [576, 399] on button "Je valide" at bounding box center [560, 414] width 186 height 51
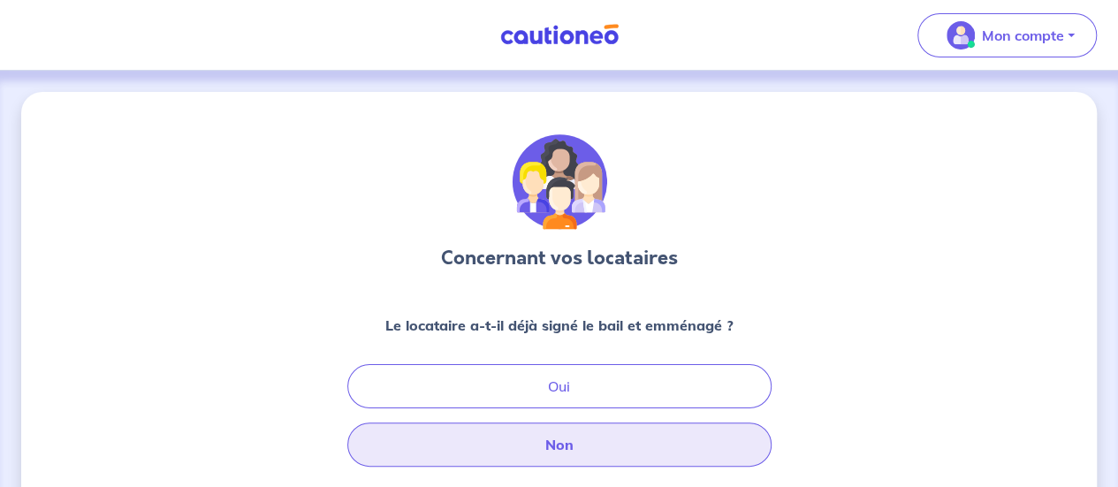
click at [544, 451] on button "Non" at bounding box center [559, 444] width 424 height 44
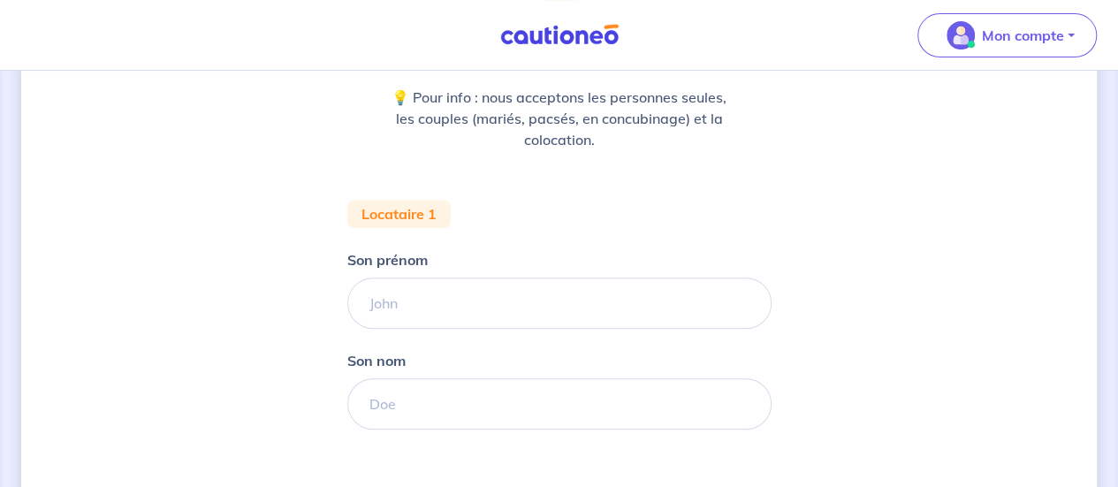
scroll to position [240, 0]
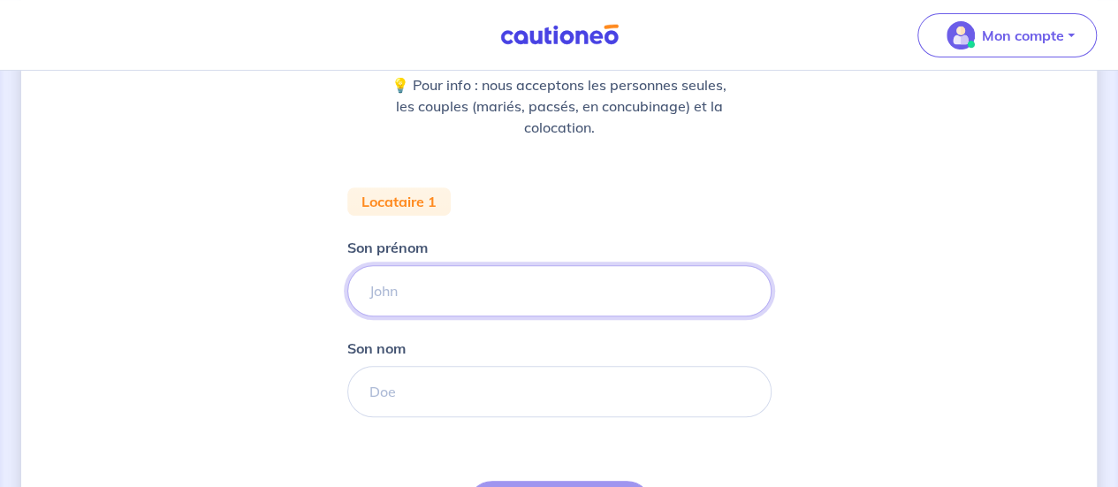
click at [444, 293] on input "Son prénom" at bounding box center [559, 290] width 424 height 51
type input "adam"
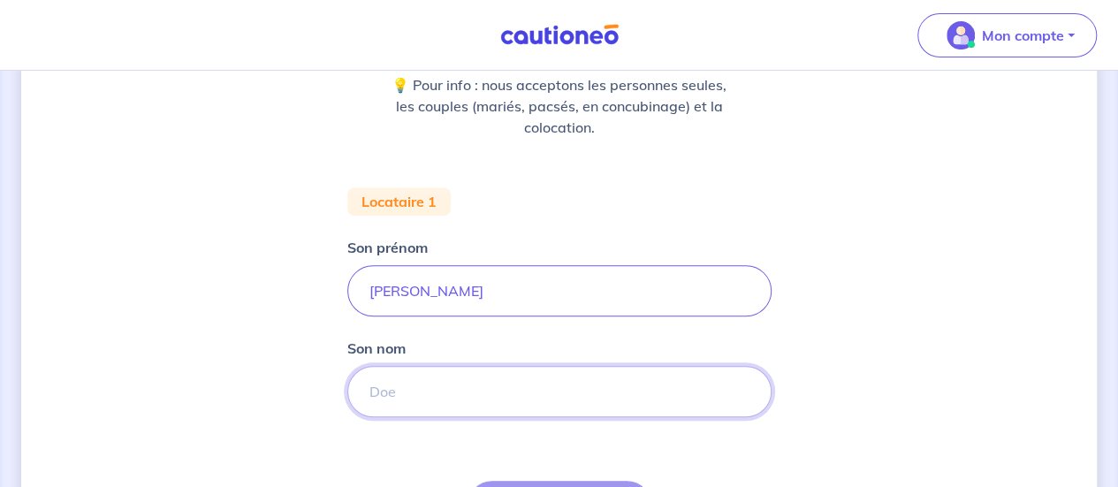
click at [412, 384] on input "Son nom" at bounding box center [559, 391] width 424 height 51
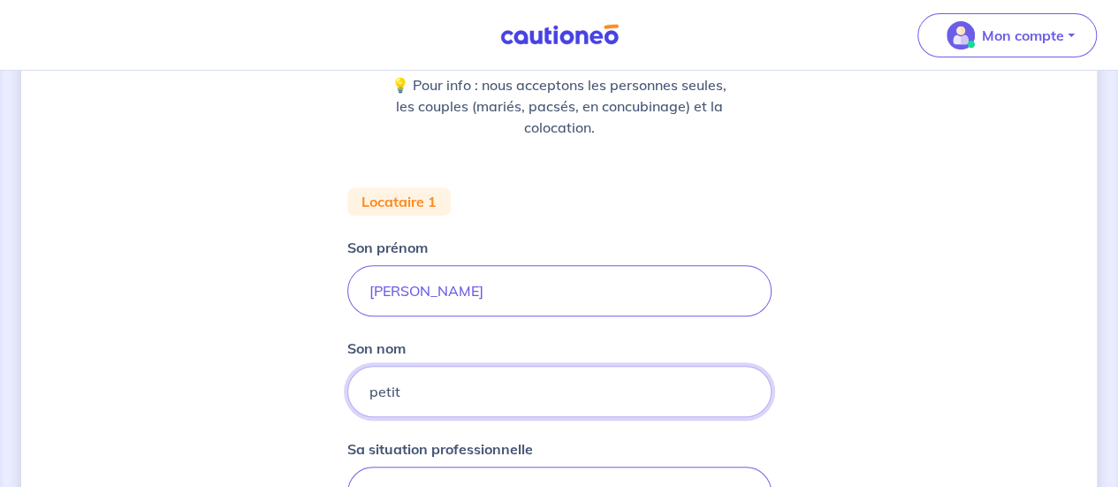
type input "petit"
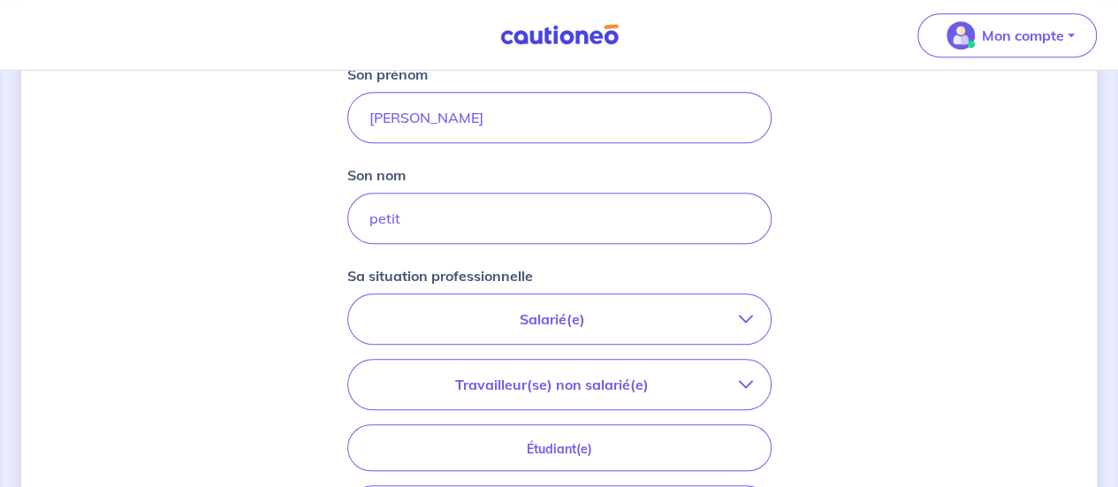
scroll to position [419, 0]
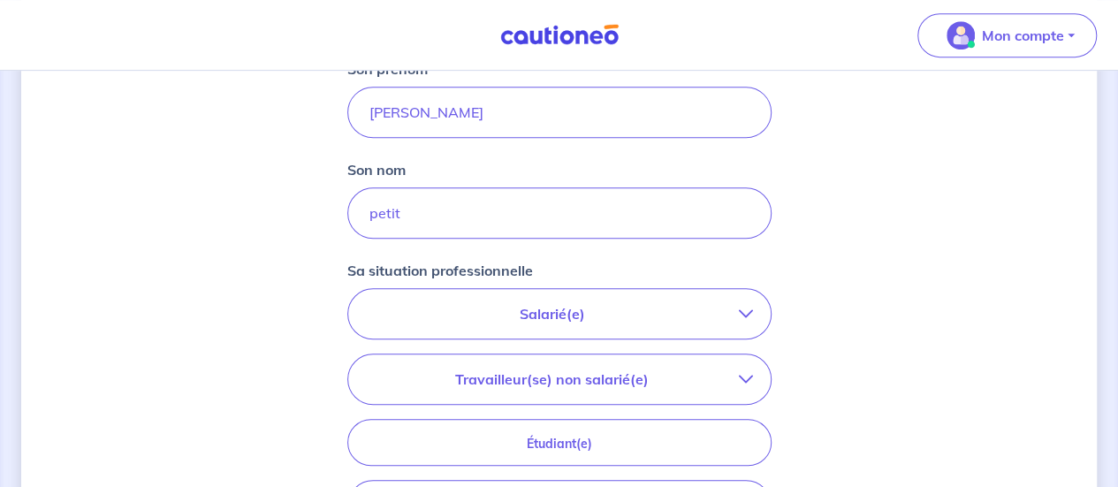
click at [553, 329] on button "Salarié(e)" at bounding box center [559, 313] width 422 height 49
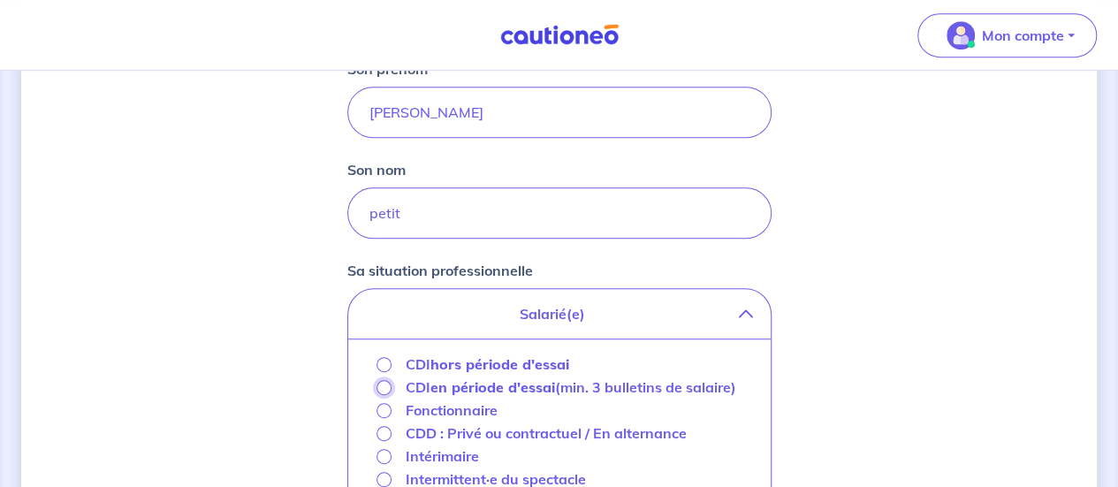
click at [380, 390] on input "CDI en période d'essai (min. 3 bulletins de salaire)" at bounding box center [383, 387] width 15 height 15
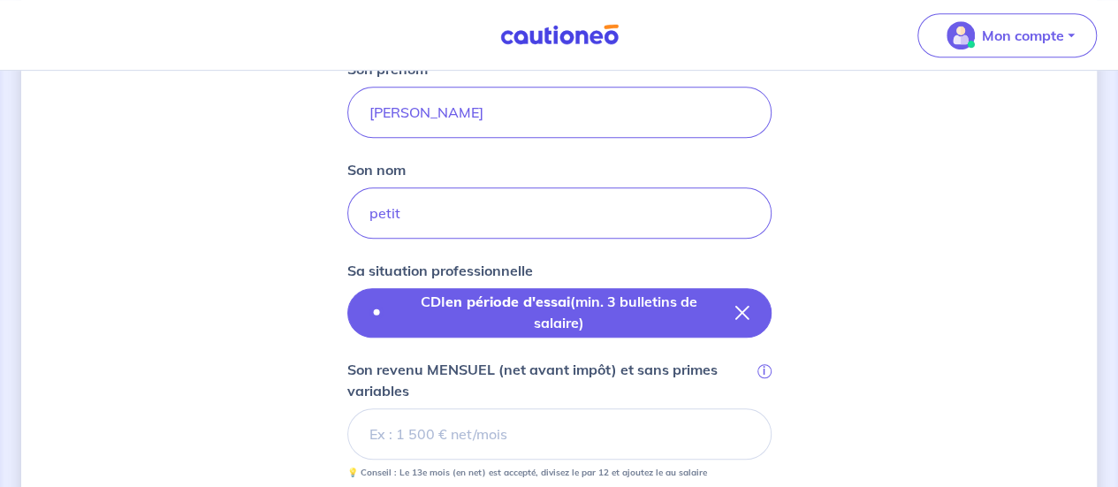
click at [744, 308] on icon "button" at bounding box center [742, 313] width 14 height 14
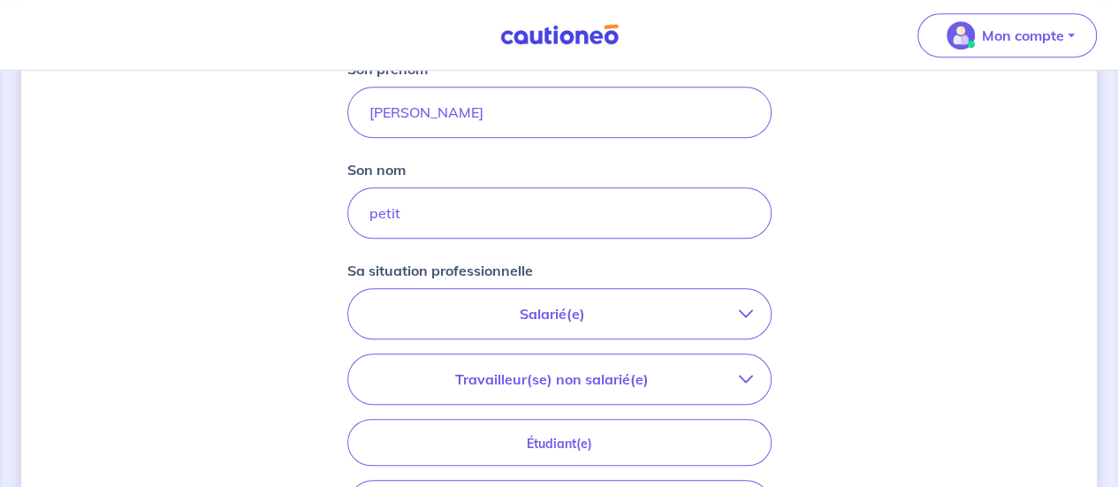
click at [525, 330] on button "Salarié(e)" at bounding box center [559, 313] width 422 height 49
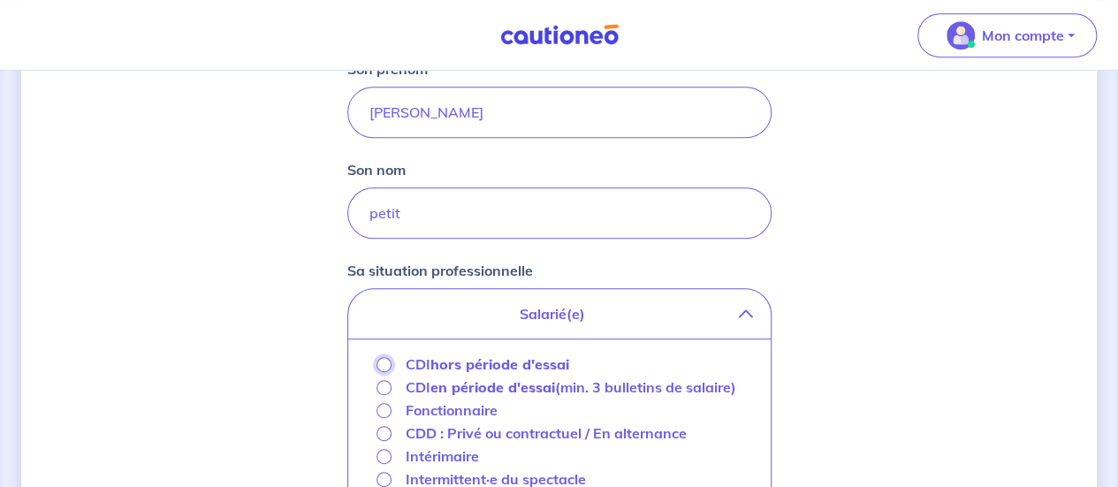
click at [376, 361] on input "CDI hors période d'essai" at bounding box center [383, 364] width 15 height 15
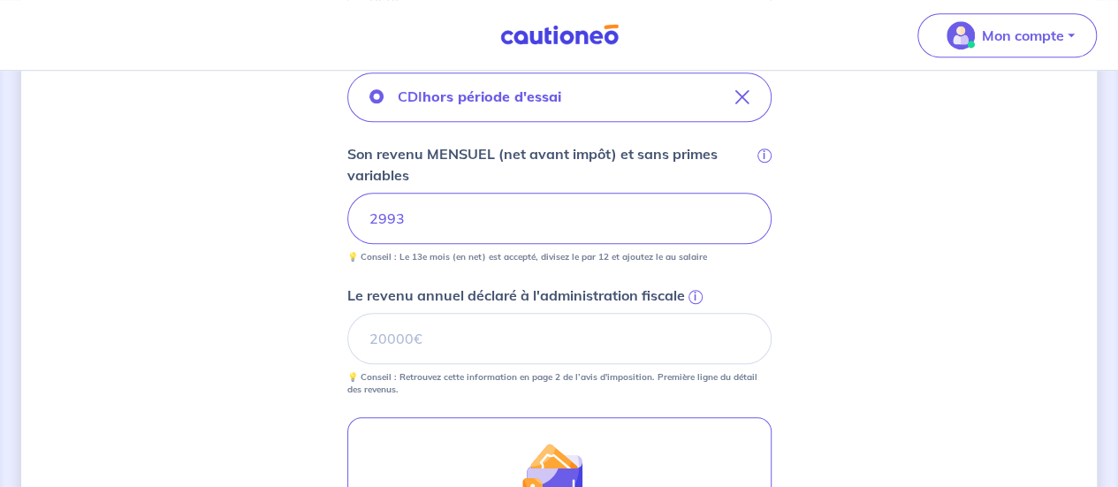
scroll to position [635, 0]
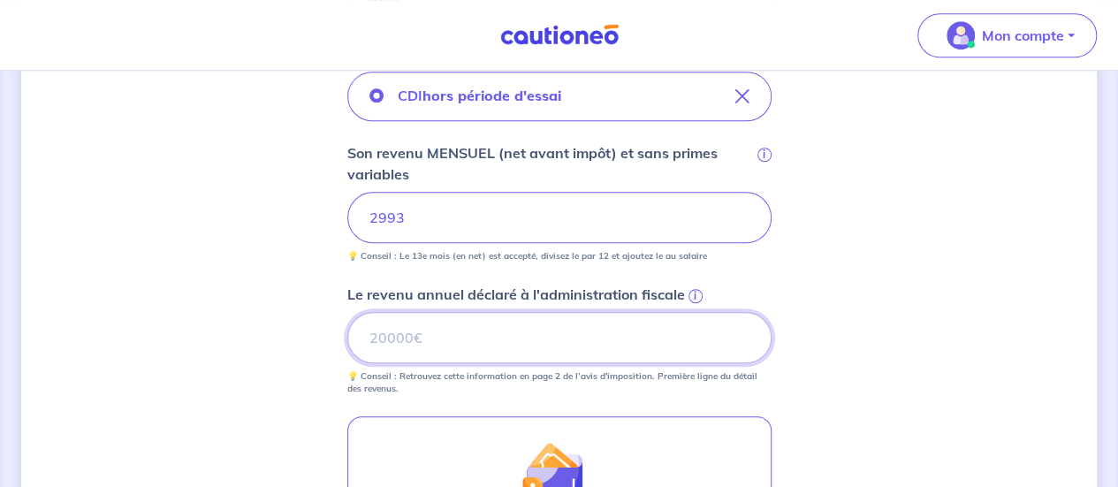
click at [405, 334] on input "Le revenu annuel déclaré à l'administration fiscale i" at bounding box center [559, 337] width 424 height 51
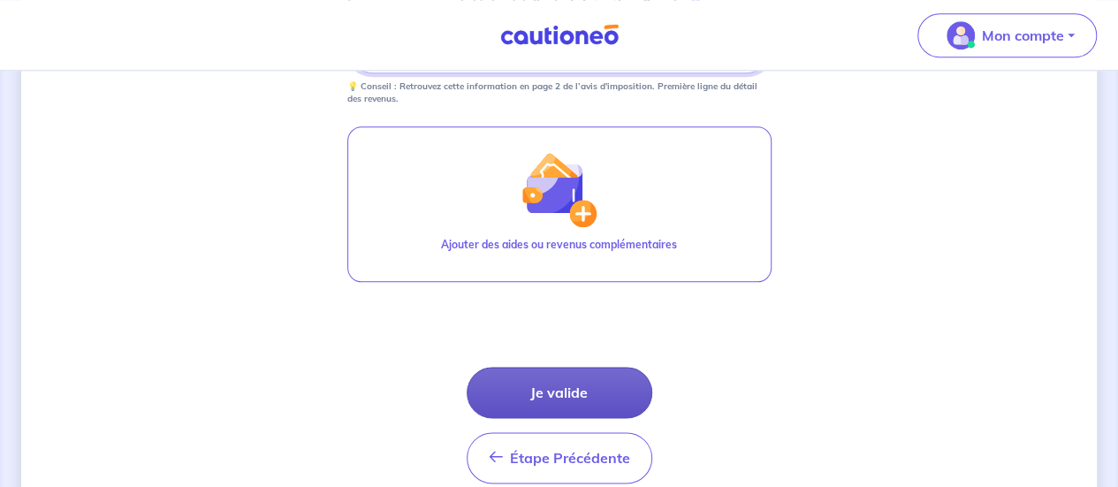
type input "53000"
click at [536, 379] on button "Je valide" at bounding box center [560, 392] width 186 height 51
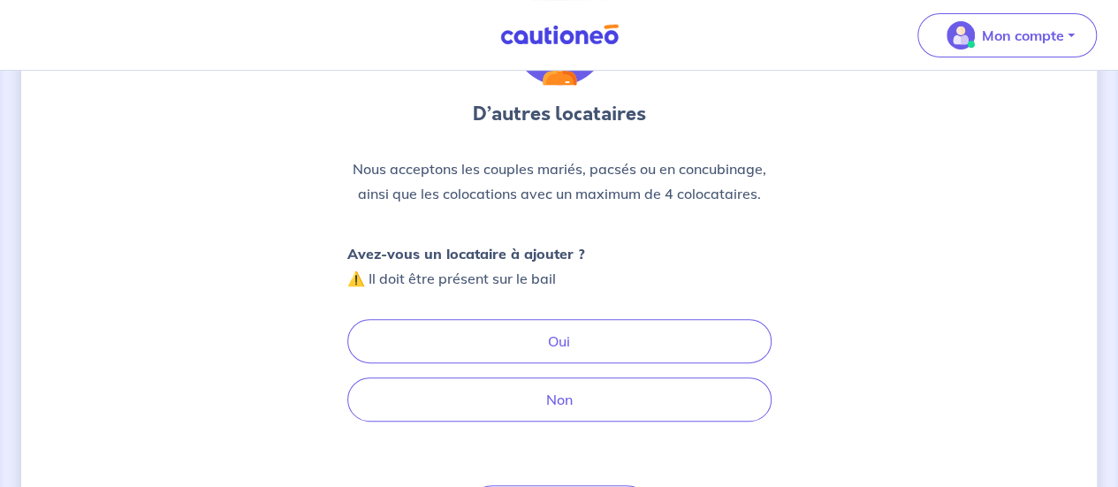
scroll to position [145, 0]
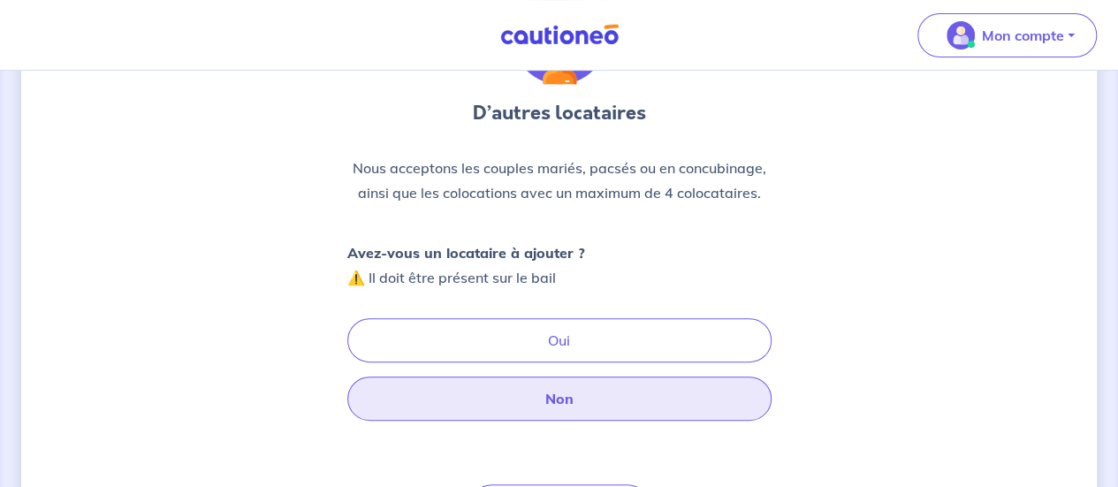
click at [512, 392] on button "Non" at bounding box center [559, 398] width 424 height 44
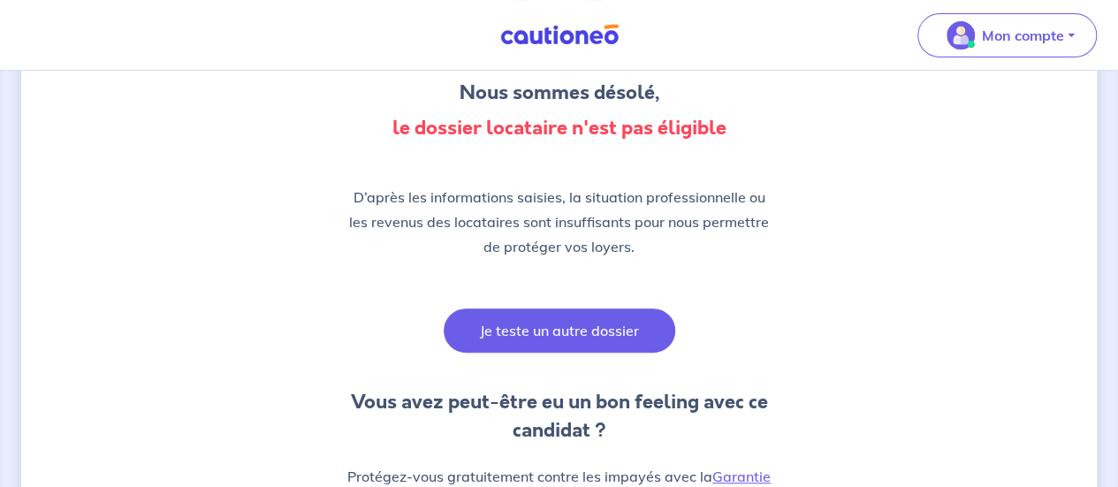
scroll to position [169, 0]
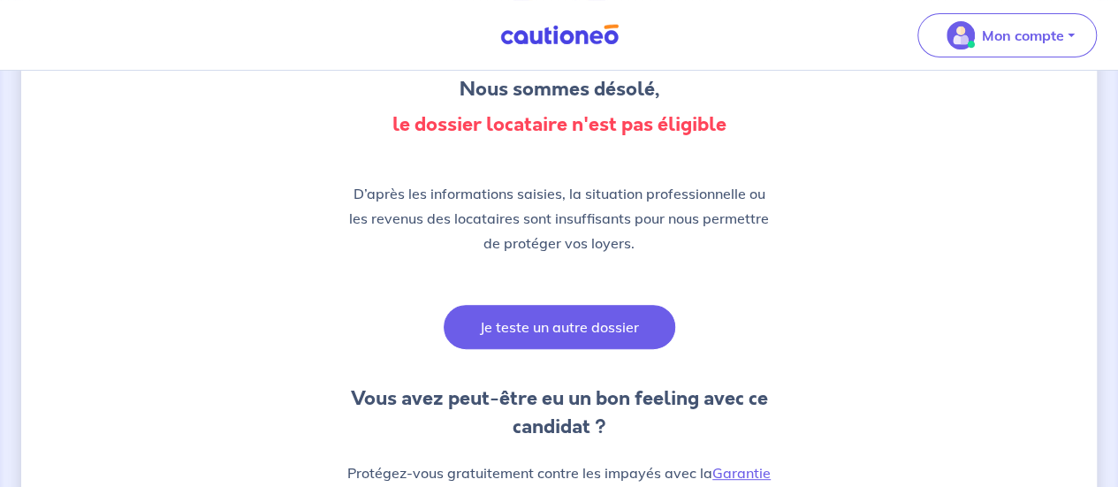
click at [568, 340] on button "Je teste un autre dossier" at bounding box center [560, 327] width 232 height 44
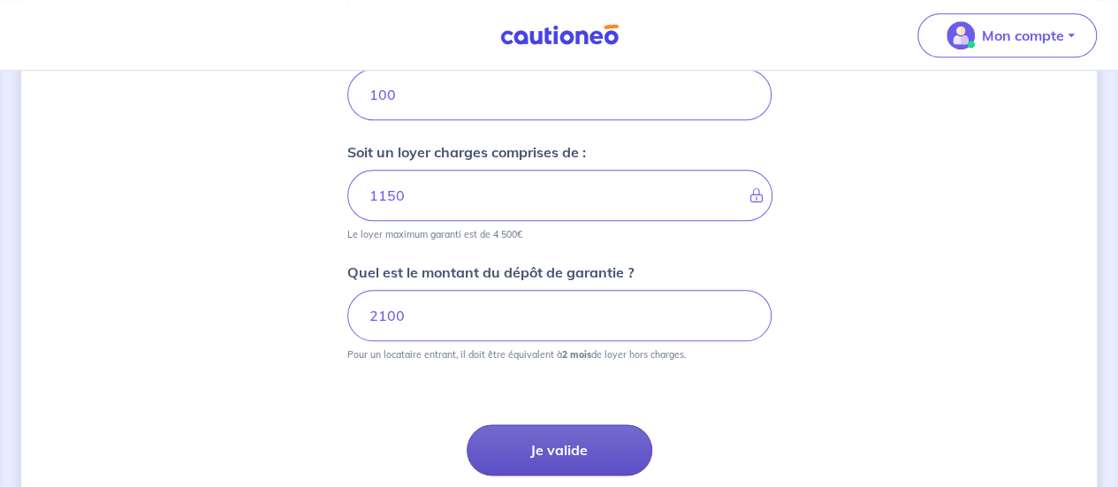
click at [544, 425] on button "Je valide" at bounding box center [560, 449] width 186 height 51
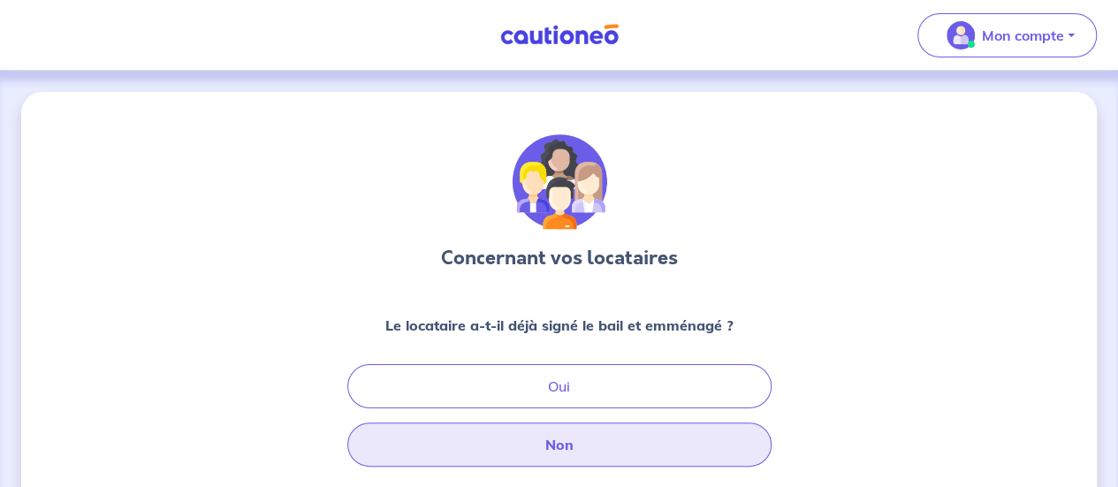
click at [525, 450] on button "Non" at bounding box center [559, 444] width 424 height 44
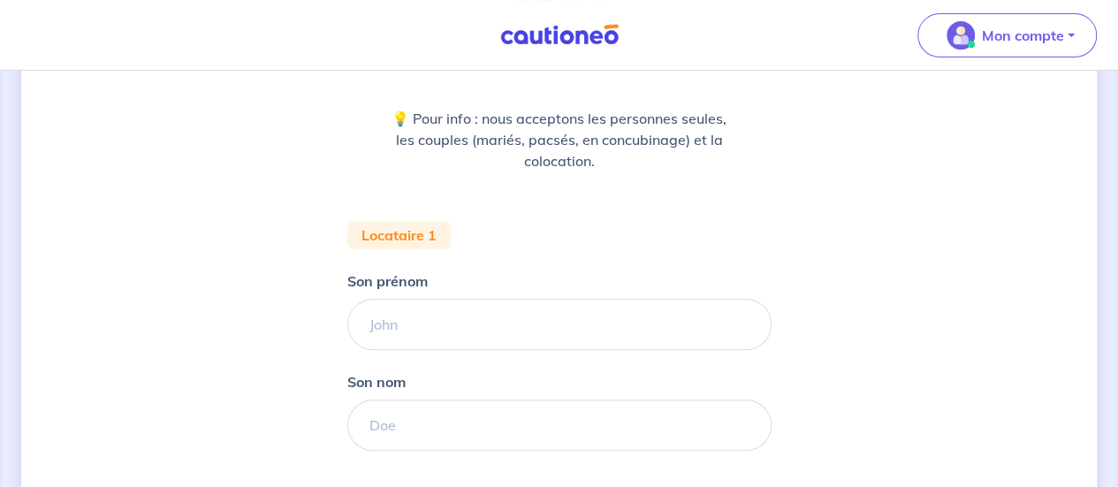
scroll to position [244, 0]
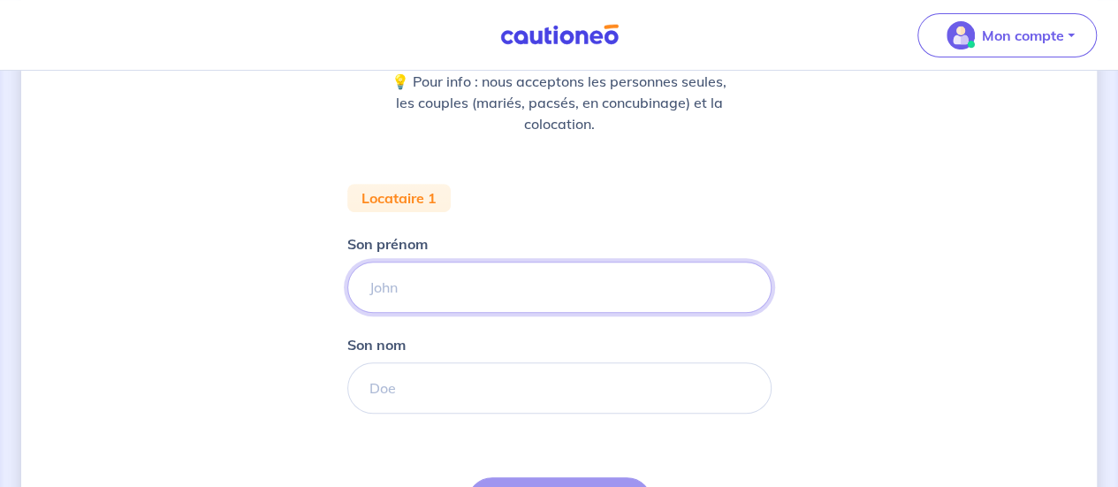
click at [432, 262] on input "Son prénom" at bounding box center [559, 287] width 424 height 51
type input "adam"
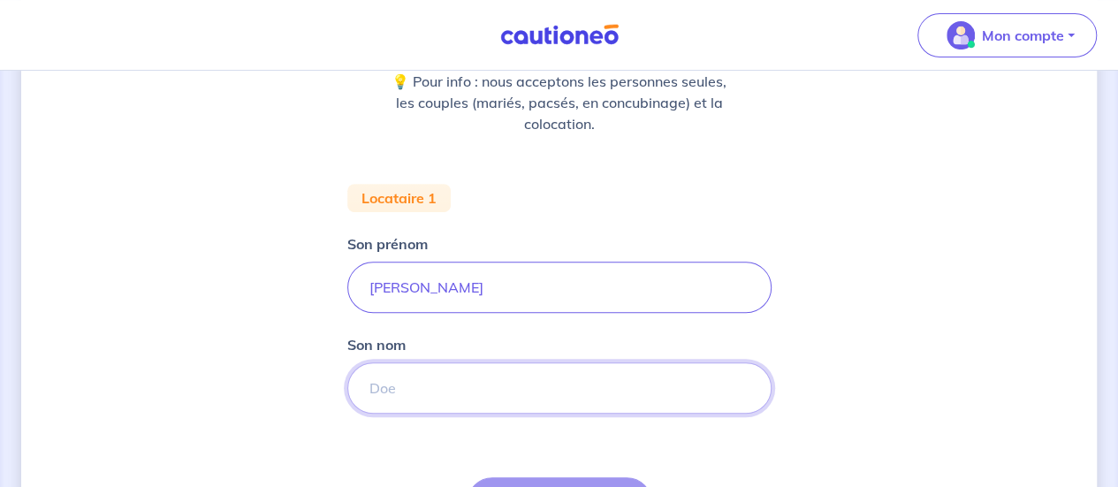
click at [411, 395] on input "Son nom" at bounding box center [559, 387] width 424 height 51
type input "doe"
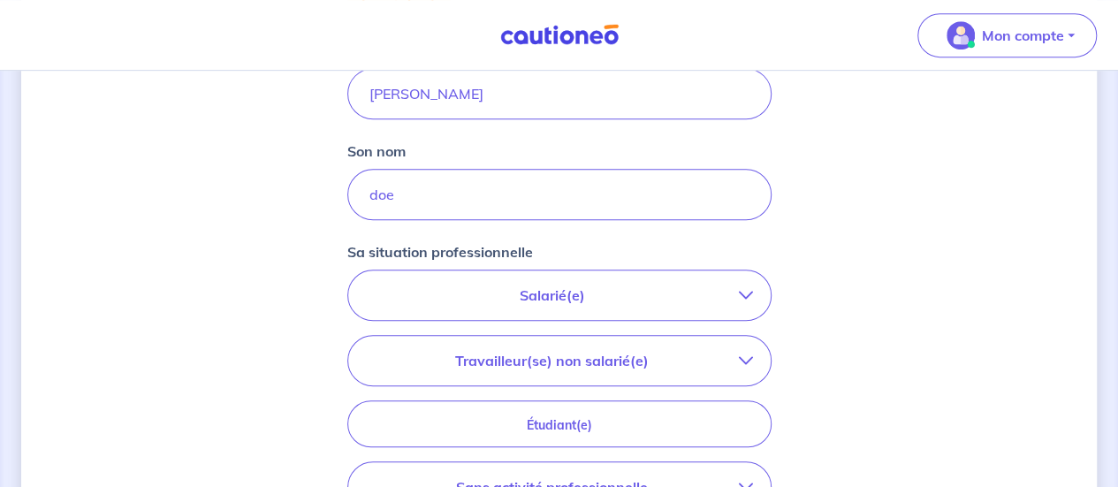
scroll to position [452, 0]
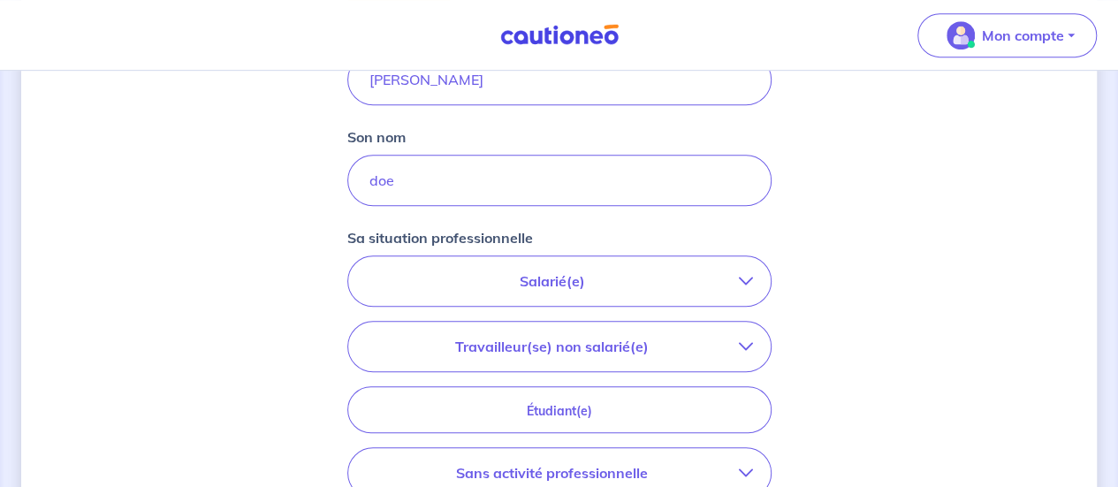
click at [603, 281] on p "Salarié(e)" at bounding box center [552, 280] width 373 height 21
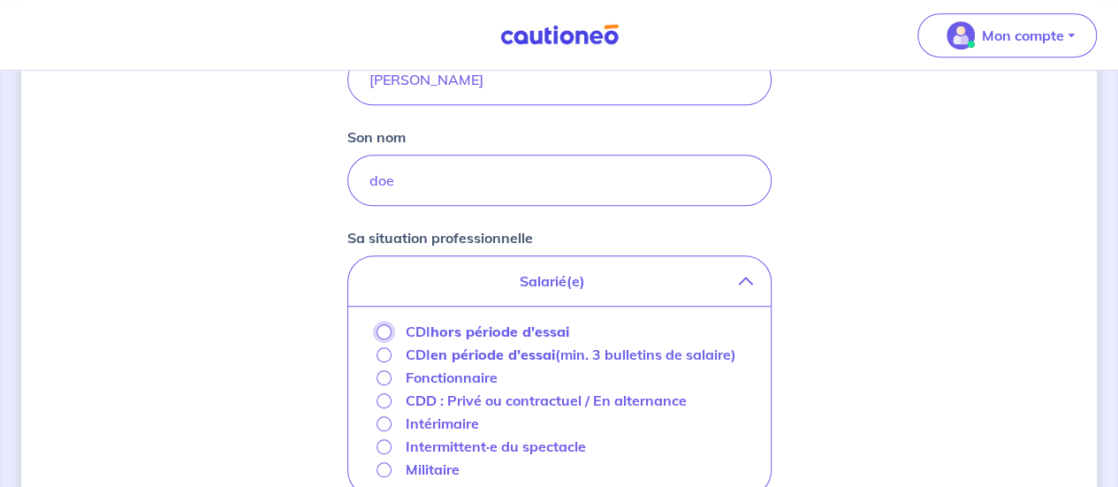
click at [377, 330] on input "CDI hors période d'essai" at bounding box center [383, 331] width 15 height 15
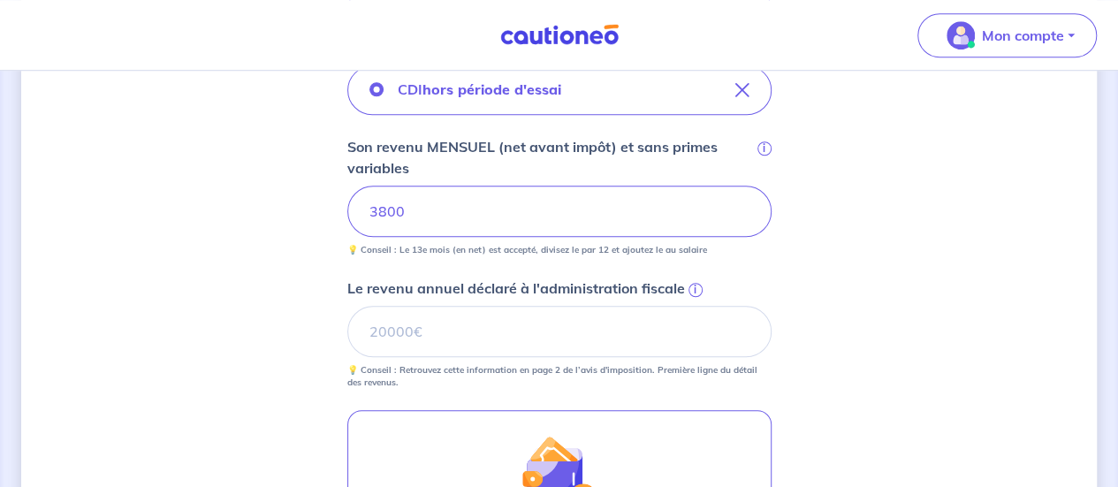
scroll to position [649, 0]
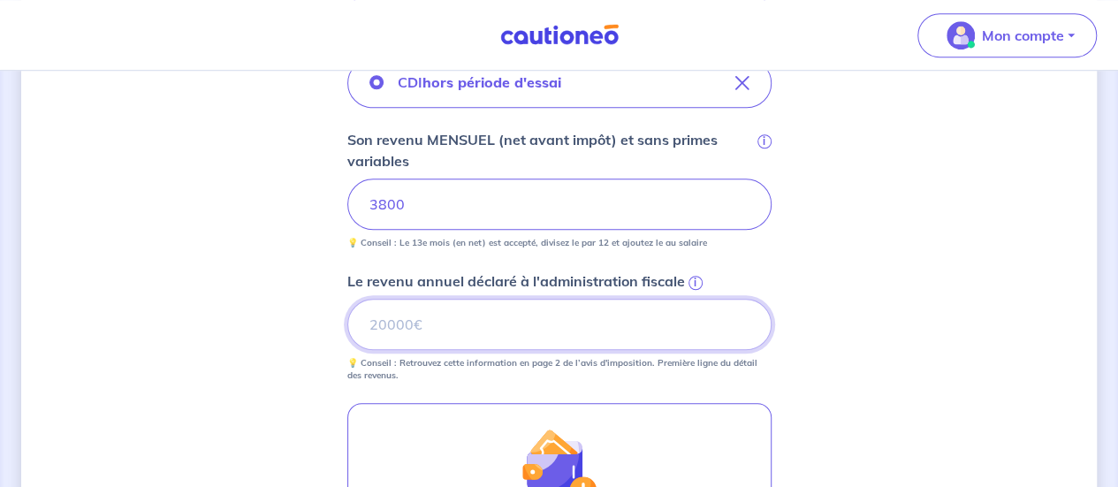
click at [445, 331] on input "Le revenu annuel déclaré à l'administration fiscale i" at bounding box center [559, 324] width 424 height 51
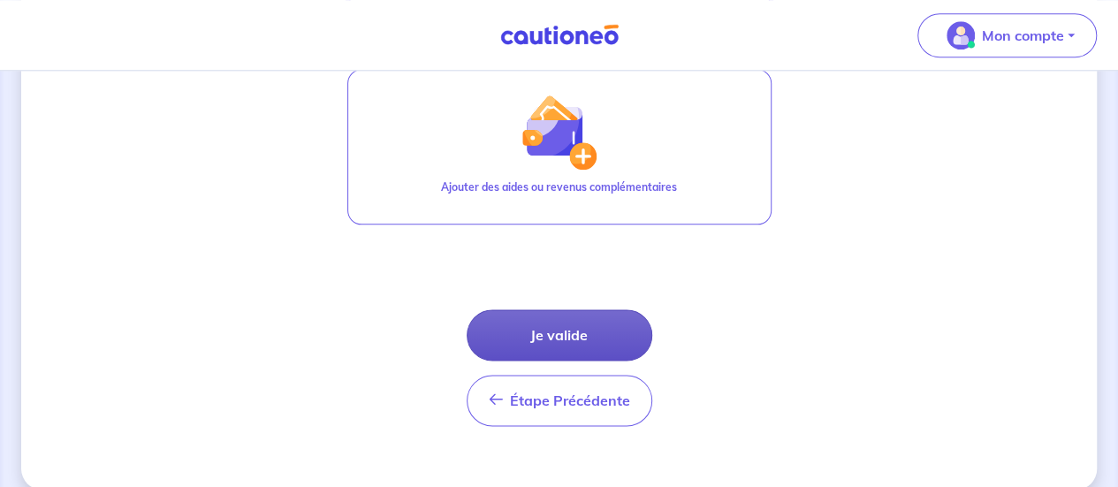
type input "65000"
click at [557, 331] on button "Je valide" at bounding box center [560, 334] width 186 height 51
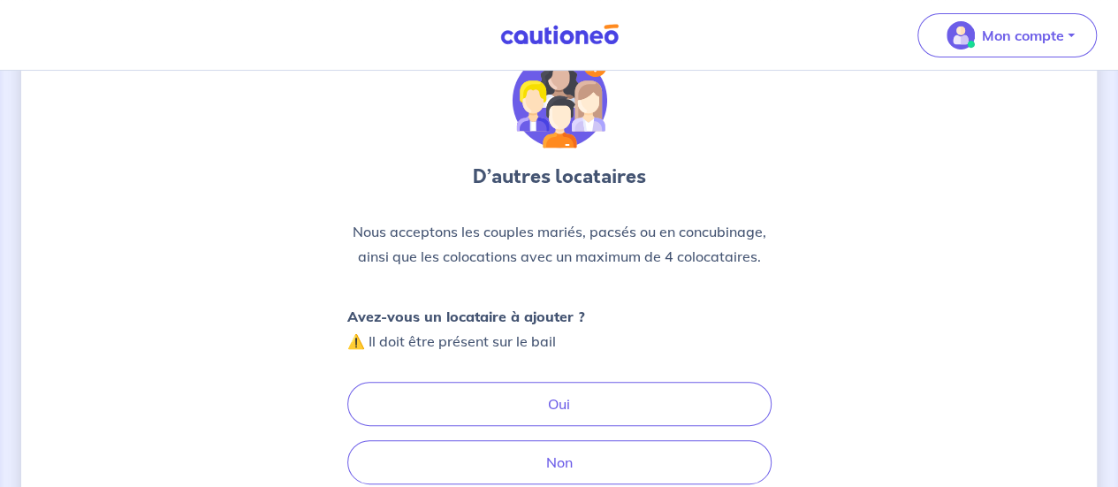
scroll to position [99, 0]
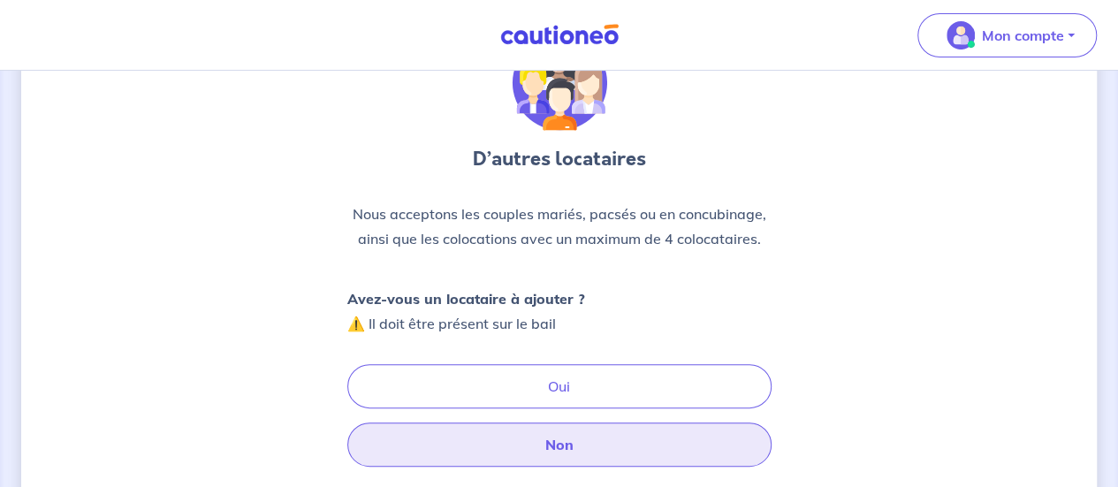
click at [530, 445] on button "Non" at bounding box center [559, 444] width 424 height 44
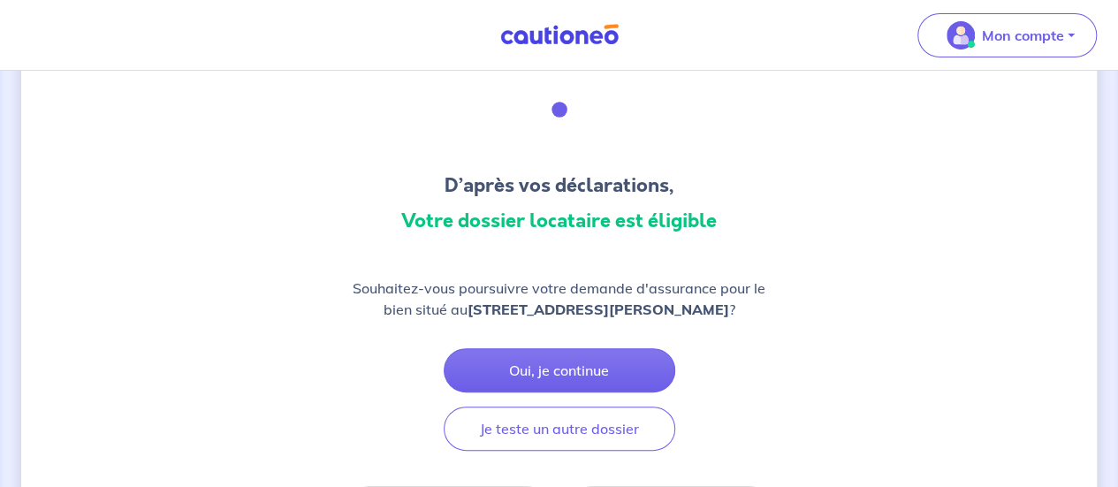
scroll to position [72, 0]
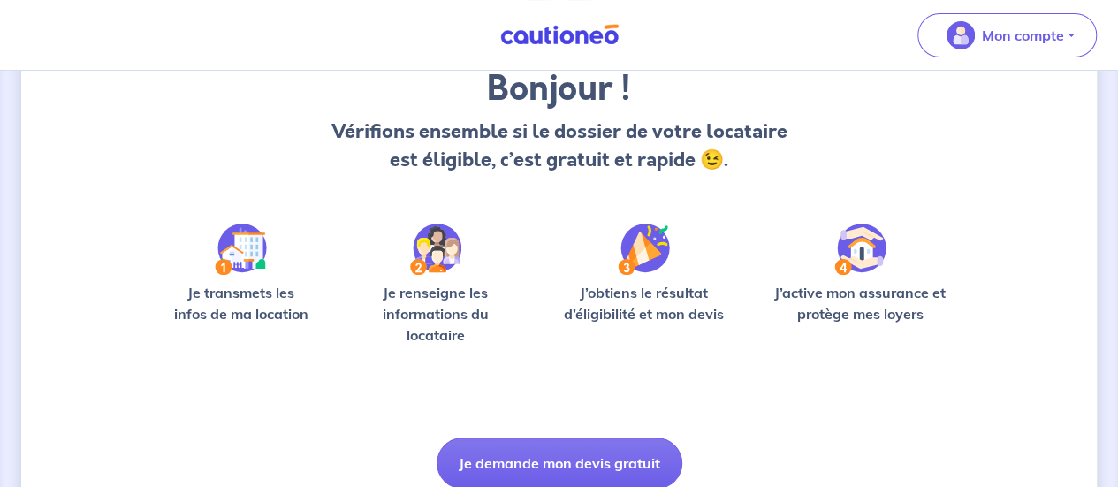
scroll to position [223, 0]
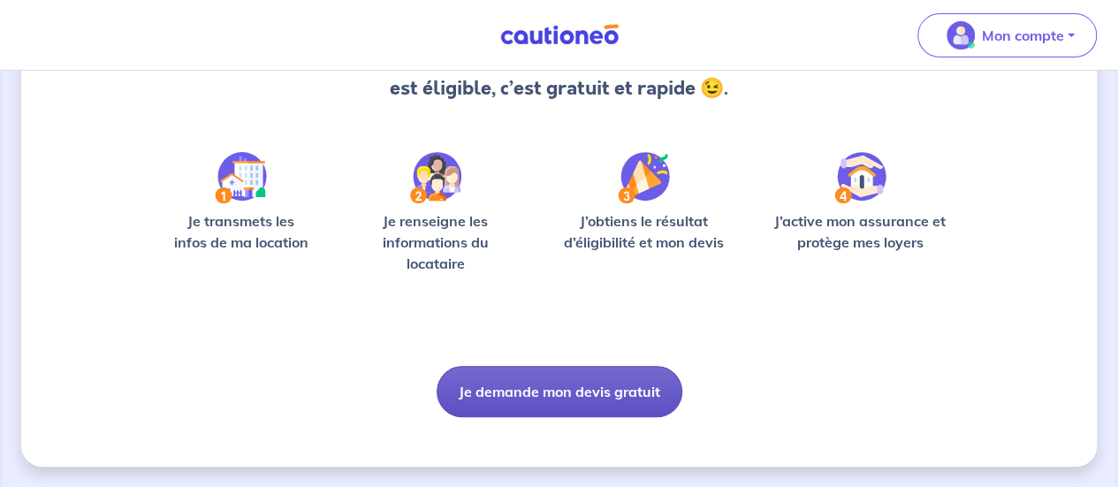
click at [555, 384] on button "Je demande mon devis gratuit" at bounding box center [560, 391] width 246 height 51
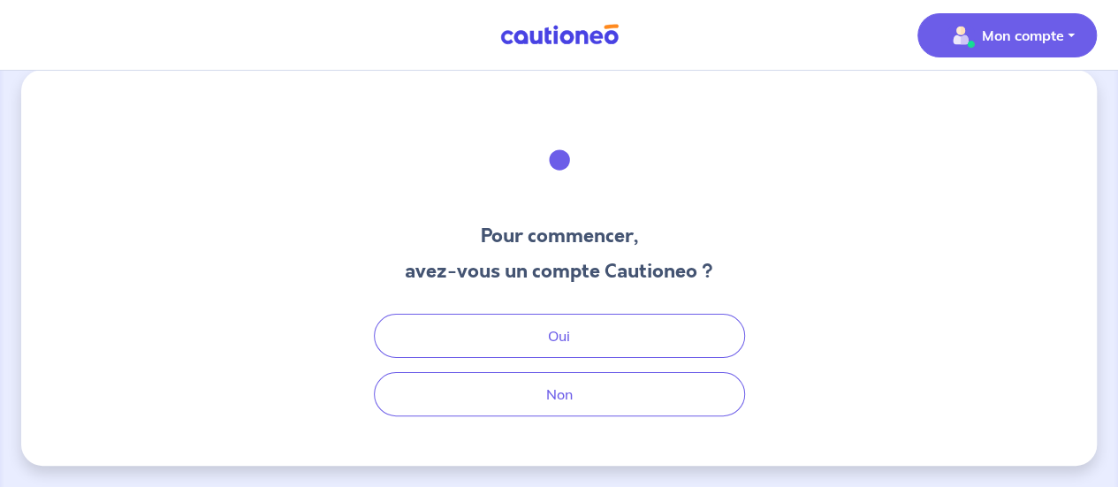
scroll to position [20, 0]
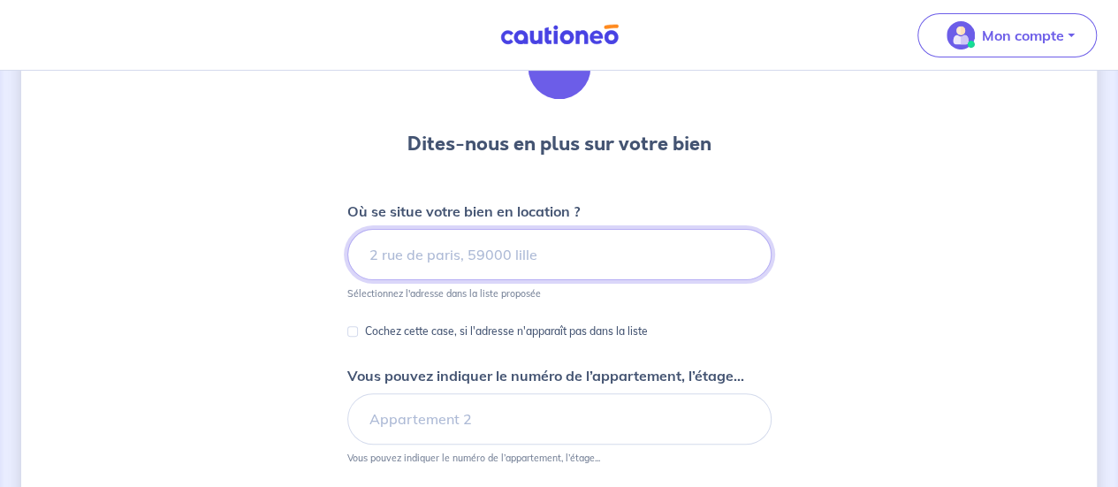
scroll to position [117, 0]
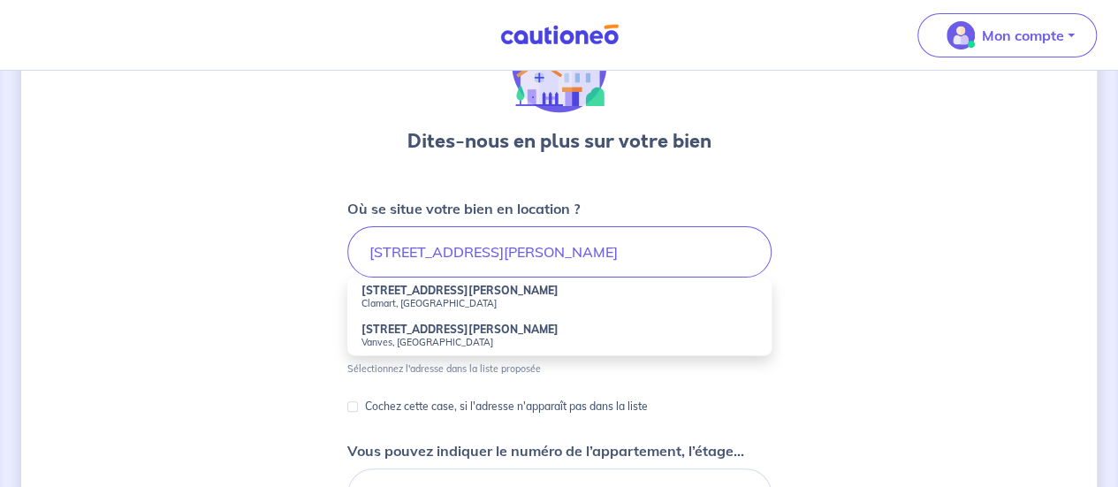
click at [430, 300] on small "Clamart, [GEOGRAPHIC_DATA]" at bounding box center [559, 303] width 396 height 12
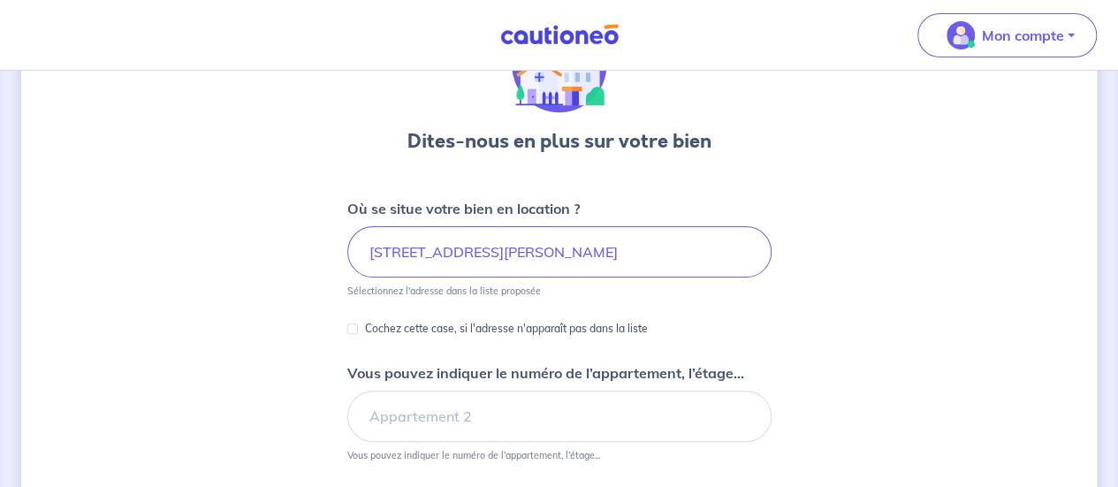
type input "[STREET_ADDRESS][PERSON_NAME]"
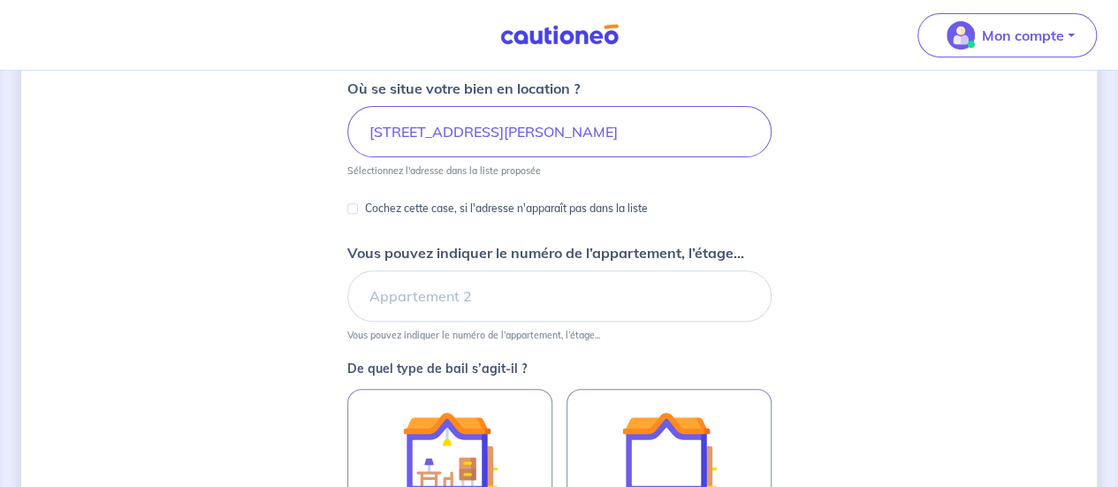
scroll to position [238, 0]
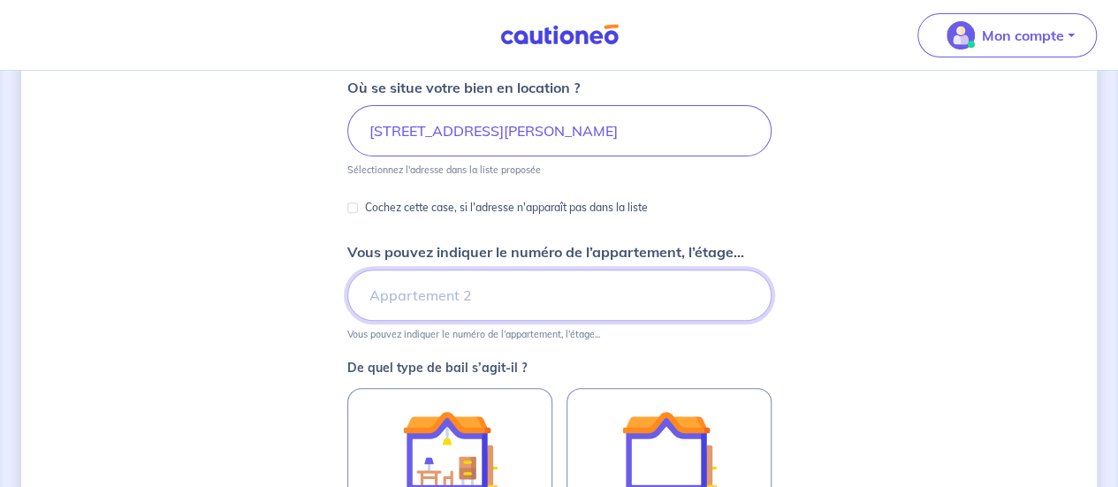
click at [463, 312] on input "Vous pouvez indiquer le numéro de l’appartement, l’étage..." at bounding box center [559, 295] width 424 height 51
type input "étage 2"
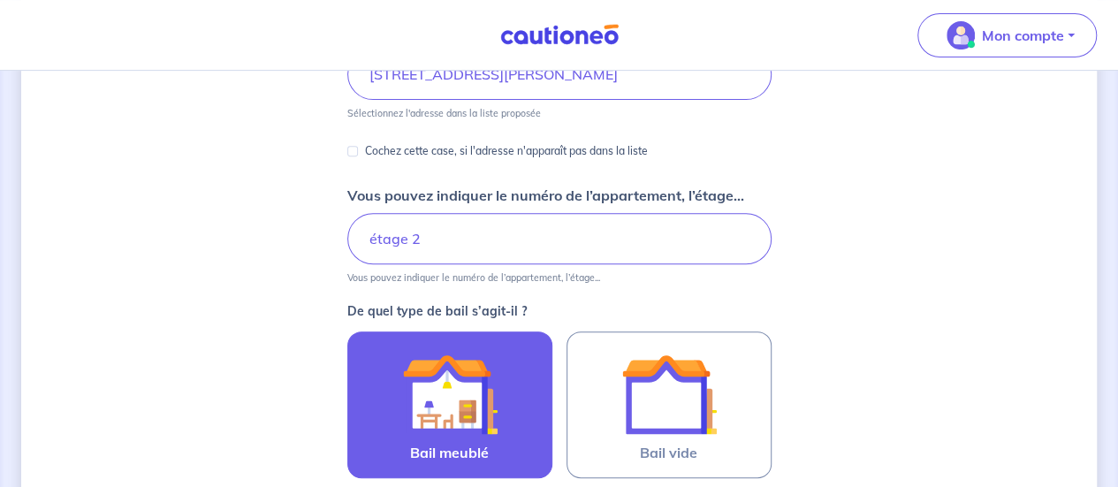
click at [421, 400] on img at bounding box center [449, 393] width 95 height 95
click at [0, 0] on input "Bail meublé" at bounding box center [0, 0] width 0 height 0
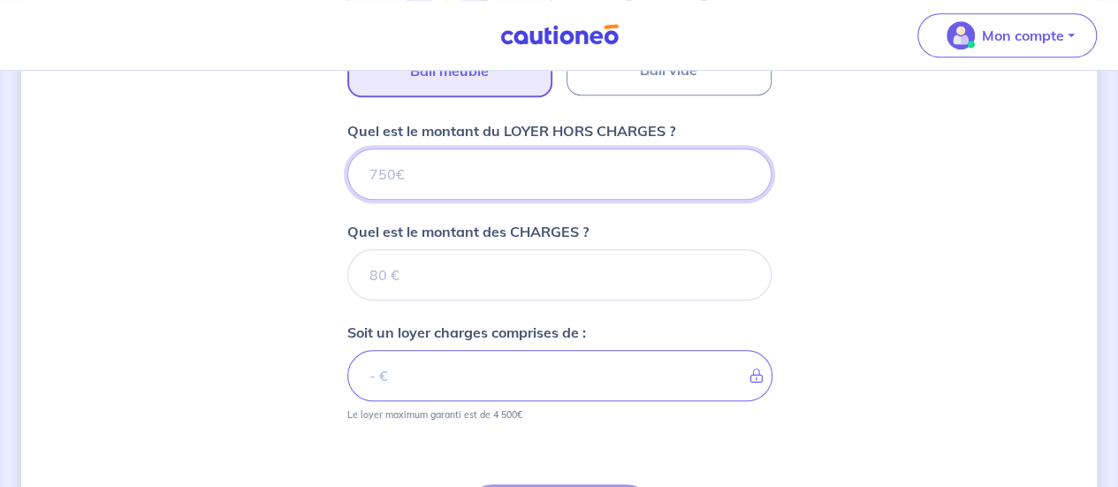
scroll to position [672, 0]
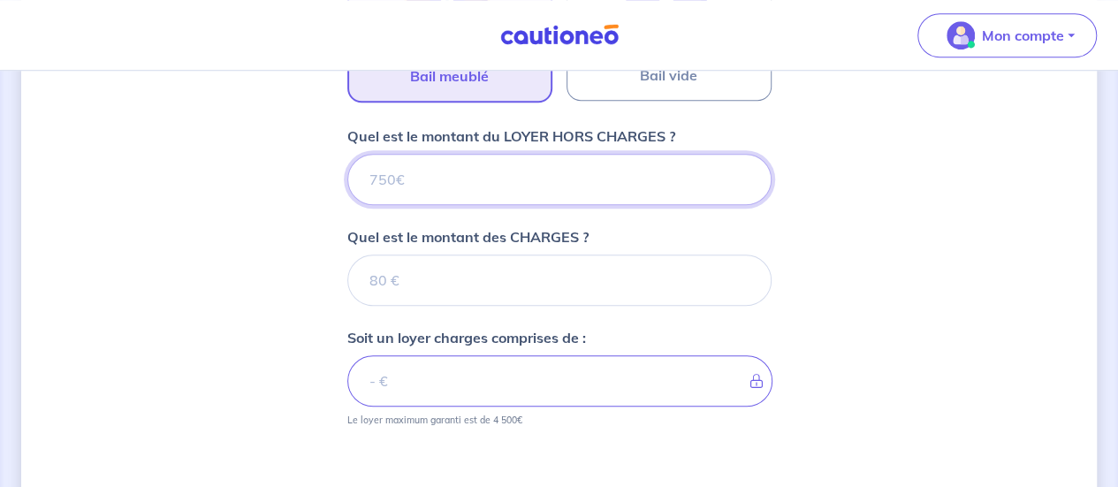
click at [427, 172] on input "Quel est le montant du LOYER HORS CHARGES ?" at bounding box center [559, 179] width 424 height 51
type input "10"
type input "1050"
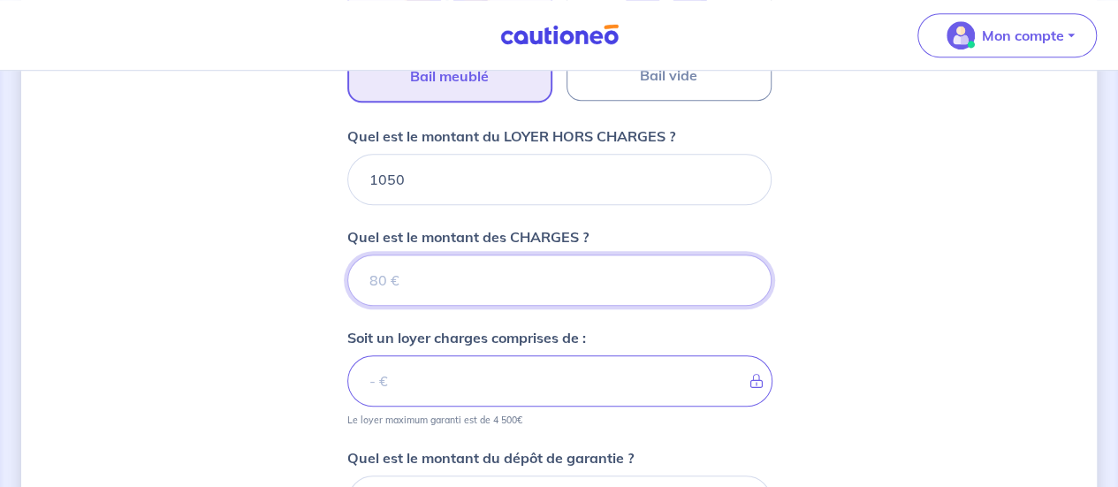
click at [399, 282] on input "Quel est le montant des CHARGES ?" at bounding box center [559, 280] width 424 height 51
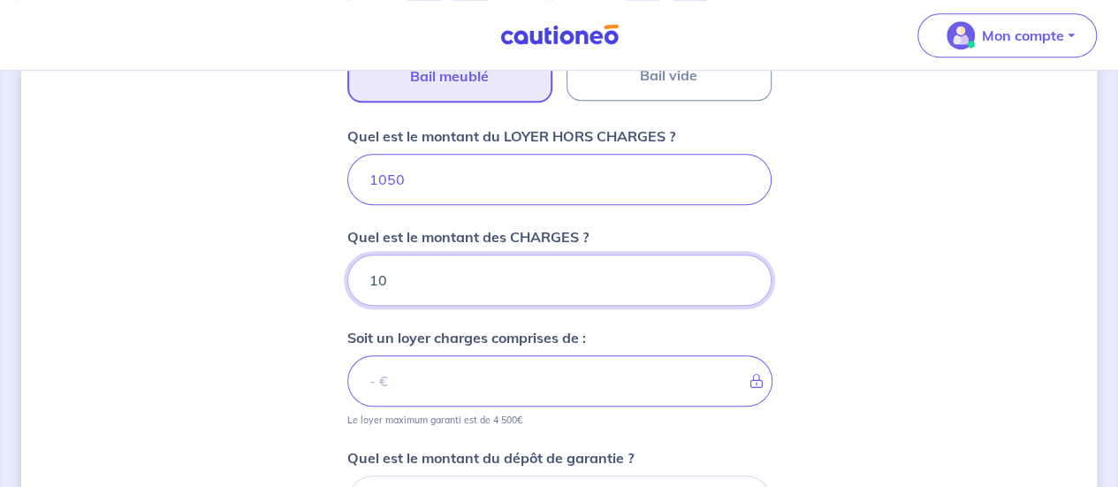
type input "100"
type input "1150"
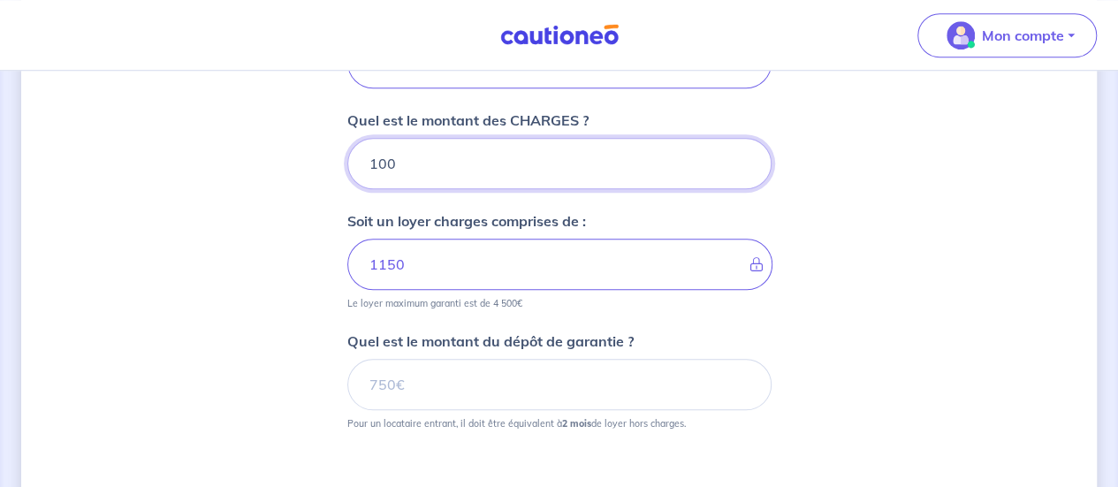
type input "100"
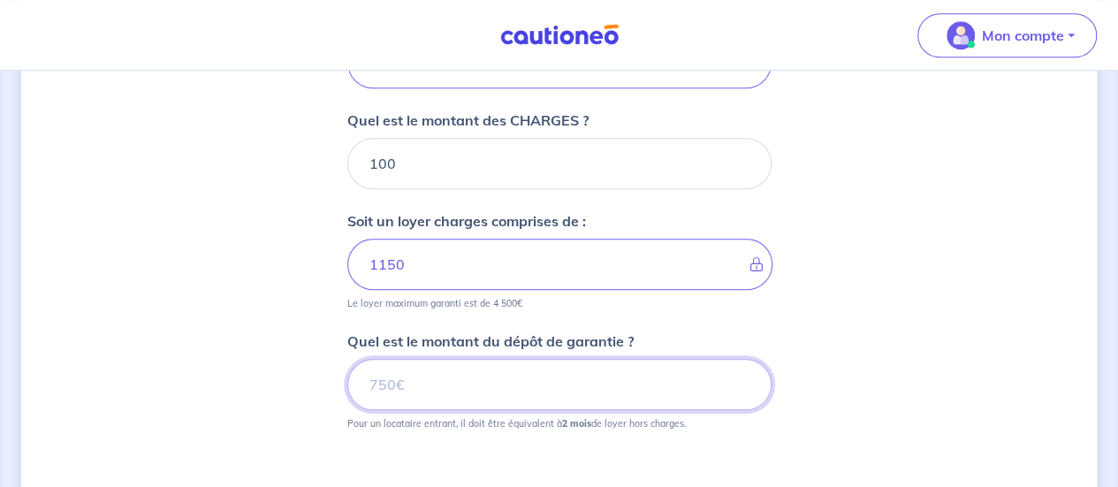
click at [445, 386] on input "Quel est le montant du dépôt de garantie ?" at bounding box center [559, 384] width 424 height 51
type input "2100"
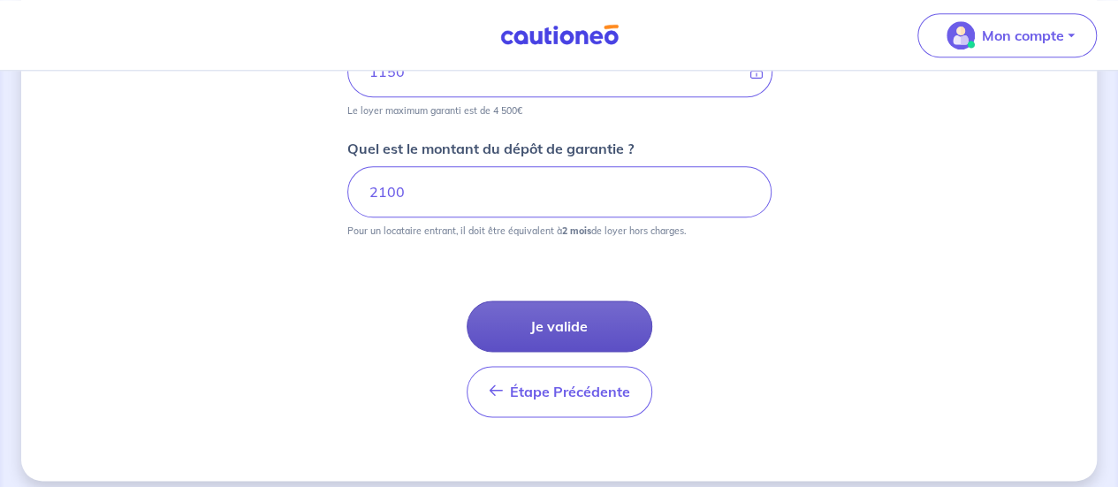
click at [559, 331] on button "Je valide" at bounding box center [560, 325] width 186 height 51
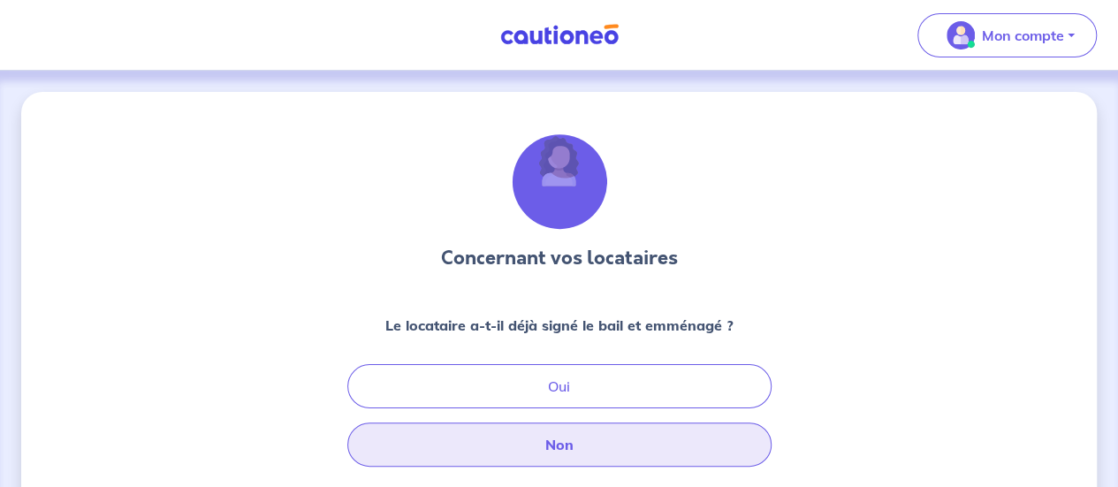
click at [559, 445] on button "Non" at bounding box center [559, 444] width 424 height 44
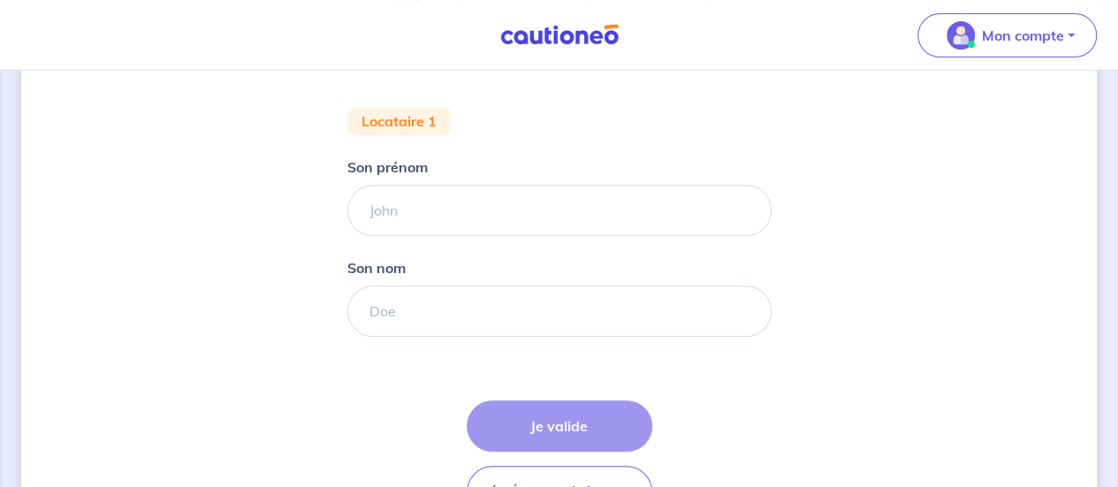
scroll to position [329, 0]
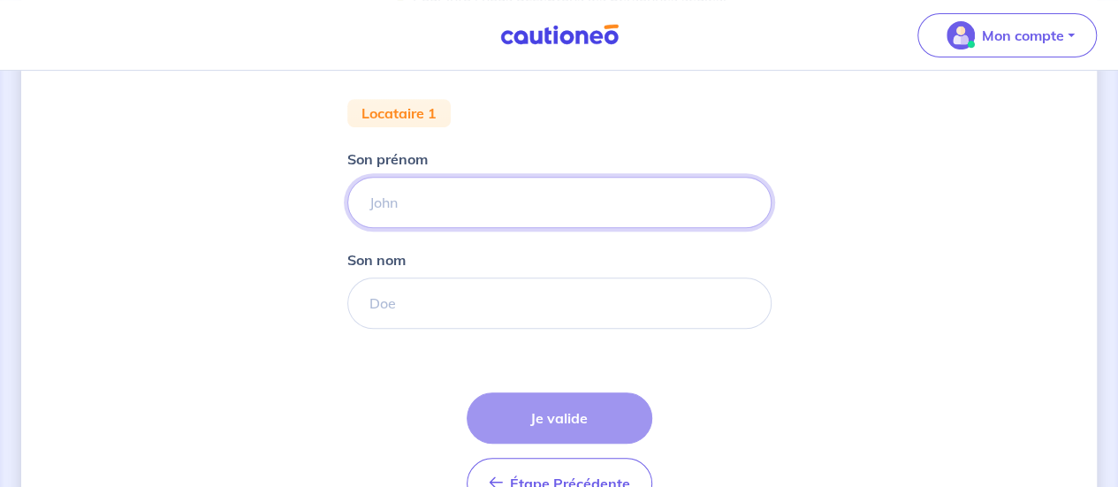
click at [396, 195] on input "Son prénom" at bounding box center [559, 202] width 424 height 51
type input "john"
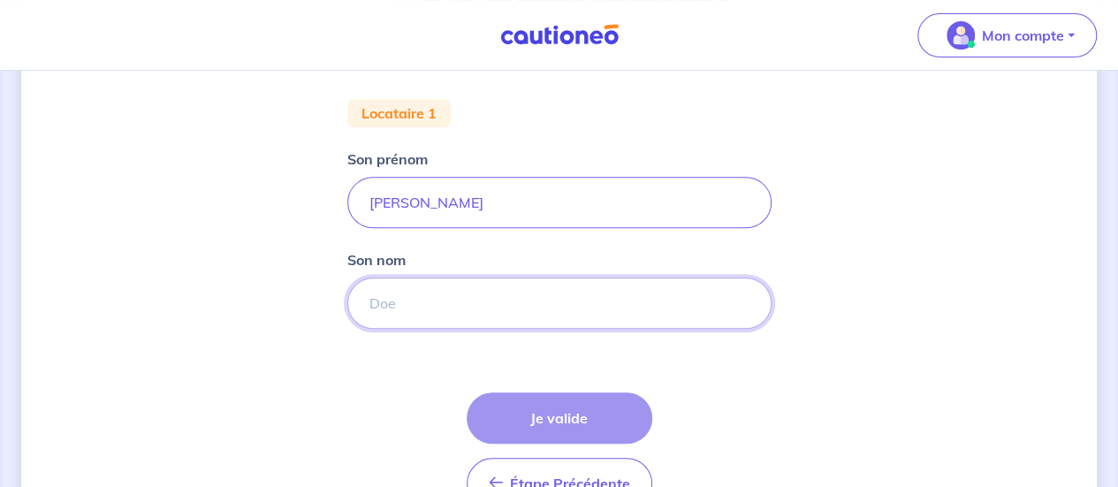
click at [380, 315] on input "Son nom" at bounding box center [559, 303] width 424 height 51
type input "o"
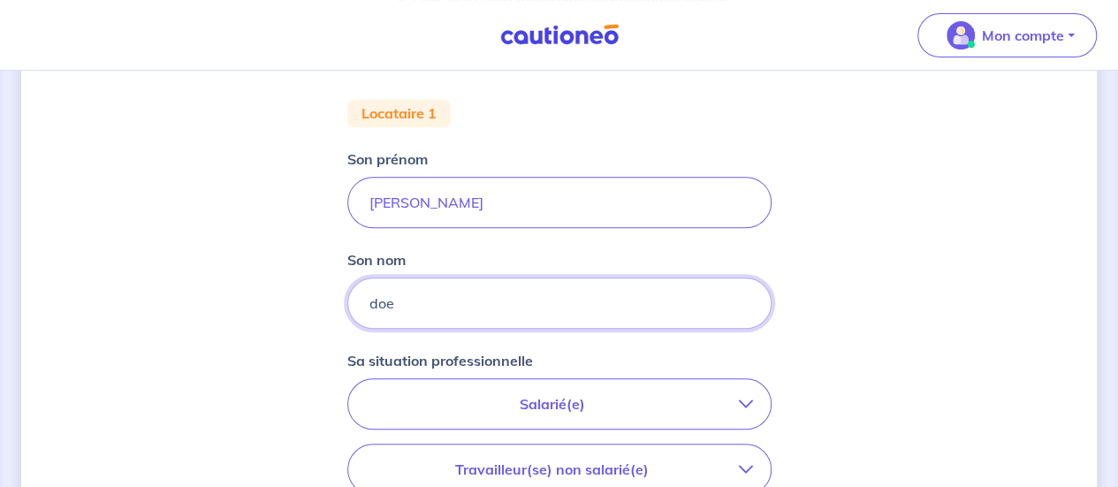
type input "doe"
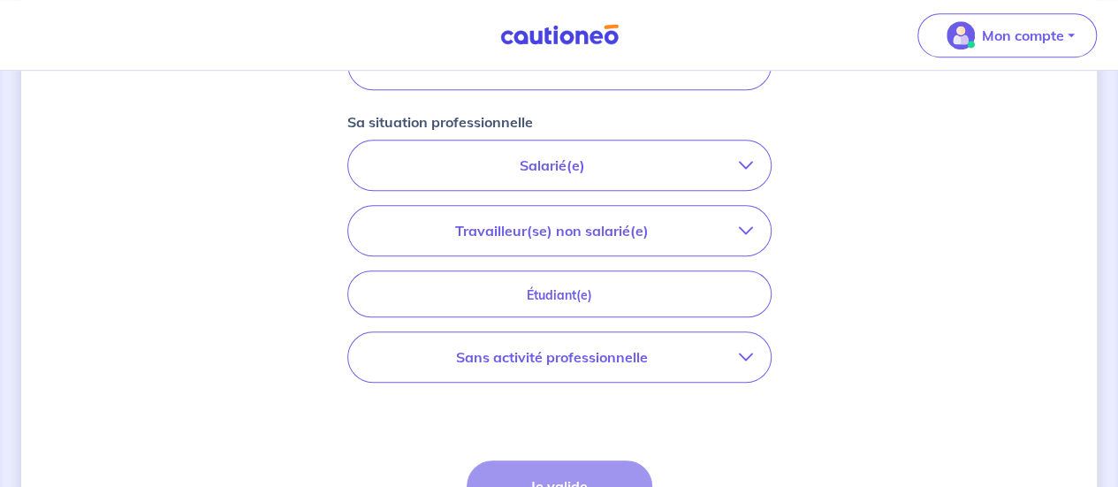
scroll to position [577, 0]
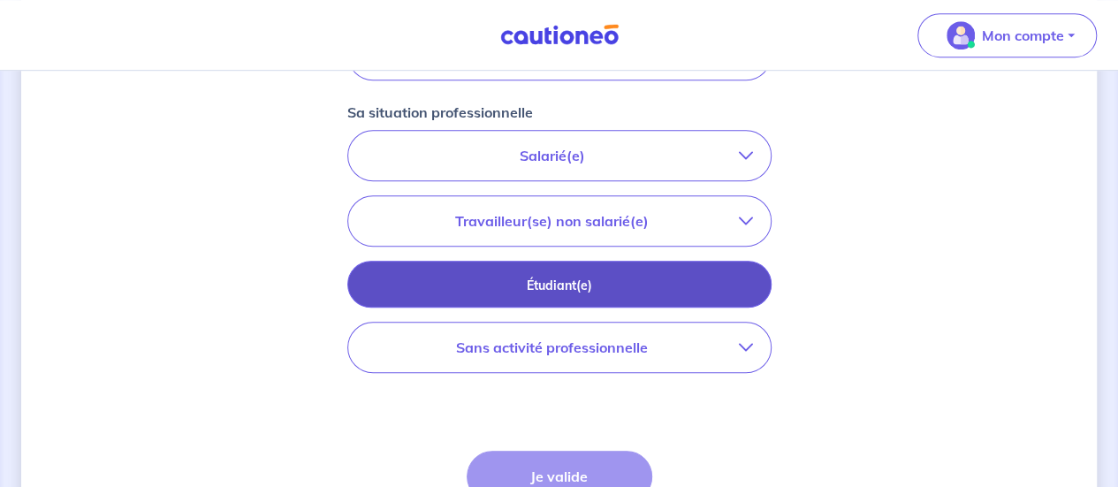
click at [669, 289] on p "Étudiant(e)" at bounding box center [559, 285] width 380 height 19
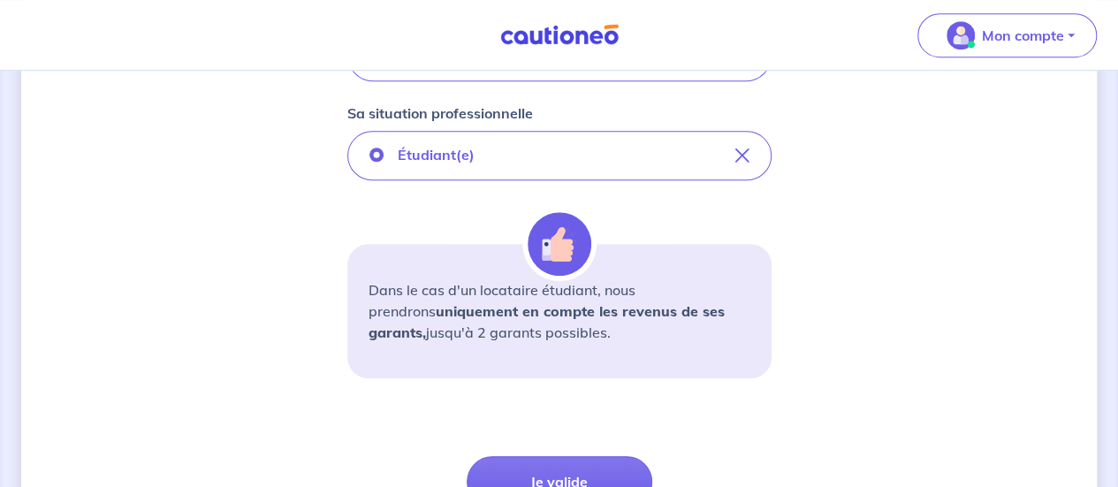
scroll to position [567, 0]
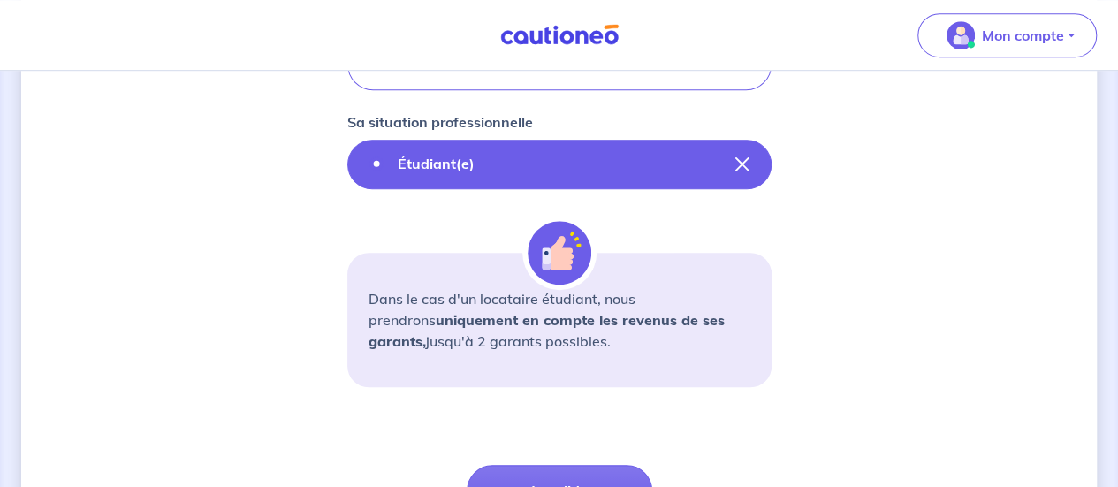
click at [733, 165] on button "Étudiant(e)" at bounding box center [559, 164] width 424 height 49
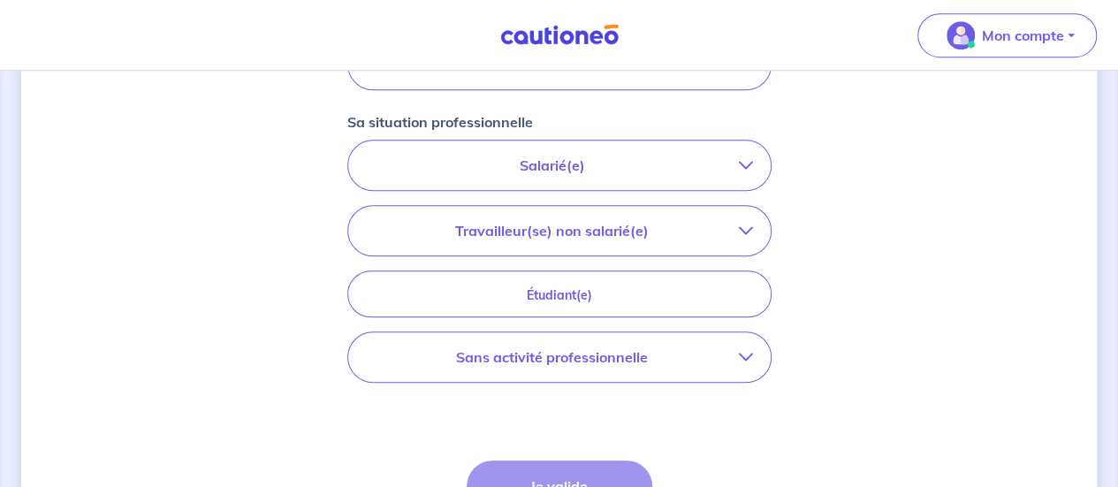
click at [582, 362] on p "Sans activité professionnelle" at bounding box center [552, 356] width 373 height 21
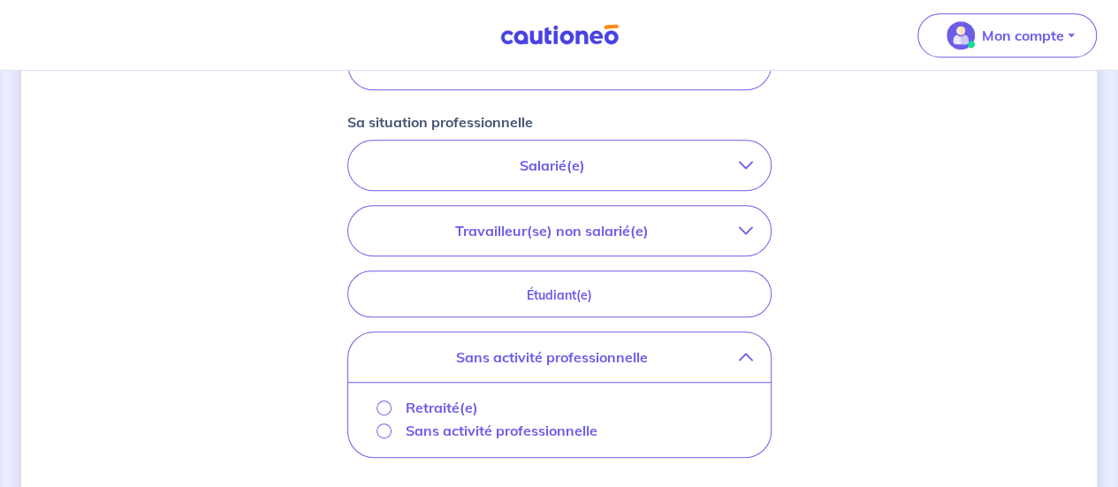
click at [734, 356] on p "Sans activité professionnelle" at bounding box center [552, 356] width 373 height 21
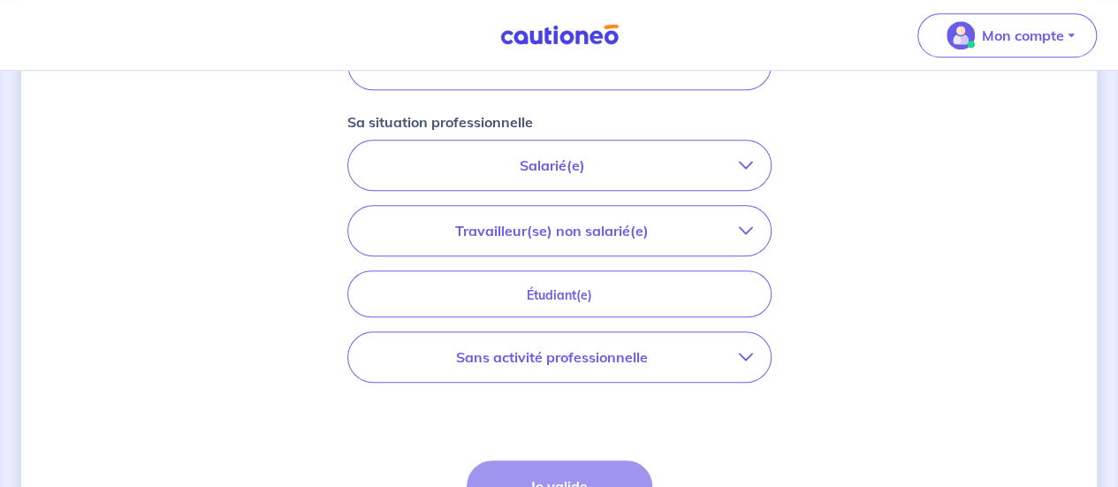
click at [734, 228] on p "Travailleur(se) non salarié(e)" at bounding box center [552, 230] width 373 height 21
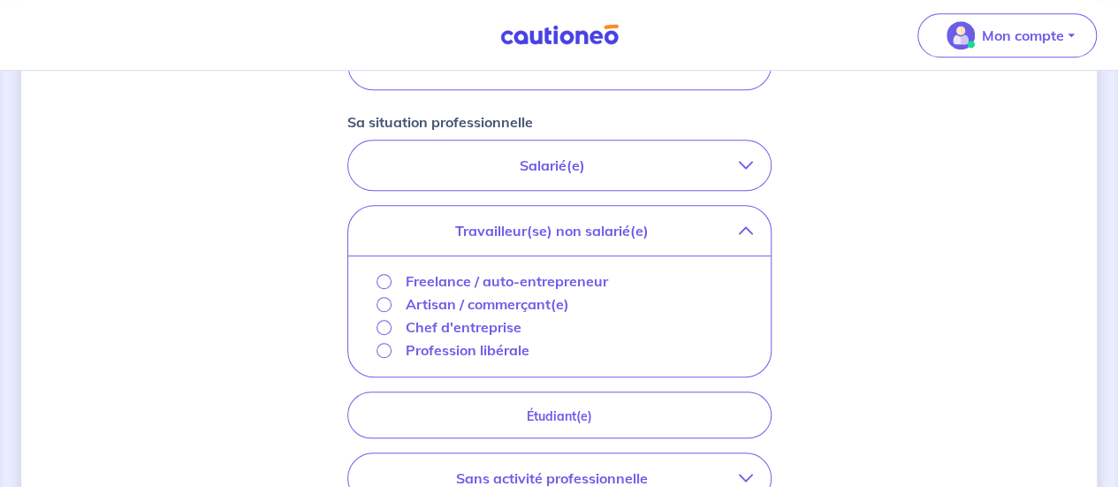
click at [747, 231] on icon "button" at bounding box center [746, 231] width 14 height 14
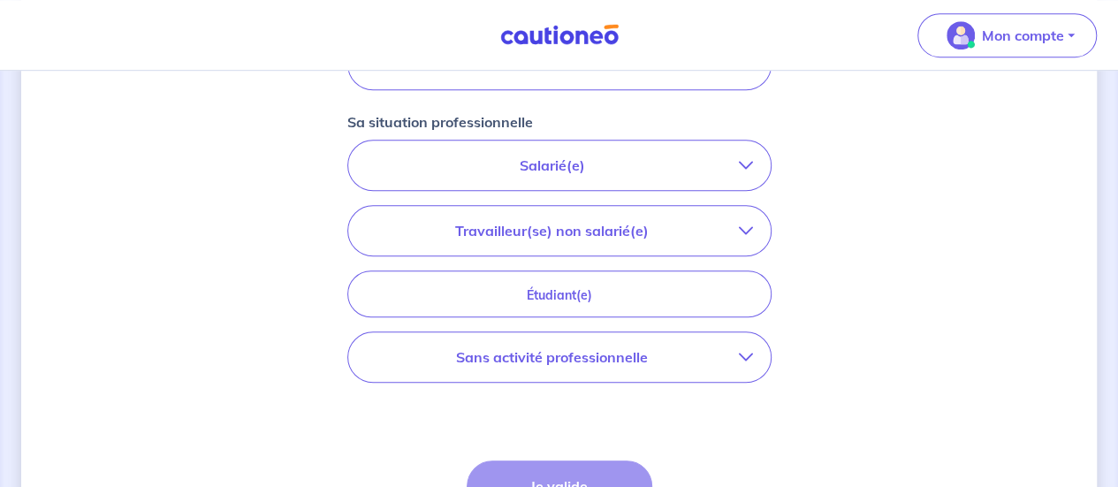
click at [719, 166] on p "Salarié(e)" at bounding box center [552, 165] width 373 height 21
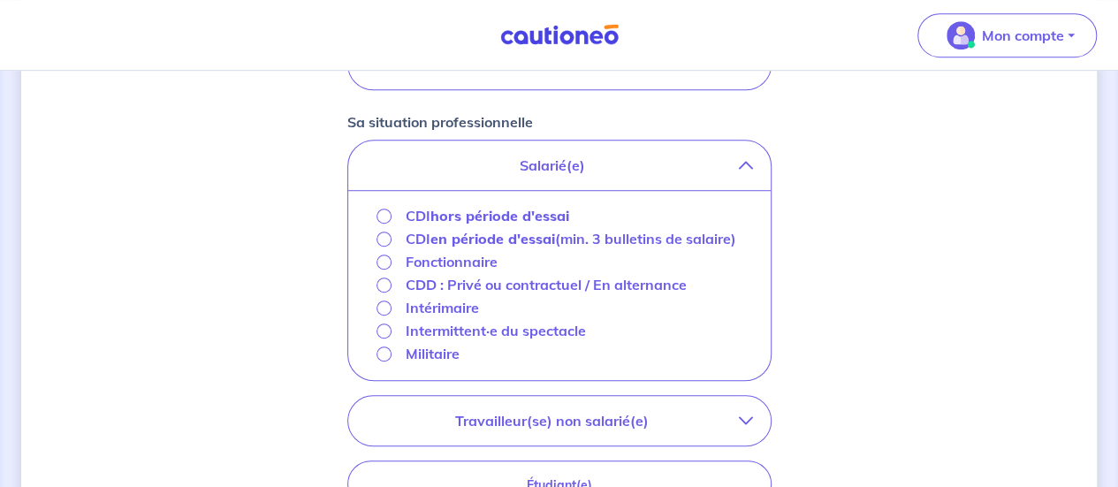
click at [941, 272] on div "Concernant vos locataires 💡 Pour info : nous acceptons les personnes seules, le…" at bounding box center [559, 178] width 1076 height 1306
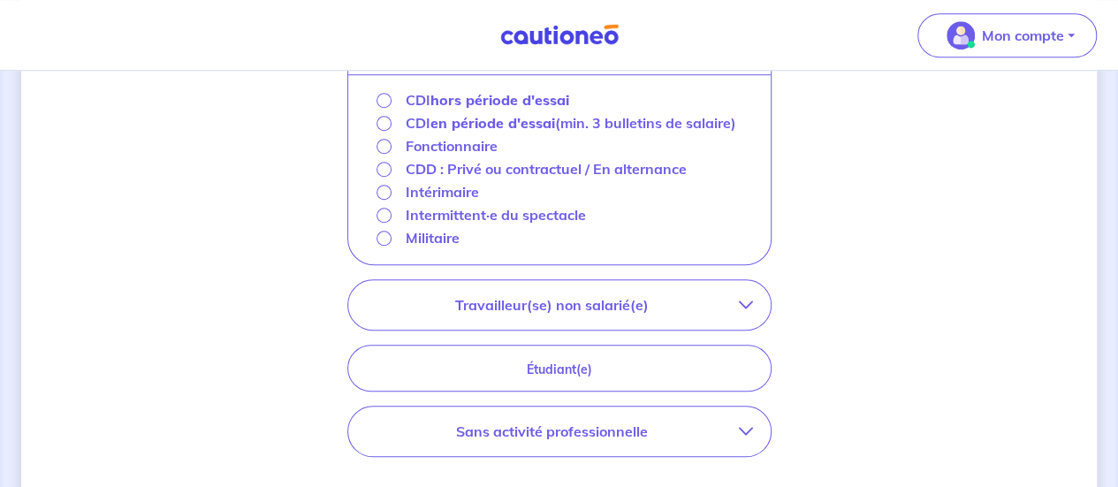
scroll to position [682, 0]
